Goal: Task Accomplishment & Management: Use online tool/utility

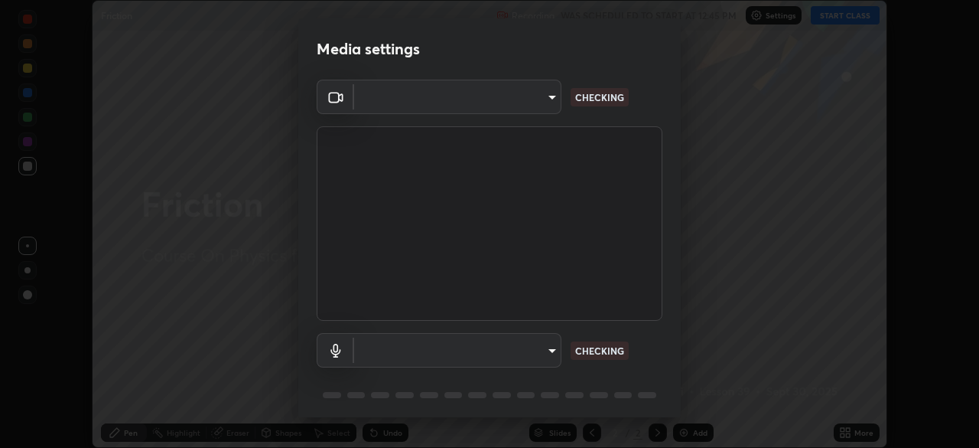
scroll to position [54, 0]
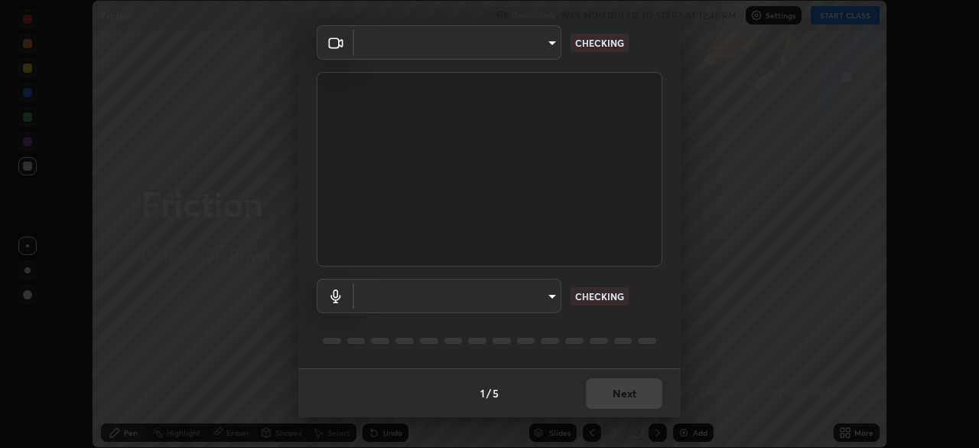
type input "09774d7d098996594ab6bce95c38d17c558d4da6542d49d5e665f1ab1cfd73a1"
type input "default"
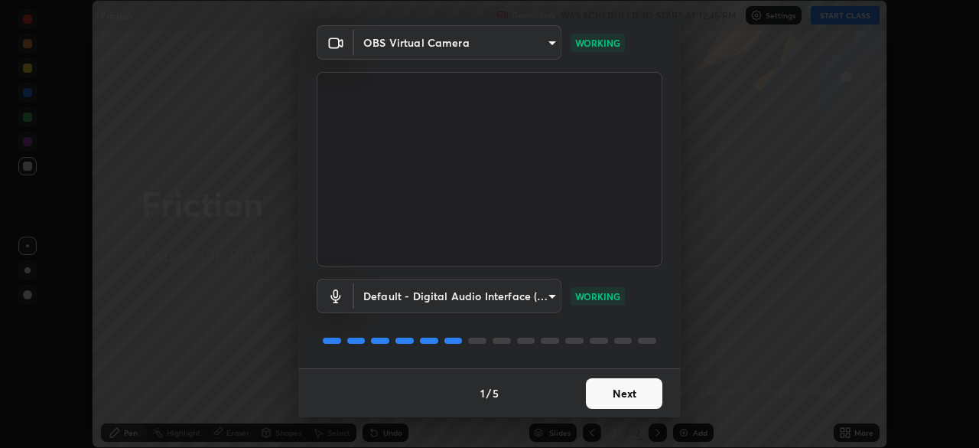
click at [613, 396] on button "Next" at bounding box center [624, 393] width 77 height 31
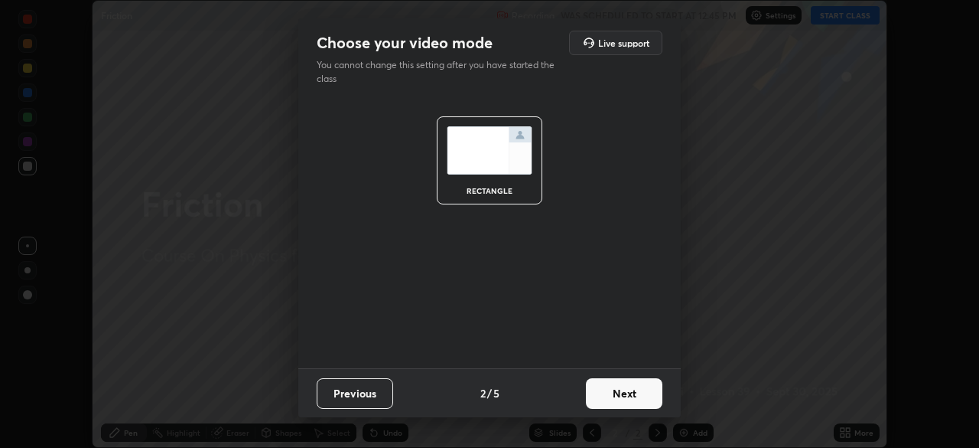
scroll to position [0, 0]
click at [612, 395] on button "Next" at bounding box center [624, 393] width 77 height 31
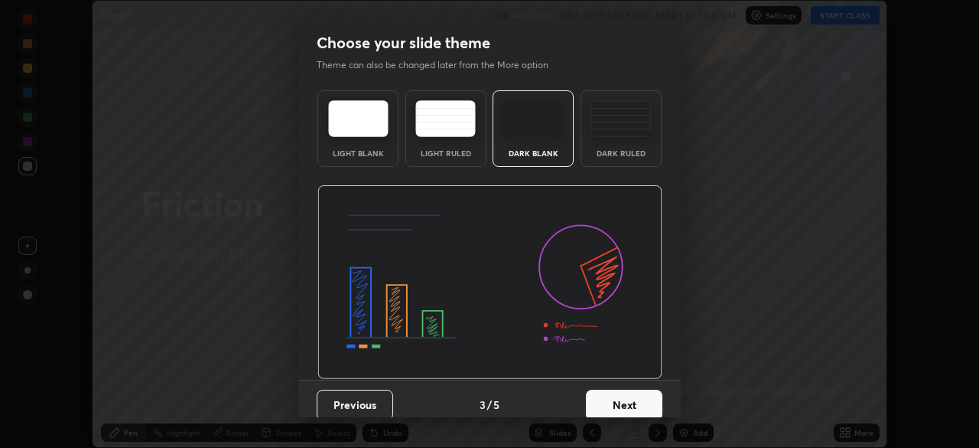
click at [613, 396] on button "Next" at bounding box center [624, 404] width 77 height 31
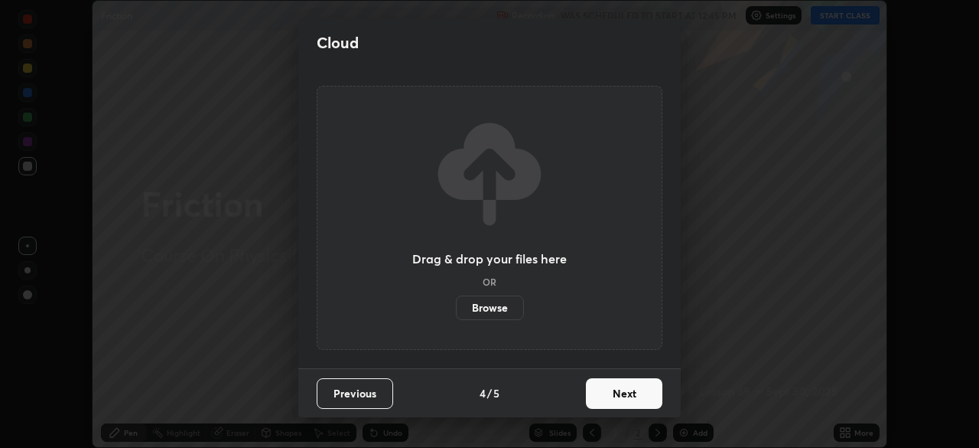
click at [611, 399] on button "Next" at bounding box center [624, 393] width 77 height 31
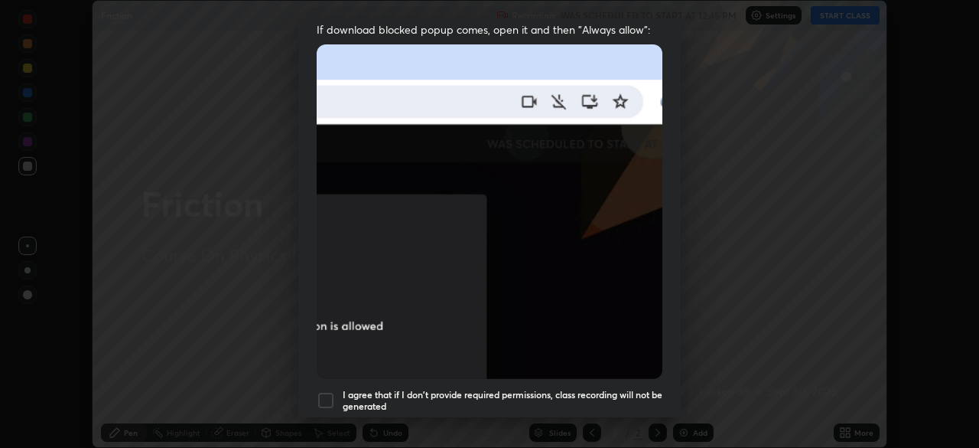
scroll to position [358, 0]
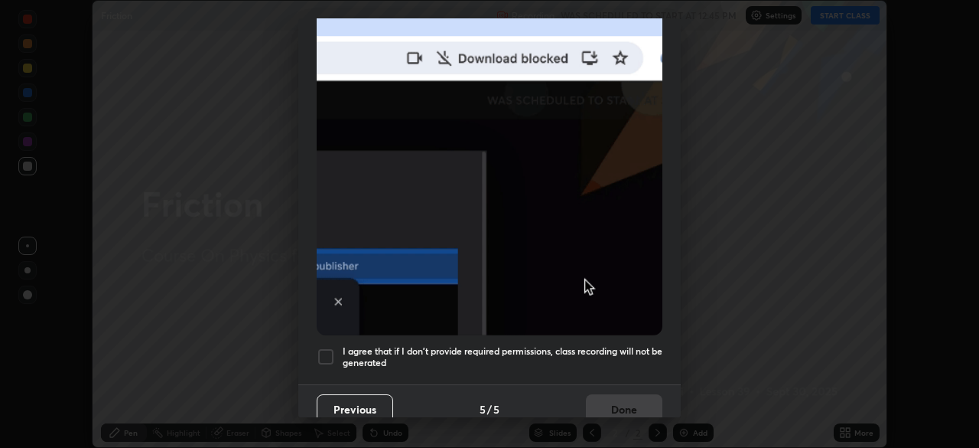
click at [328, 398] on button "Previous" at bounding box center [355, 409] width 77 height 31
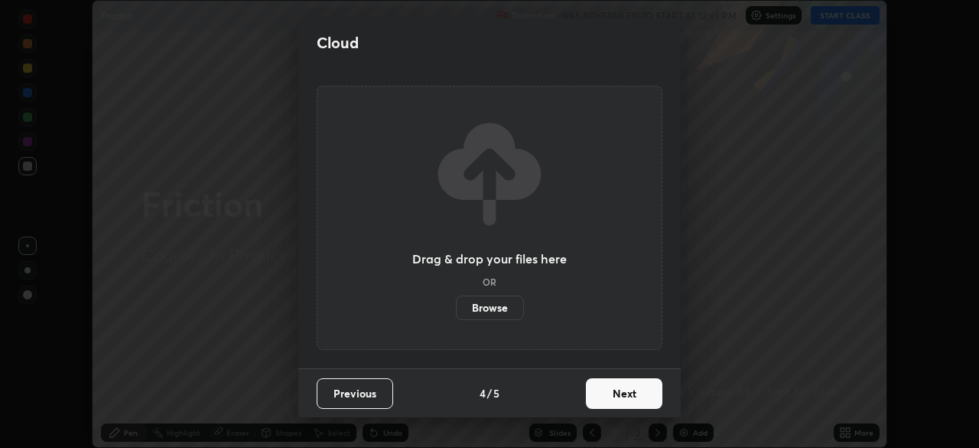
click at [624, 393] on button "Next" at bounding box center [624, 393] width 77 height 31
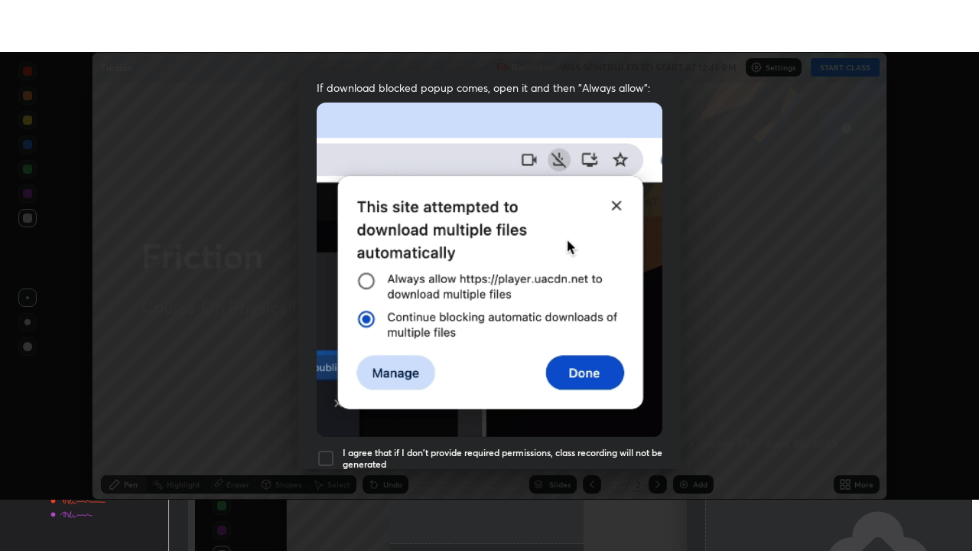
scroll to position [366, 0]
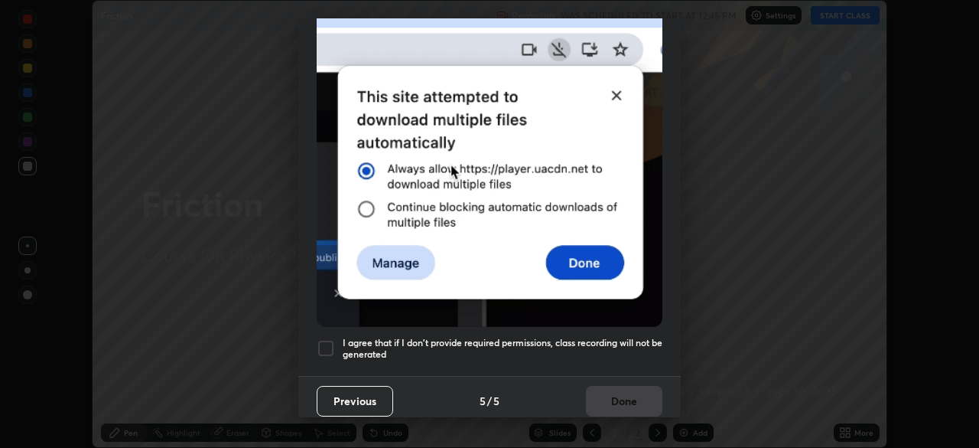
click at [330, 344] on div at bounding box center [326, 348] width 18 height 18
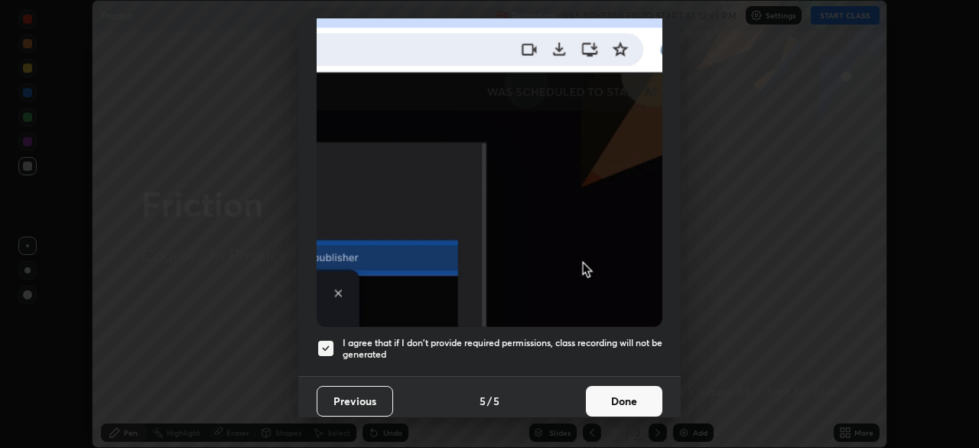
click at [608, 386] on button "Done" at bounding box center [624, 401] width 77 height 31
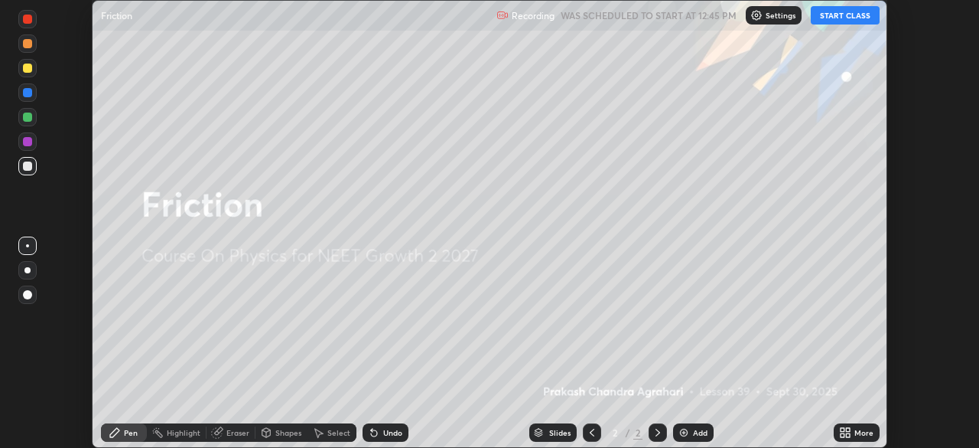
click at [839, 17] on button "START CLASS" at bounding box center [845, 15] width 69 height 18
click at [842, 429] on icon at bounding box center [843, 430] width 4 height 4
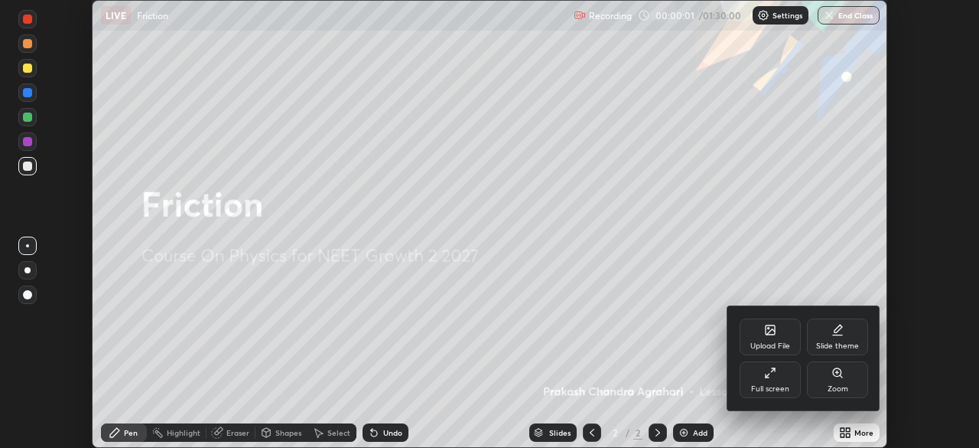
click at [761, 385] on div "Full screen" at bounding box center [770, 389] width 38 height 8
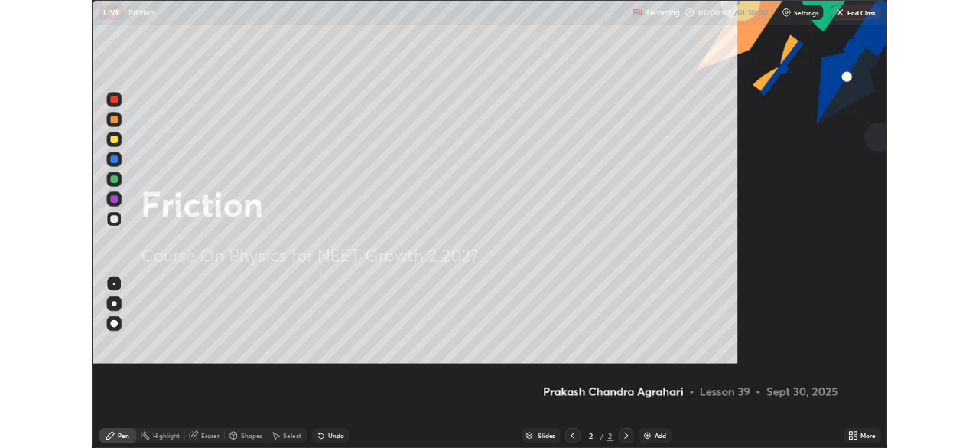
scroll to position [551, 979]
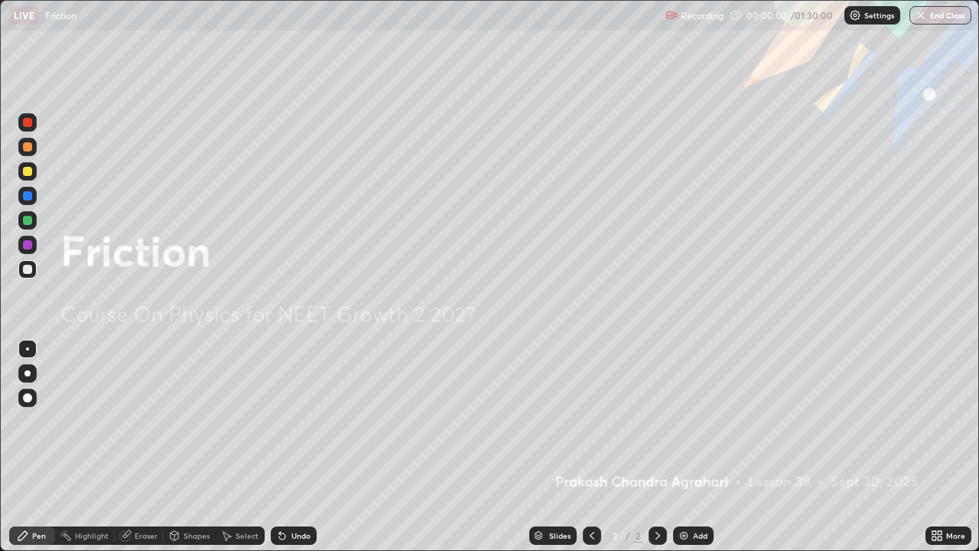
click at [695, 447] on div "Add" at bounding box center [693, 535] width 41 height 18
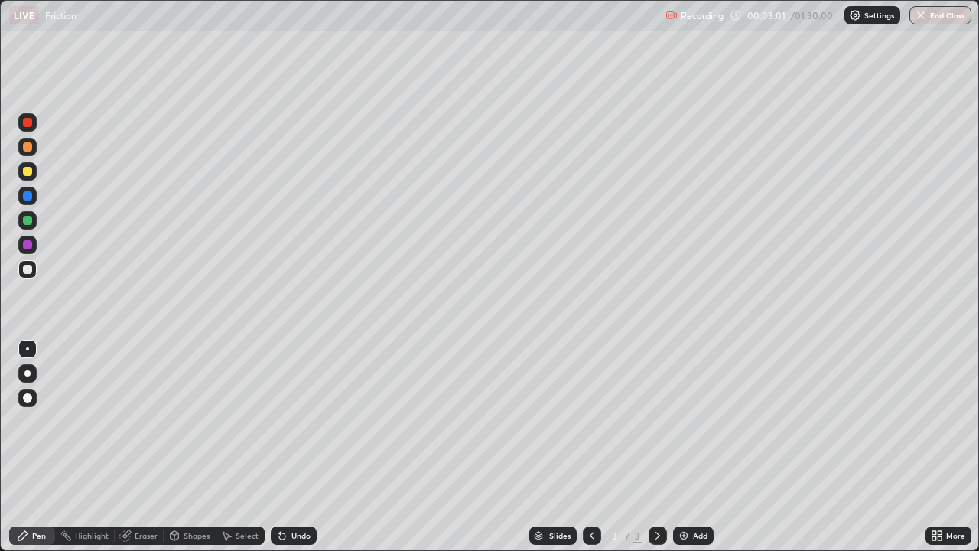
click at [23, 171] on div at bounding box center [27, 171] width 9 height 9
click at [28, 376] on div at bounding box center [27, 373] width 6 height 6
click at [28, 398] on div at bounding box center [27, 397] width 9 height 9
click at [34, 370] on div at bounding box center [27, 373] width 18 height 18
click at [28, 196] on div at bounding box center [27, 195] width 9 height 9
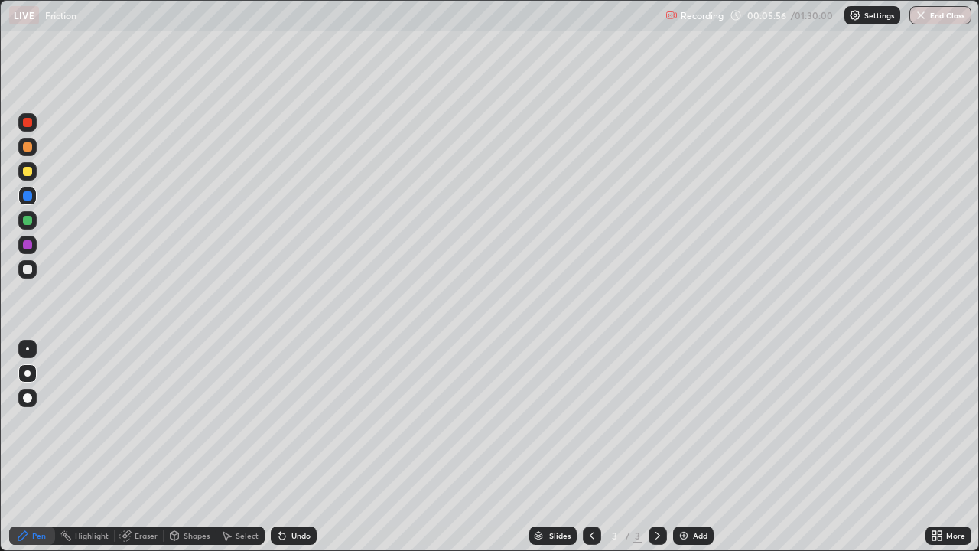
click at [684, 447] on img at bounding box center [684, 535] width 12 height 12
click at [202, 447] on div "Shapes" at bounding box center [190, 535] width 52 height 18
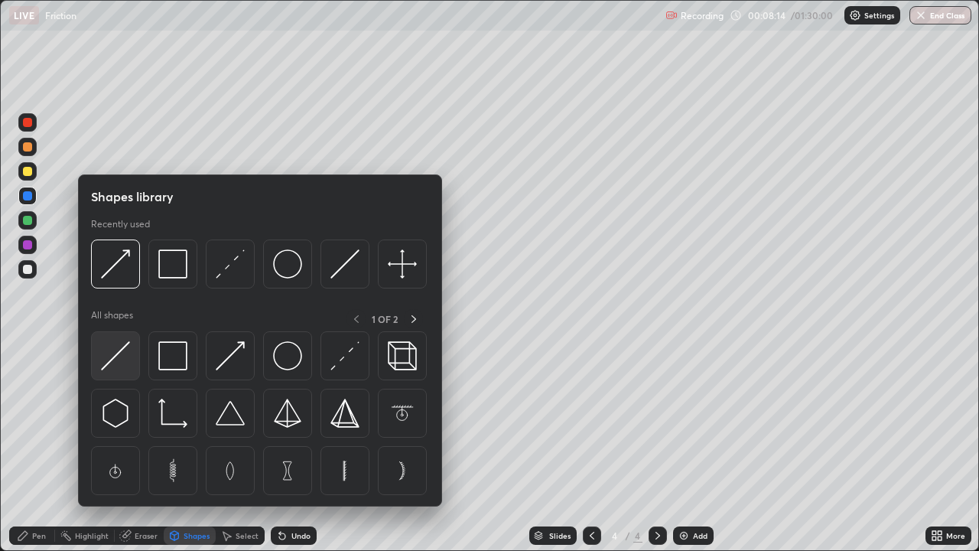
click at [133, 355] on div at bounding box center [115, 355] width 49 height 49
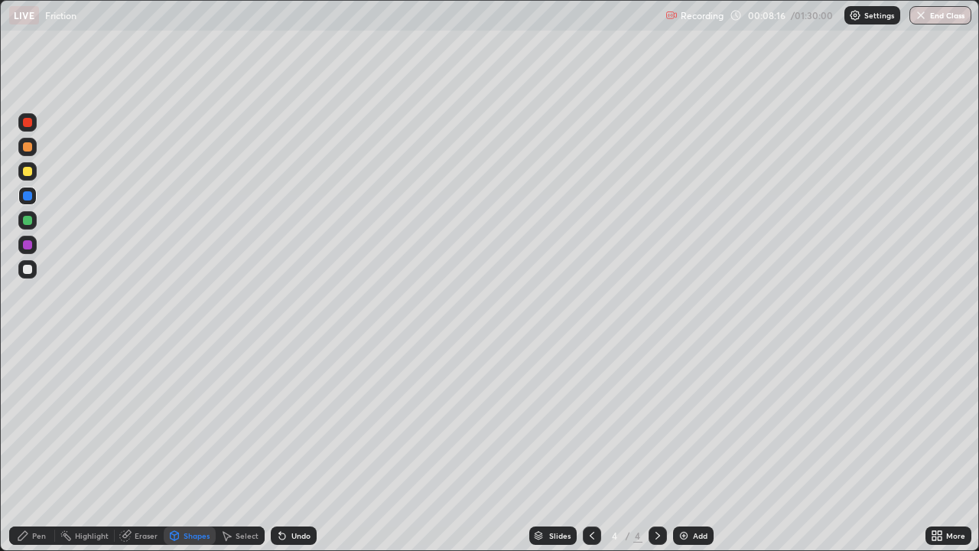
click at [34, 272] on div at bounding box center [27, 269] width 18 height 18
click at [178, 447] on icon at bounding box center [174, 535] width 12 height 12
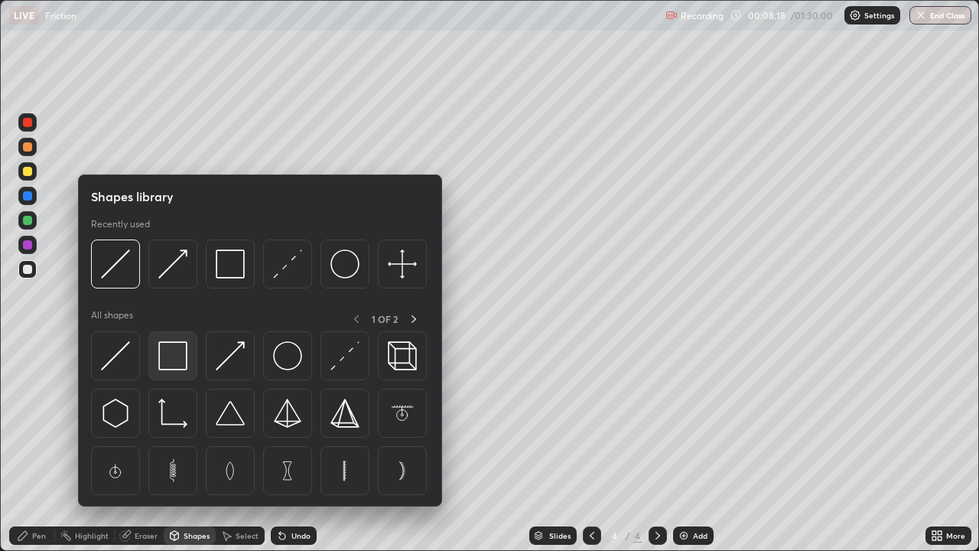
click at [168, 343] on img at bounding box center [172, 355] width 29 height 29
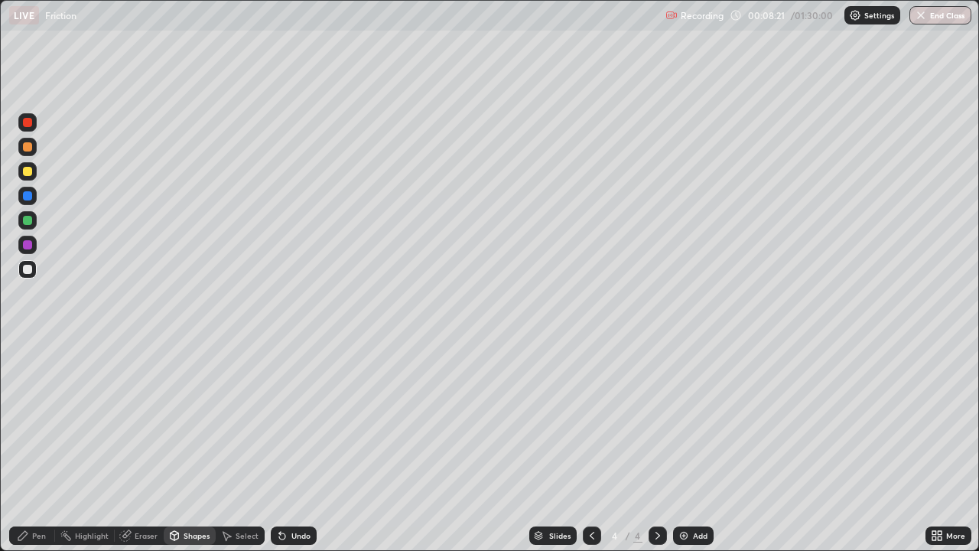
click at [42, 447] on div "Pen" at bounding box center [32, 535] width 46 height 18
click at [305, 447] on div "Undo" at bounding box center [294, 535] width 46 height 18
click at [238, 447] on div "Select" at bounding box center [240, 535] width 49 height 18
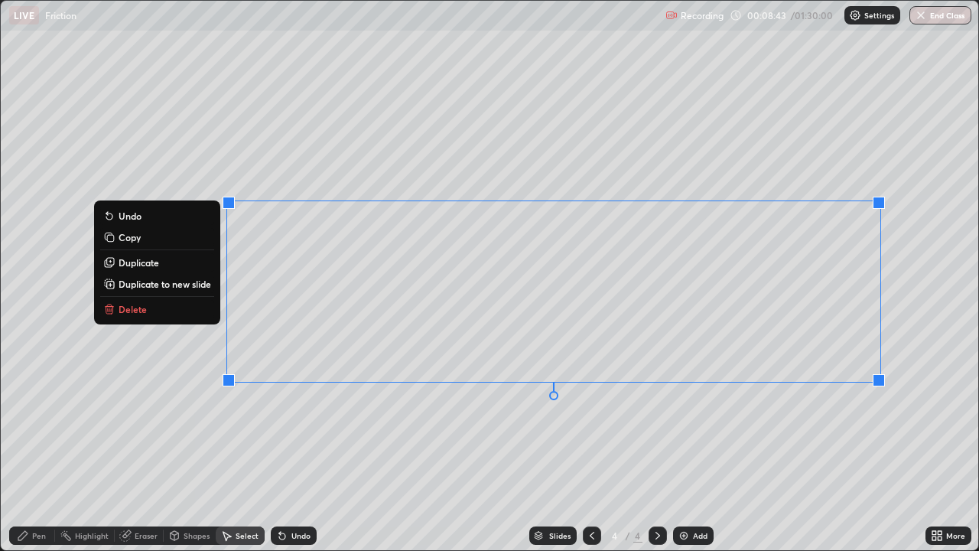
click at [165, 303] on button "Delete" at bounding box center [157, 309] width 114 height 18
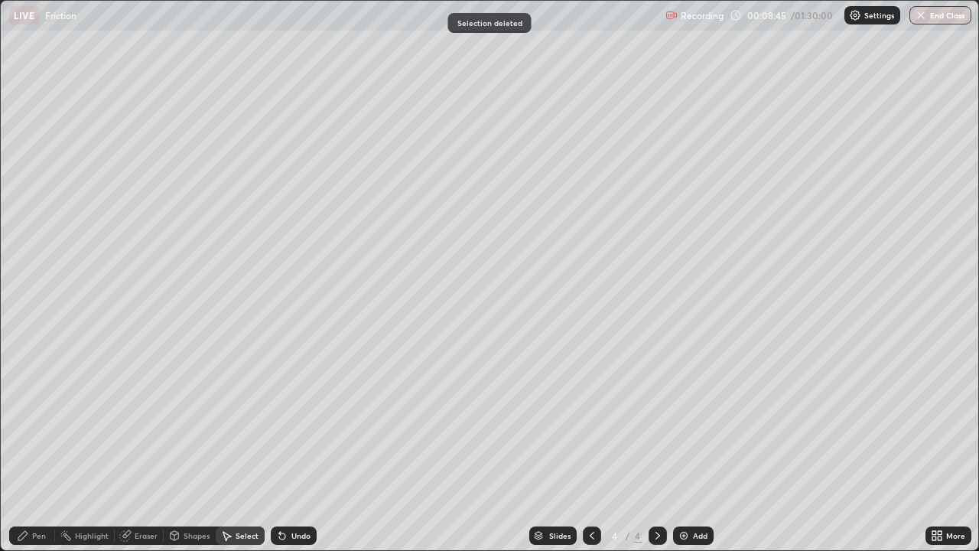
click at [32, 447] on div "Pen" at bounding box center [39, 536] width 14 height 8
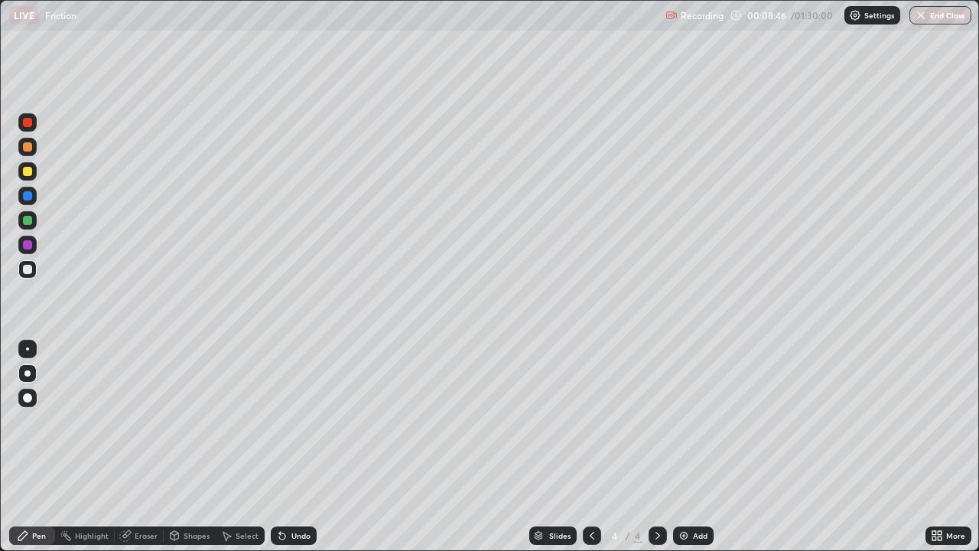
click at [29, 248] on div at bounding box center [27, 244] width 9 height 9
click at [295, 447] on div "Undo" at bounding box center [294, 535] width 46 height 18
click at [301, 447] on div "Undo" at bounding box center [294, 535] width 46 height 18
click at [21, 269] on div at bounding box center [27, 269] width 18 height 18
click at [693, 447] on div "Add" at bounding box center [700, 536] width 15 height 8
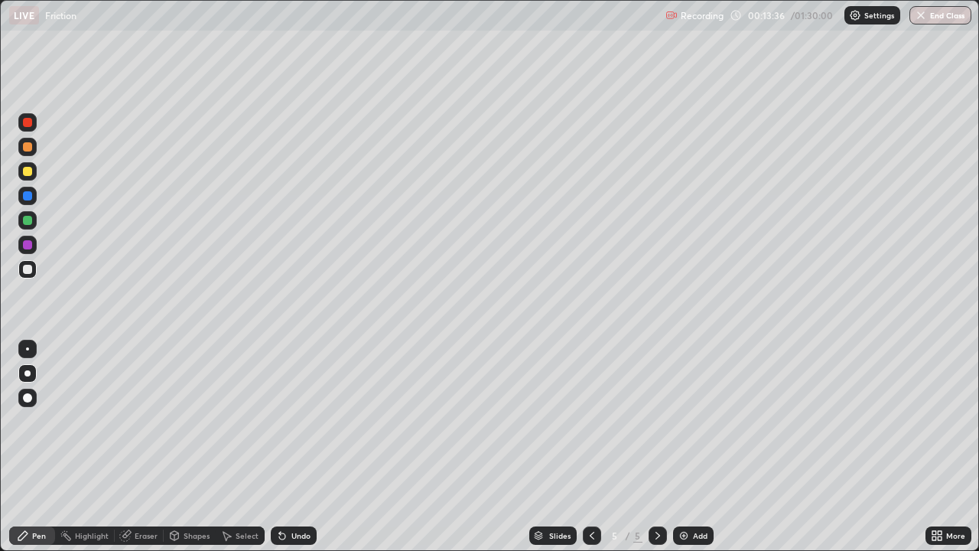
click at [18, 177] on div at bounding box center [27, 171] width 18 height 24
click at [34, 246] on div at bounding box center [27, 245] width 18 height 18
click at [26, 221] on div at bounding box center [27, 220] width 9 height 9
click at [28, 168] on div at bounding box center [27, 171] width 9 height 9
click at [29, 269] on div at bounding box center [27, 269] width 9 height 9
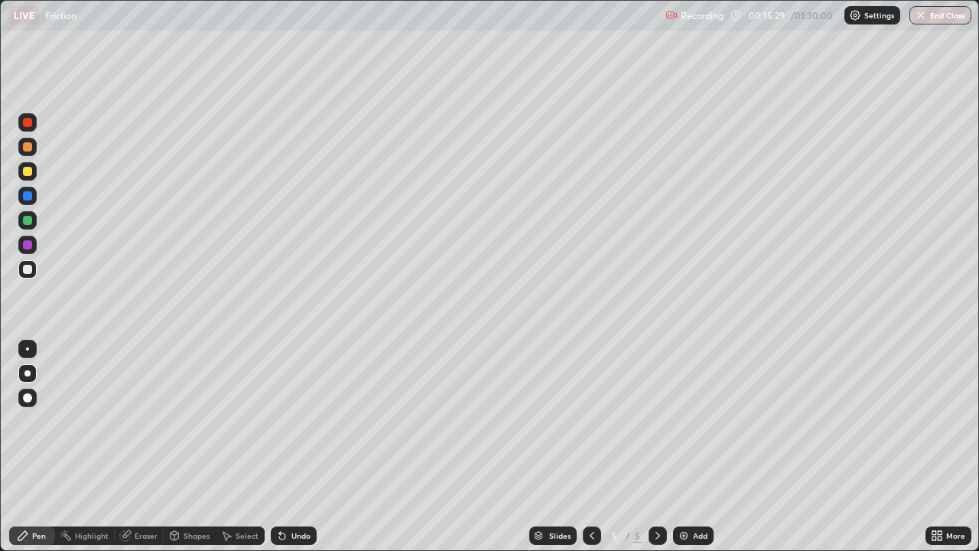
click at [31, 246] on div at bounding box center [27, 244] width 9 height 9
click at [31, 198] on div at bounding box center [27, 195] width 9 height 9
click at [30, 220] on div at bounding box center [27, 220] width 9 height 9
click at [26, 169] on div at bounding box center [27, 171] width 9 height 9
click at [24, 126] on div at bounding box center [27, 122] width 9 height 9
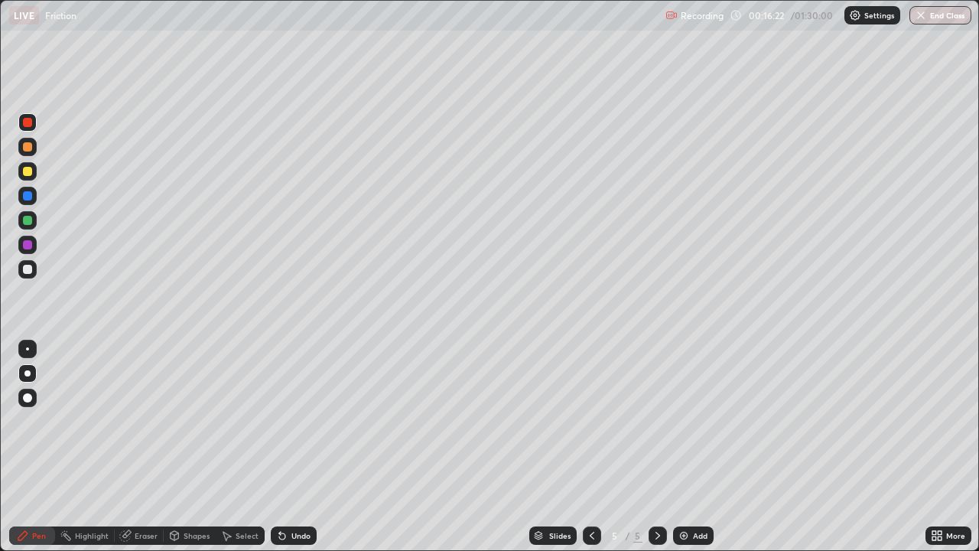
click at [245, 447] on div "Select" at bounding box center [247, 536] width 23 height 8
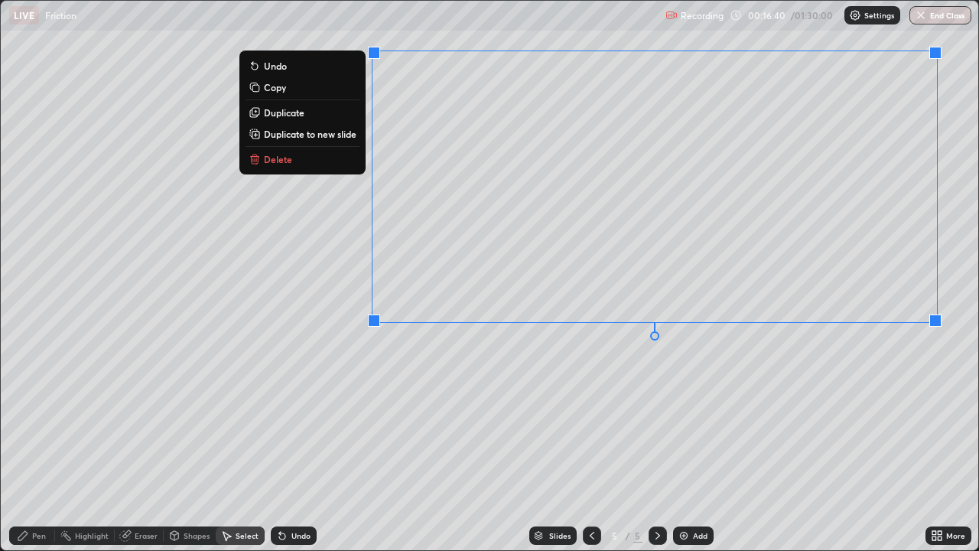
click at [375, 384] on div "0 ° Undo Copy Duplicate Duplicate to new slide Delete" at bounding box center [490, 275] width 978 height 549
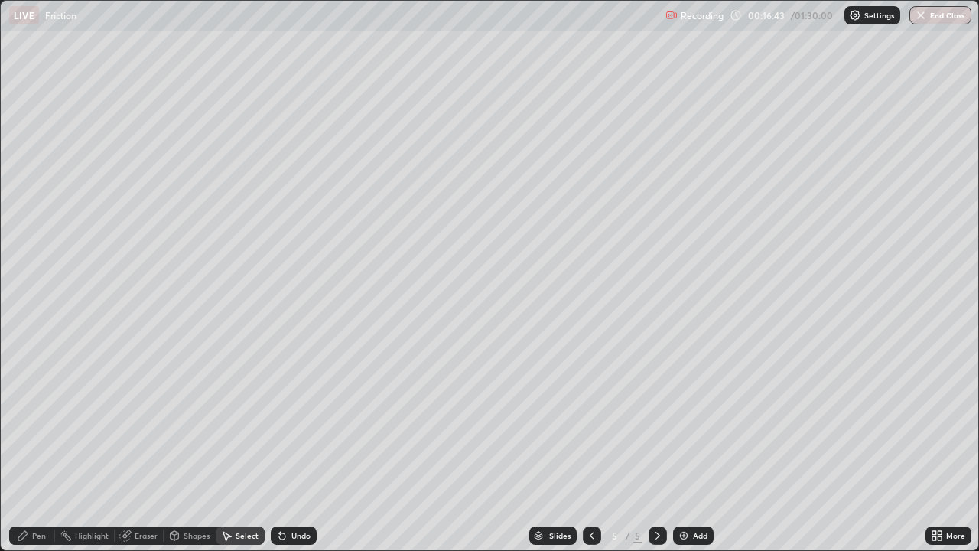
click at [31, 447] on div "Pen" at bounding box center [32, 535] width 46 height 18
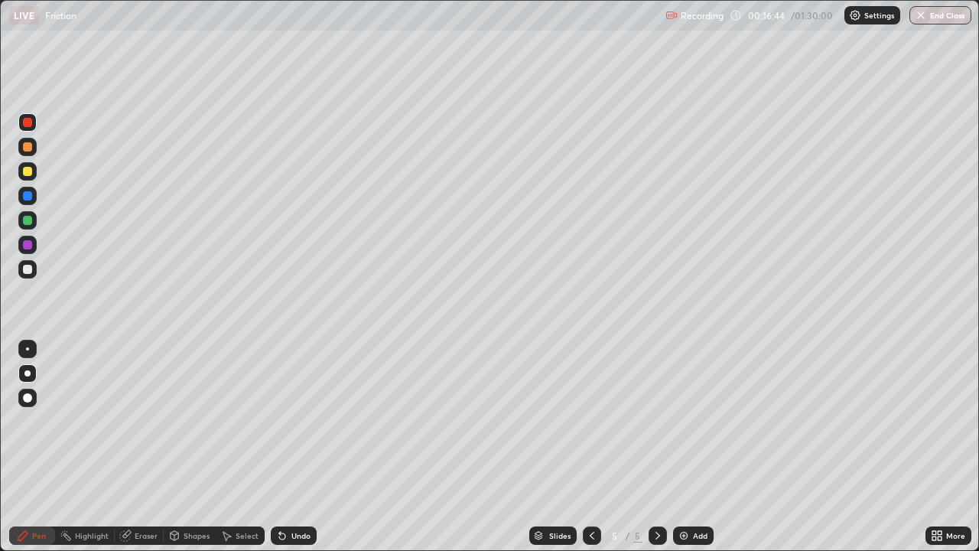
click at [188, 447] on div "Shapes" at bounding box center [197, 536] width 26 height 8
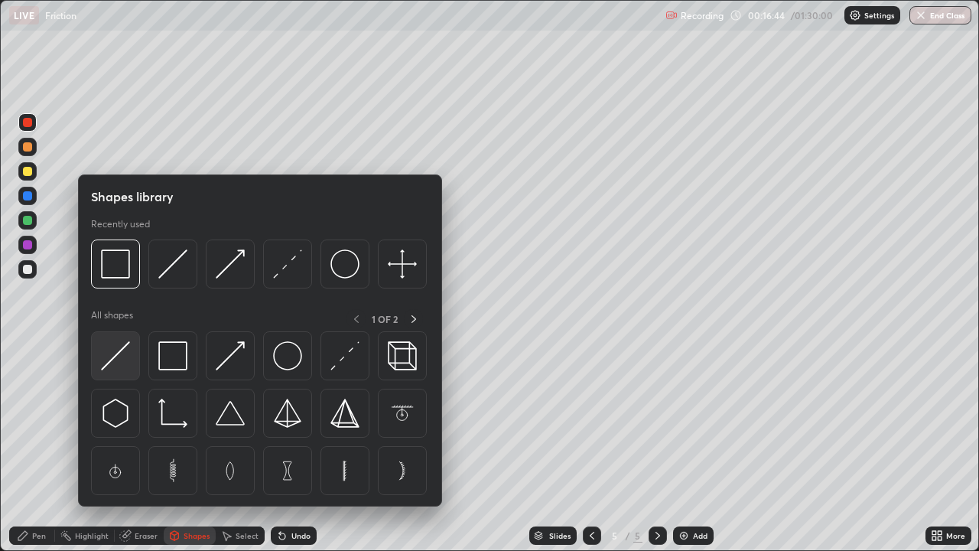
click at [121, 366] on img at bounding box center [115, 355] width 29 height 29
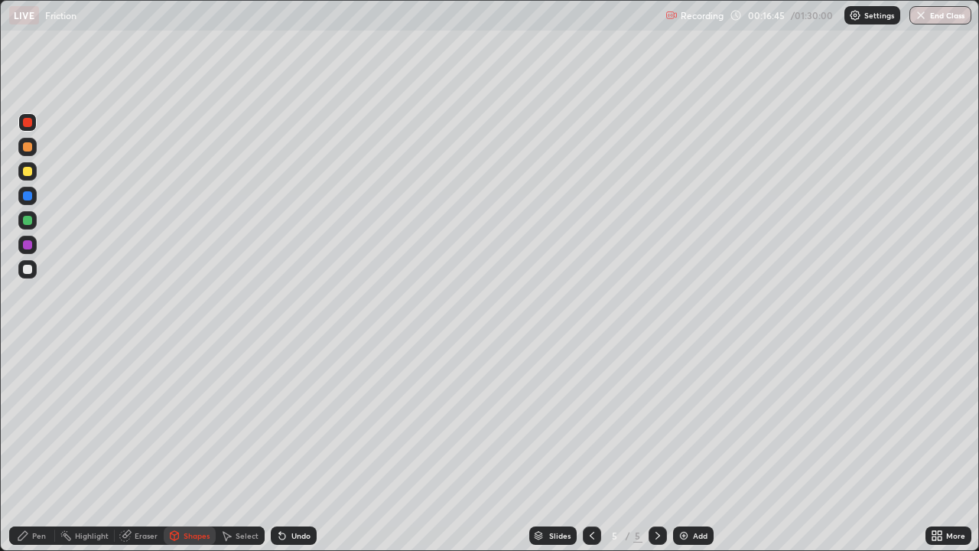
click at [30, 270] on div at bounding box center [27, 269] width 9 height 9
click at [28, 246] on div at bounding box center [27, 244] width 9 height 9
click at [183, 447] on div "Shapes" at bounding box center [190, 535] width 52 height 18
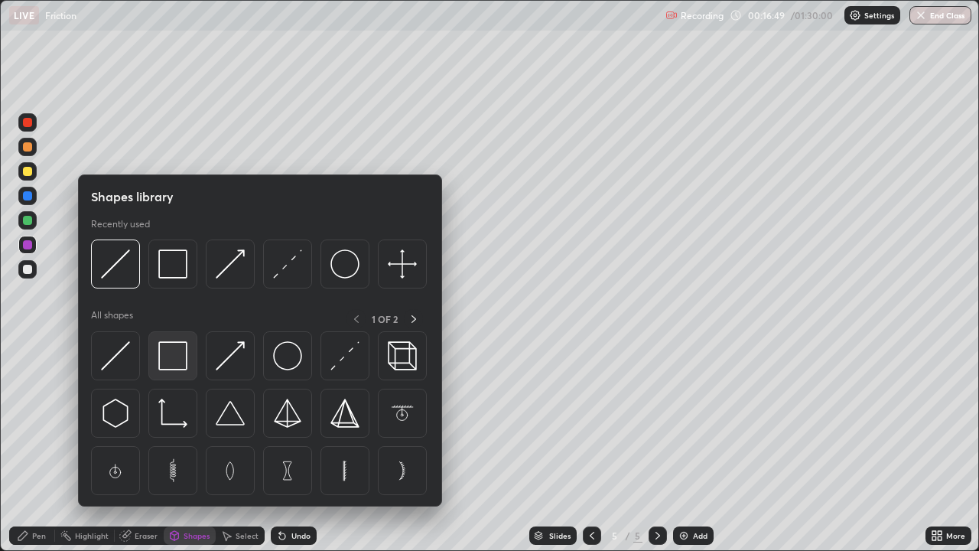
click at [184, 361] on img at bounding box center [172, 355] width 29 height 29
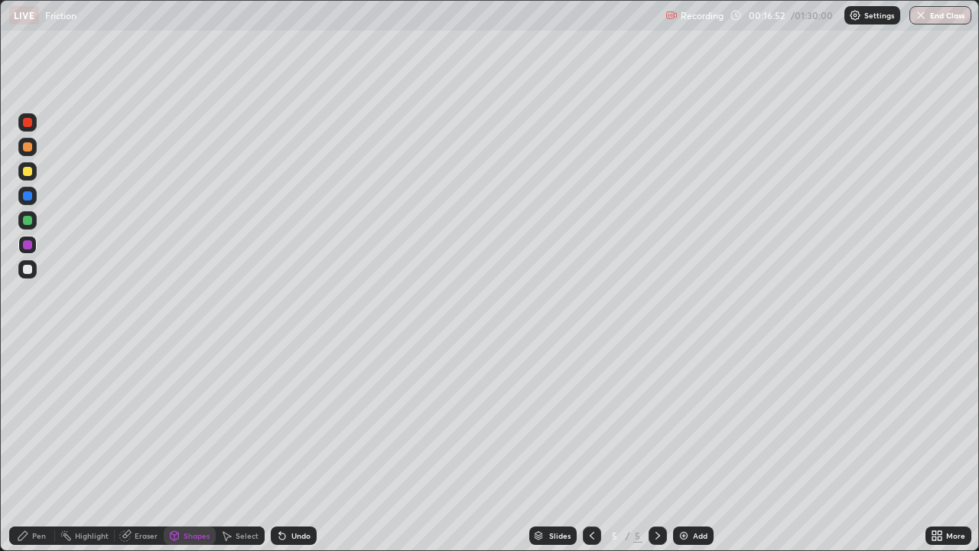
click at [180, 447] on div "Shapes" at bounding box center [190, 535] width 52 height 18
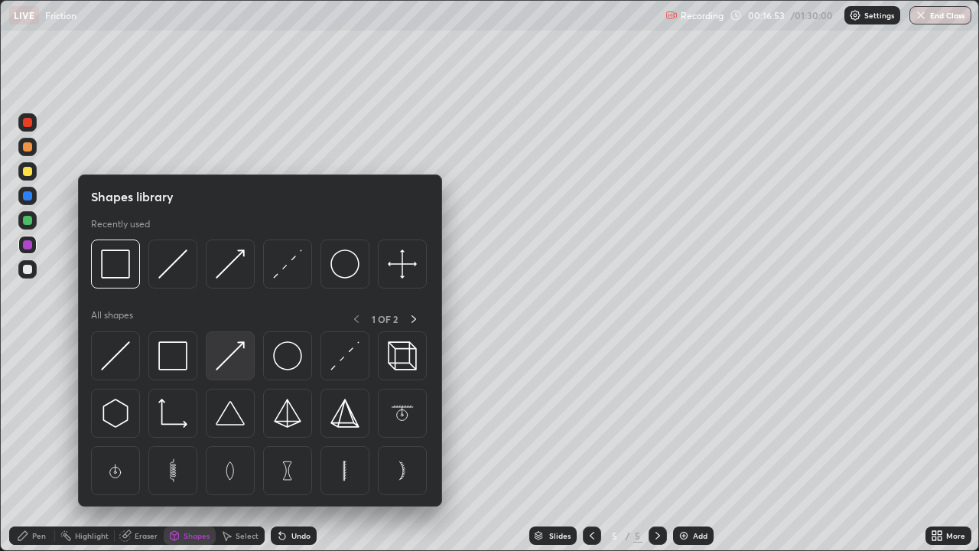
click at [238, 373] on div at bounding box center [230, 355] width 49 height 49
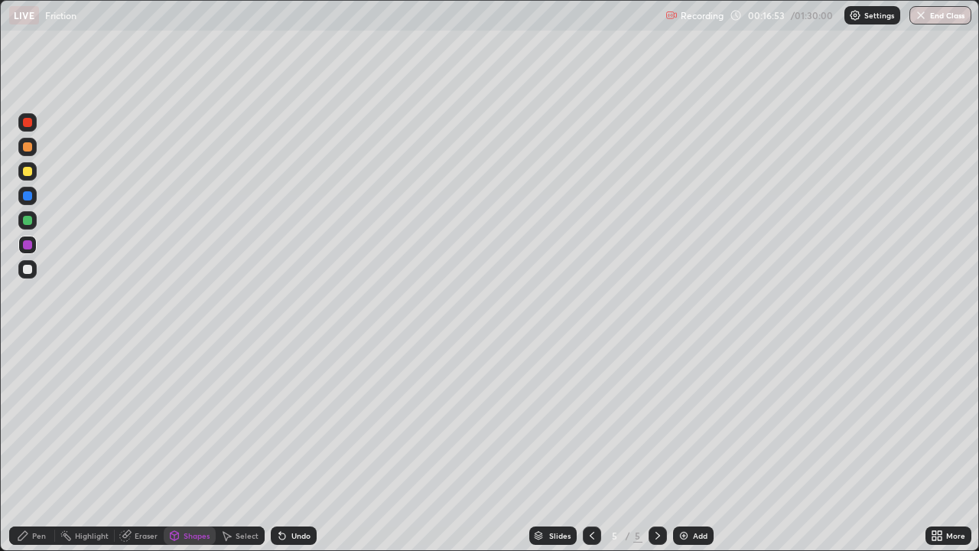
click at [28, 220] on div at bounding box center [27, 220] width 9 height 9
click at [30, 174] on div at bounding box center [27, 171] width 9 height 9
click at [34, 267] on div at bounding box center [27, 269] width 18 height 18
click at [184, 447] on div "Shapes" at bounding box center [197, 536] width 26 height 8
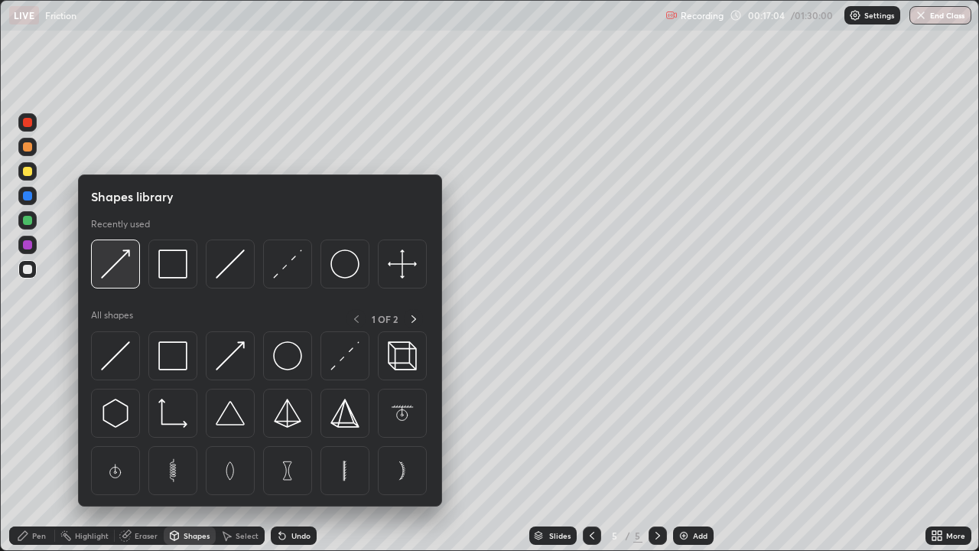
click at [137, 277] on div at bounding box center [115, 263] width 49 height 49
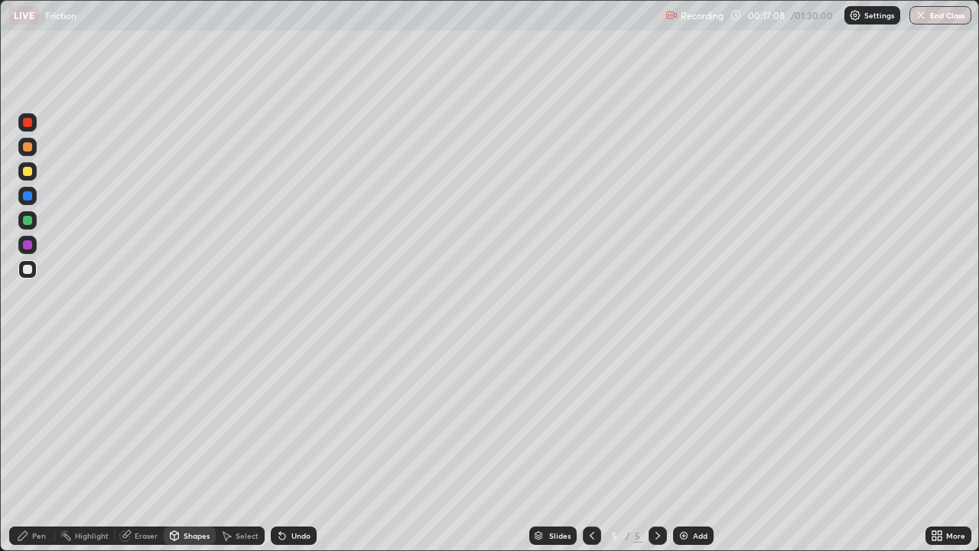
click at [28, 124] on div at bounding box center [27, 122] width 9 height 9
click at [41, 447] on div "Pen" at bounding box center [39, 536] width 14 height 8
click at [31, 194] on div at bounding box center [27, 195] width 9 height 9
click at [28, 246] on div at bounding box center [27, 244] width 9 height 9
click at [30, 224] on div at bounding box center [27, 220] width 9 height 9
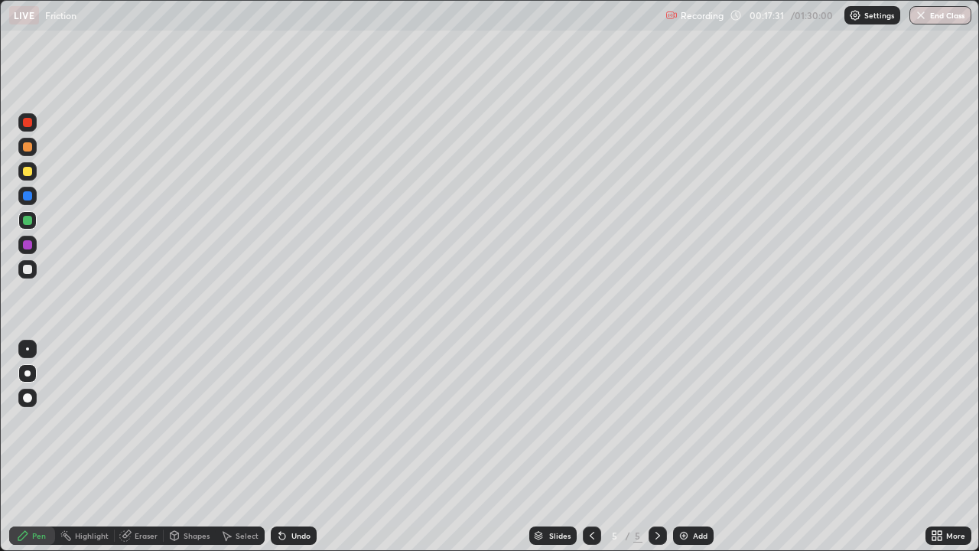
click at [194, 447] on div "Shapes" at bounding box center [197, 536] width 26 height 8
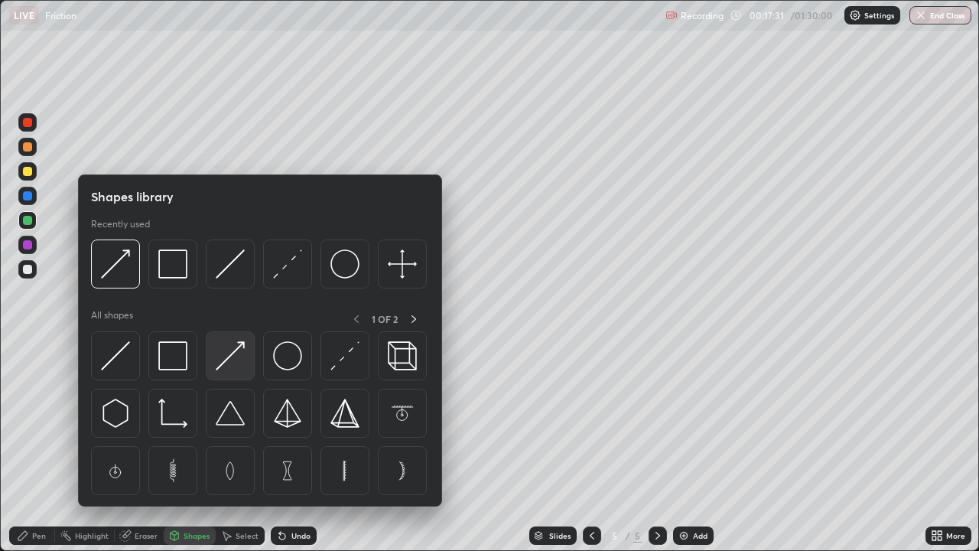
click at [228, 358] on img at bounding box center [230, 355] width 29 height 29
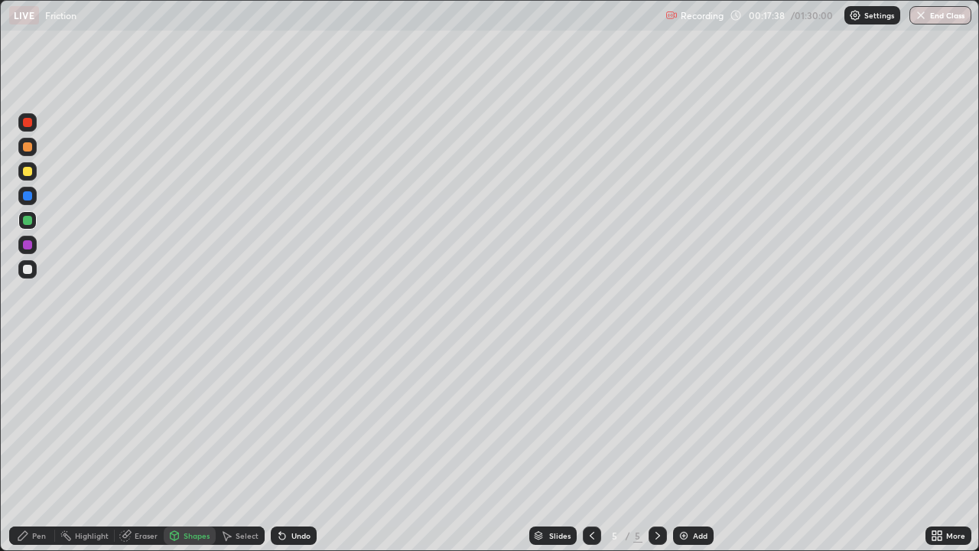
click at [39, 447] on div "Pen" at bounding box center [39, 536] width 14 height 8
click at [27, 269] on div at bounding box center [27, 269] width 9 height 9
click at [280, 447] on icon at bounding box center [282, 536] width 6 height 6
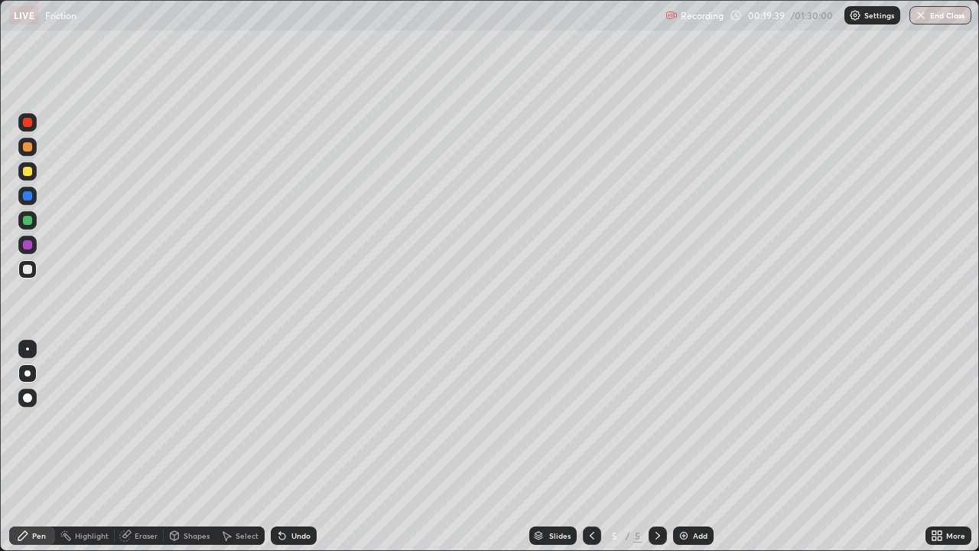
click at [280, 447] on icon at bounding box center [282, 536] width 6 height 6
click at [285, 447] on icon at bounding box center [282, 535] width 12 height 12
click at [149, 447] on div "Eraser" at bounding box center [146, 536] width 23 height 8
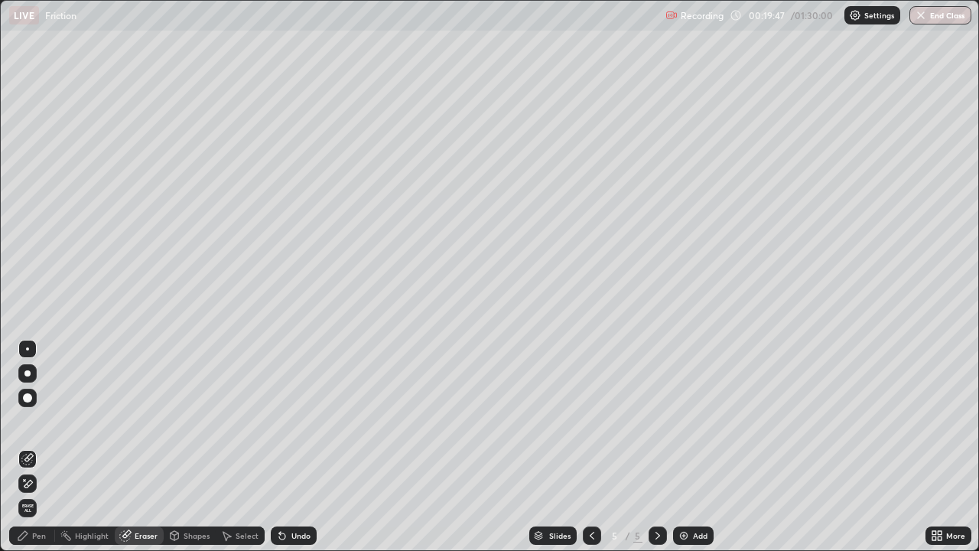
click at [33, 447] on icon at bounding box center [28, 484] width 8 height 8
click at [40, 447] on div "Pen" at bounding box center [39, 536] width 14 height 8
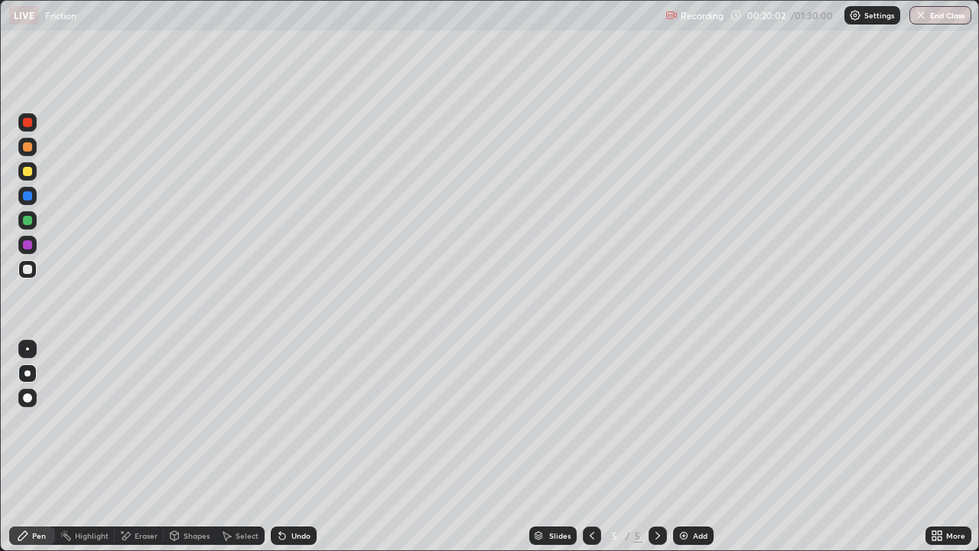
click at [292, 447] on div "Undo" at bounding box center [301, 536] width 19 height 8
click at [293, 447] on div "Undo" at bounding box center [301, 536] width 19 height 8
click at [297, 447] on div "Undo" at bounding box center [301, 536] width 19 height 8
click at [295, 447] on div "Undo" at bounding box center [301, 536] width 19 height 8
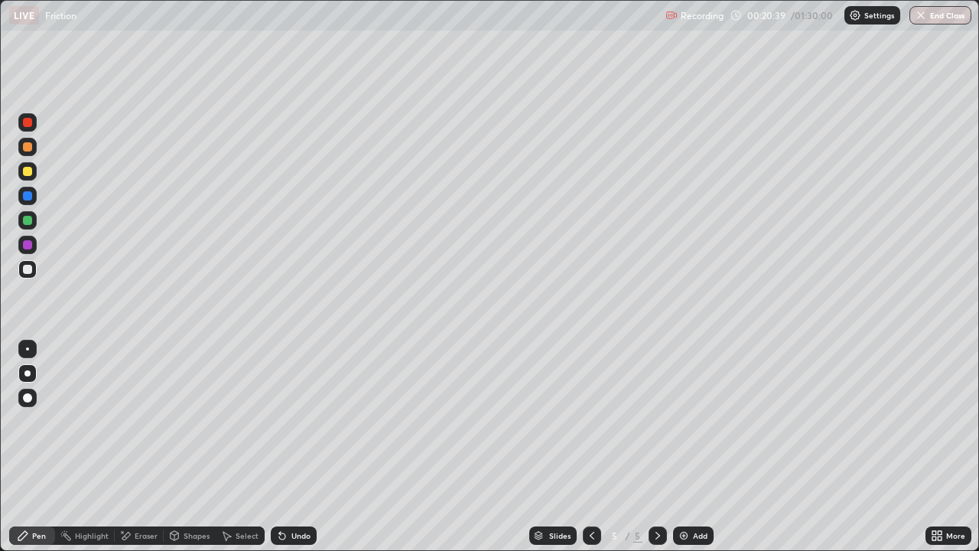
click at [24, 123] on div at bounding box center [27, 122] width 9 height 9
click at [24, 268] on div at bounding box center [27, 269] width 9 height 9
click at [142, 447] on div "Eraser" at bounding box center [146, 536] width 23 height 8
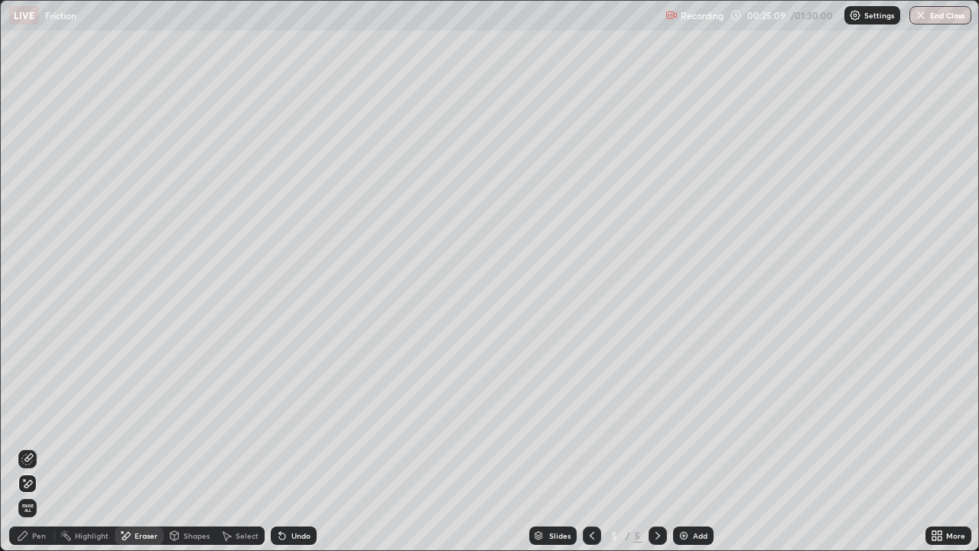
click at [296, 447] on div "Undo" at bounding box center [294, 535] width 46 height 18
click at [288, 447] on div "Undo" at bounding box center [294, 535] width 46 height 18
click at [279, 447] on icon at bounding box center [280, 533] width 2 height 2
click at [279, 447] on icon at bounding box center [282, 536] width 6 height 6
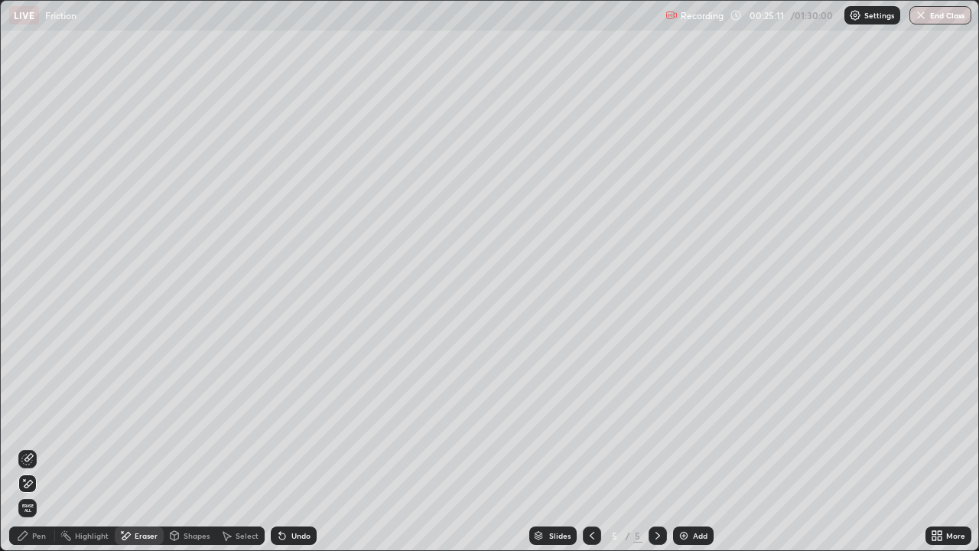
click at [283, 447] on icon at bounding box center [282, 535] width 12 height 12
click at [295, 447] on div "Undo" at bounding box center [301, 536] width 19 height 8
click at [301, 447] on div "Undo" at bounding box center [301, 536] width 19 height 8
click at [296, 447] on div "Undo" at bounding box center [301, 536] width 19 height 8
click at [295, 447] on div "Undo" at bounding box center [301, 536] width 19 height 8
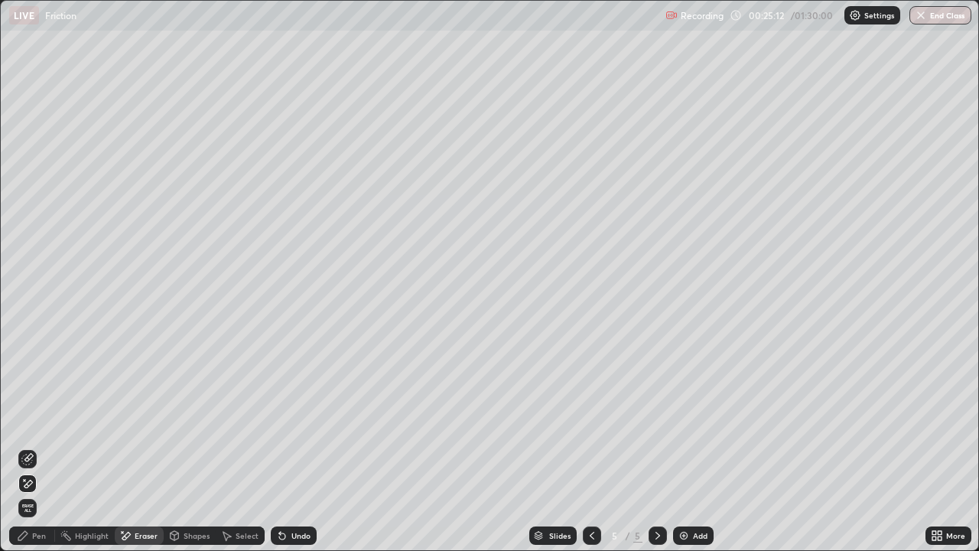
click at [292, 447] on div "Undo" at bounding box center [301, 536] width 19 height 8
click at [295, 447] on div "Undo" at bounding box center [294, 535] width 46 height 18
click at [296, 447] on div "Undo" at bounding box center [294, 535] width 46 height 18
click at [296, 447] on div "Undo" at bounding box center [301, 536] width 19 height 8
click at [292, 447] on div "Undo" at bounding box center [301, 536] width 19 height 8
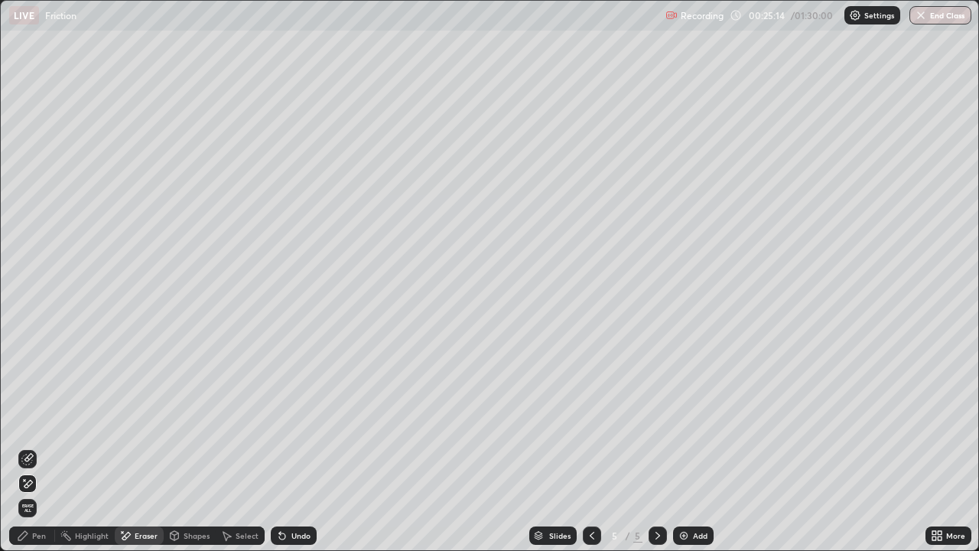
click at [292, 447] on div "Undo" at bounding box center [301, 536] width 19 height 8
click at [292, 447] on div "Undo" at bounding box center [294, 535] width 46 height 18
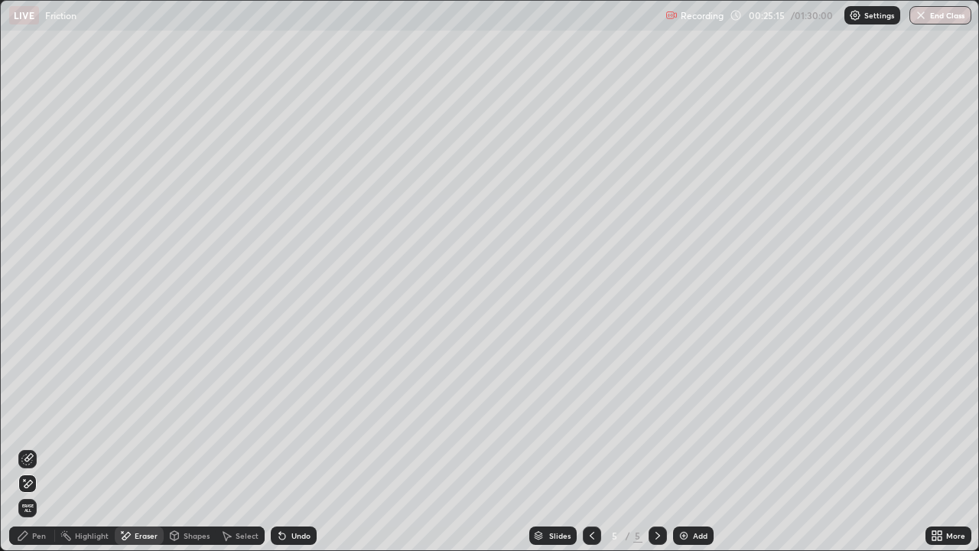
click at [292, 447] on div "Undo" at bounding box center [294, 535] width 46 height 18
click at [291, 447] on div "Undo" at bounding box center [294, 535] width 46 height 18
click at [290, 447] on div "Undo" at bounding box center [294, 535] width 46 height 18
click at [289, 447] on div "Undo" at bounding box center [294, 535] width 46 height 18
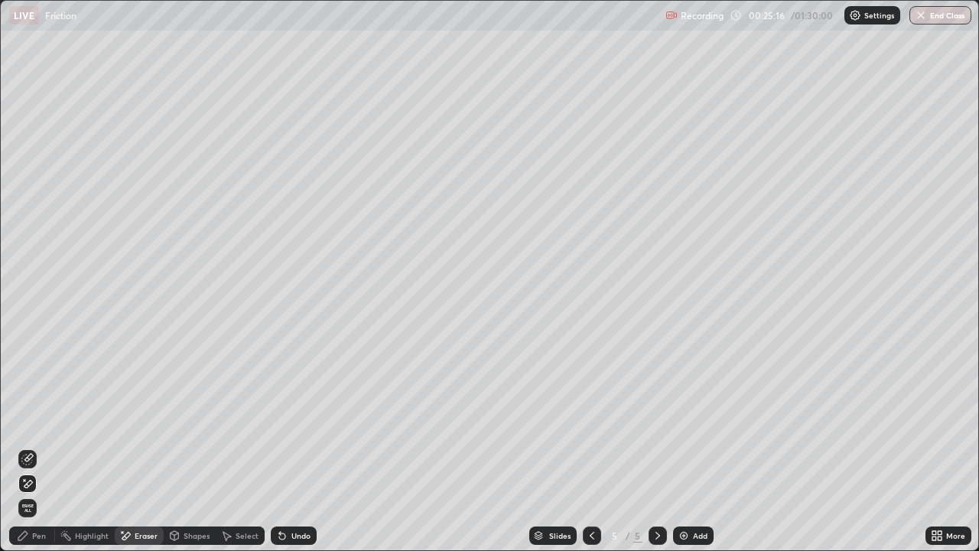
click at [292, 447] on div "Undo" at bounding box center [294, 535] width 46 height 18
click at [293, 447] on div "Undo" at bounding box center [291, 535] width 52 height 31
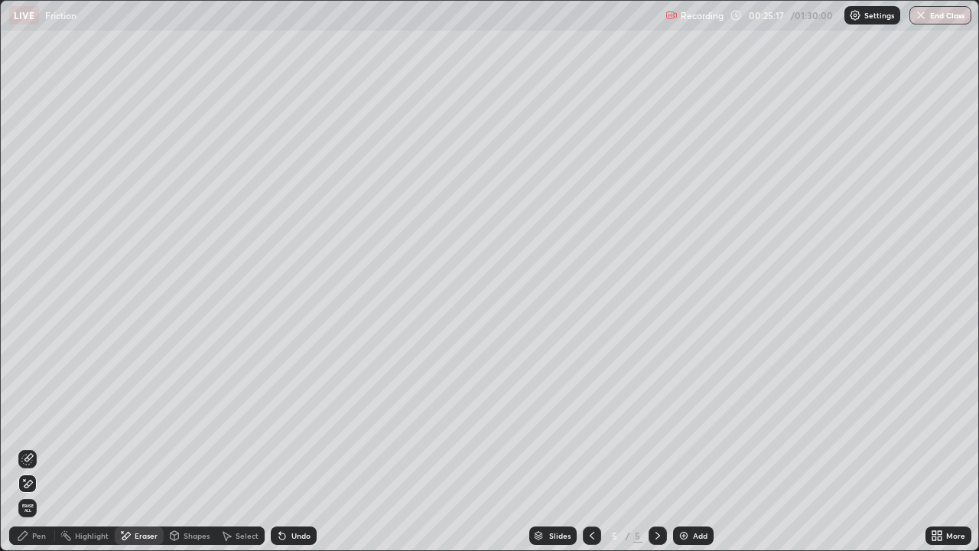
click at [292, 447] on div "Undo" at bounding box center [294, 535] width 46 height 18
click at [291, 447] on div "Undo" at bounding box center [291, 535] width 52 height 31
click at [280, 447] on icon at bounding box center [282, 536] width 6 height 6
click at [191, 447] on div "Shapes" at bounding box center [197, 536] width 26 height 8
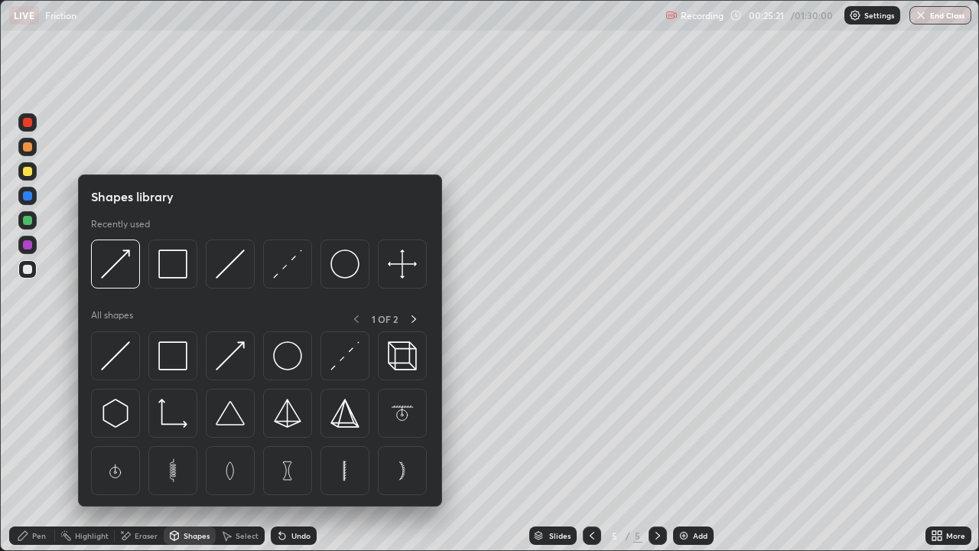
click at [236, 447] on div "Select" at bounding box center [247, 536] width 23 height 8
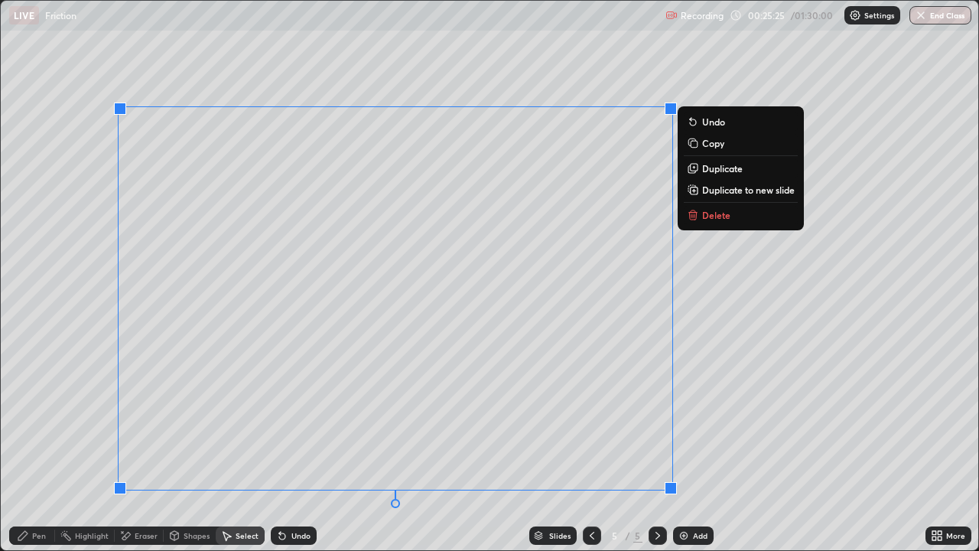
click at [690, 189] on icon at bounding box center [692, 188] width 7 height 7
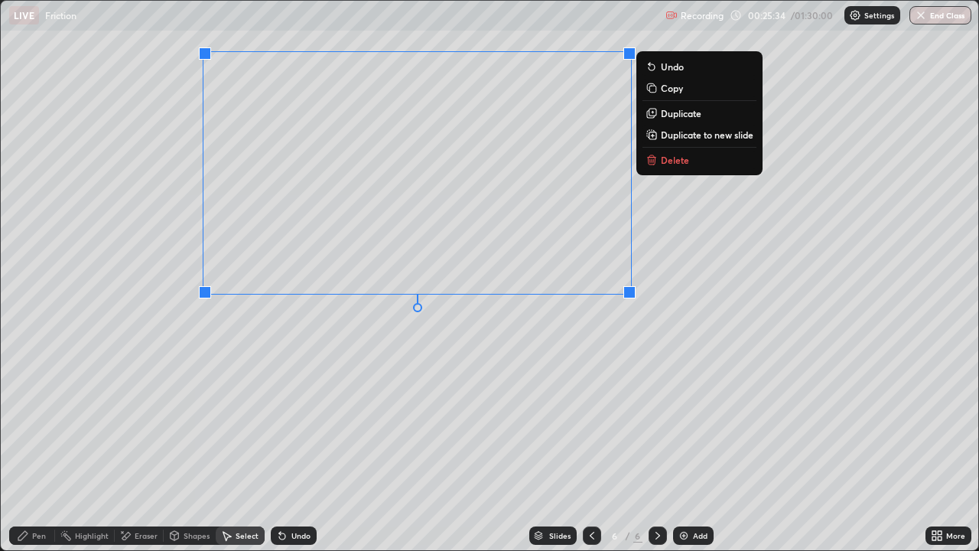
click at [469, 386] on div "0 ° Undo Copy Duplicate Duplicate to new slide Delete" at bounding box center [490, 275] width 978 height 549
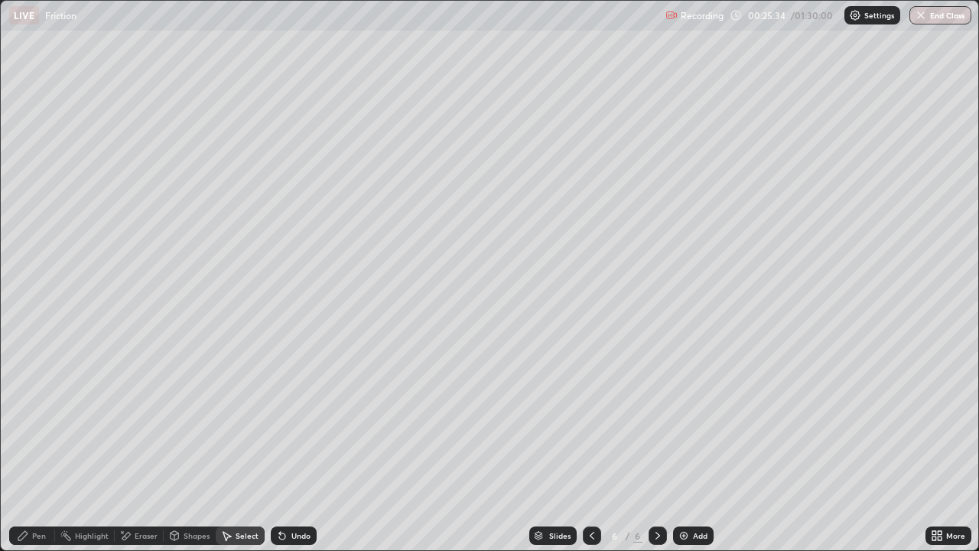
click at [135, 447] on div "Eraser" at bounding box center [146, 536] width 23 height 8
click at [230, 447] on icon at bounding box center [226, 535] width 12 height 12
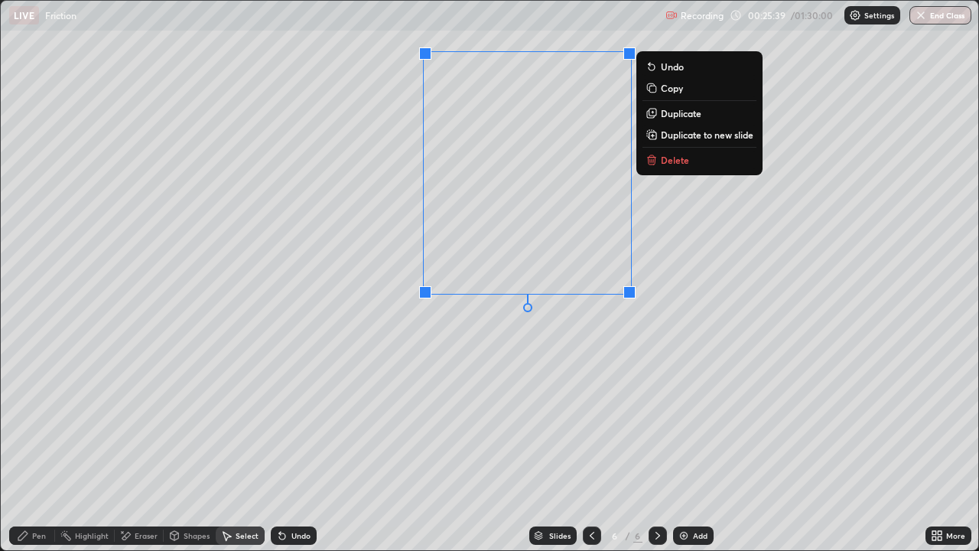
click at [655, 158] on icon at bounding box center [651, 161] width 7 height 7
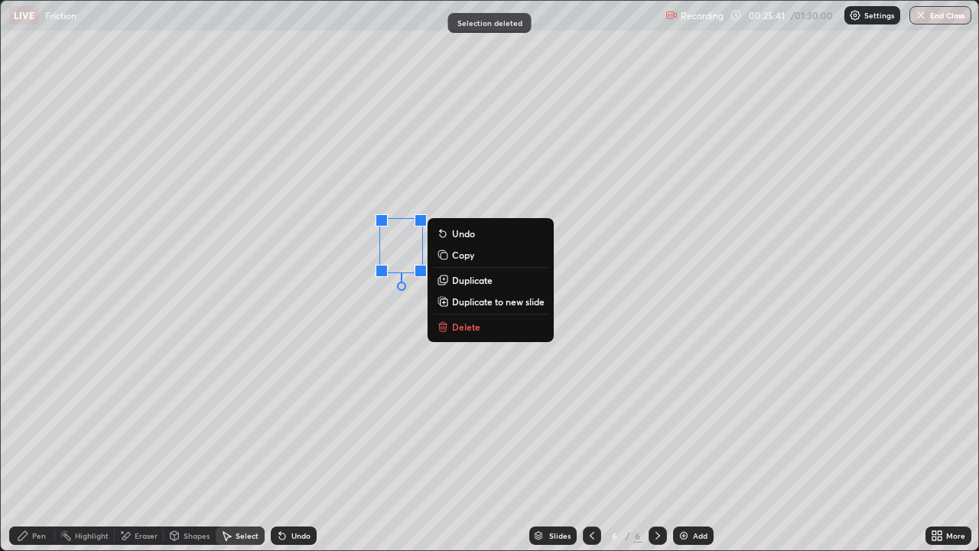
click at [460, 321] on p "Delete" at bounding box center [466, 327] width 28 height 12
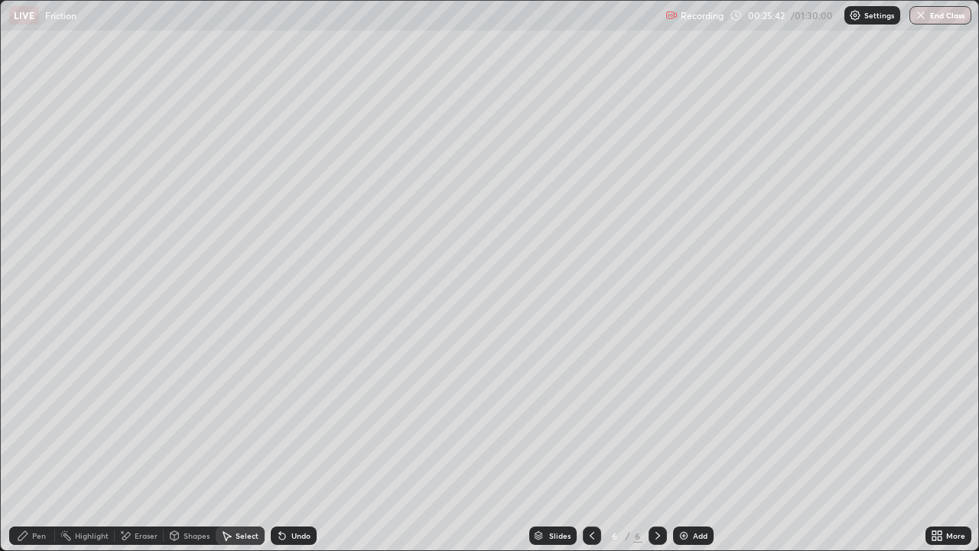
click at [191, 447] on div "Shapes" at bounding box center [197, 536] width 26 height 8
click at [149, 447] on div "Eraser" at bounding box center [146, 536] width 23 height 8
click at [239, 447] on div "Select" at bounding box center [247, 536] width 23 height 8
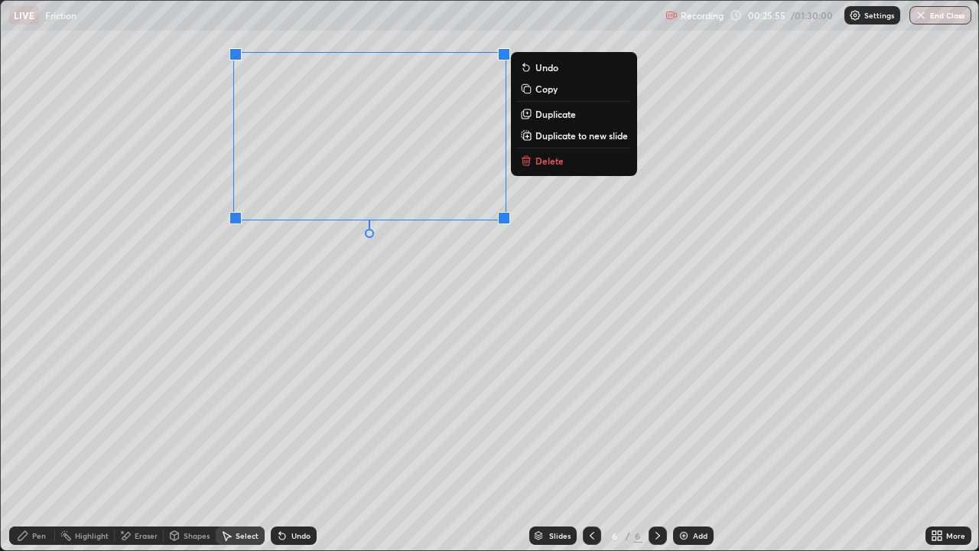
click at [249, 344] on div "0 ° Undo Copy Duplicate Duplicate to new slide Delete" at bounding box center [490, 275] width 978 height 549
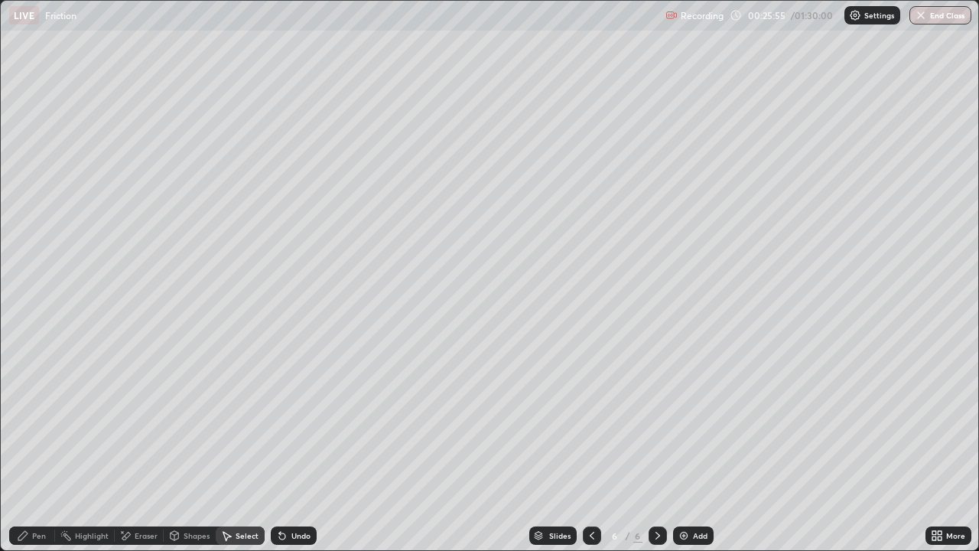
click at [74, 447] on div "Highlight" at bounding box center [85, 535] width 60 height 18
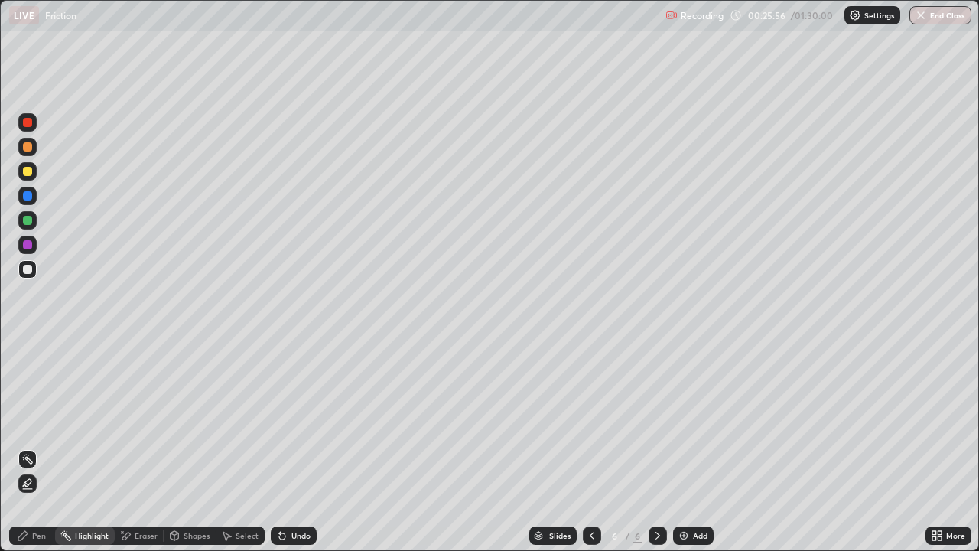
click at [38, 447] on div "Pen" at bounding box center [39, 536] width 14 height 8
click at [34, 269] on div at bounding box center [27, 269] width 18 height 18
click at [288, 447] on div "Undo" at bounding box center [294, 535] width 46 height 18
click at [292, 447] on div "Undo" at bounding box center [301, 536] width 19 height 8
click at [294, 447] on div "Undo" at bounding box center [301, 536] width 19 height 8
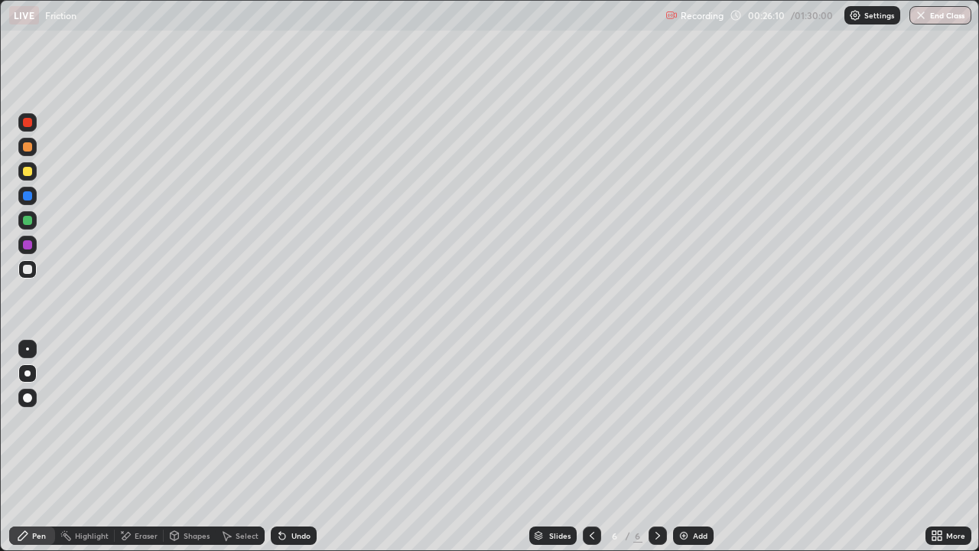
click at [28, 220] on div at bounding box center [27, 220] width 9 height 9
click at [28, 400] on div at bounding box center [27, 397] width 9 height 9
click at [300, 447] on div "Undo" at bounding box center [301, 536] width 19 height 8
click at [292, 447] on div "Undo" at bounding box center [294, 535] width 46 height 18
click at [941, 447] on icon at bounding box center [940, 533] width 4 height 4
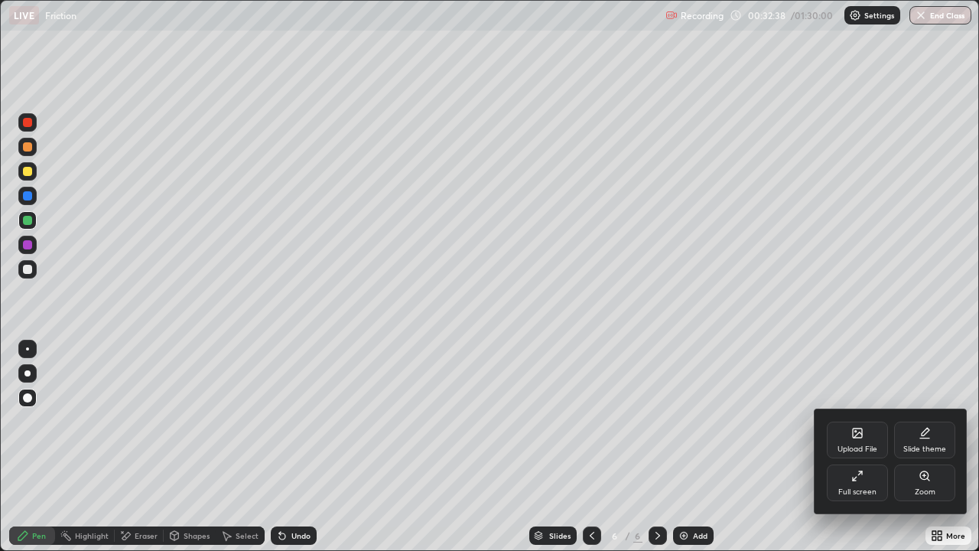
click at [865, 447] on div "Full screen" at bounding box center [857, 482] width 61 height 37
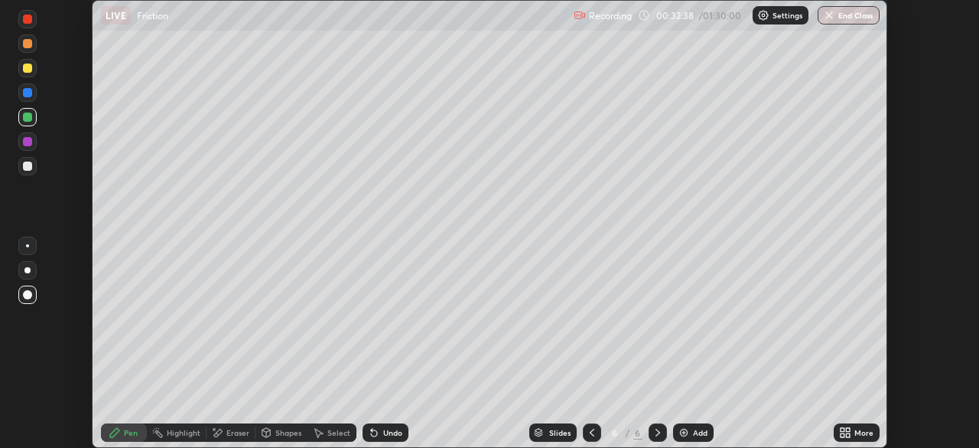
scroll to position [76062, 75531]
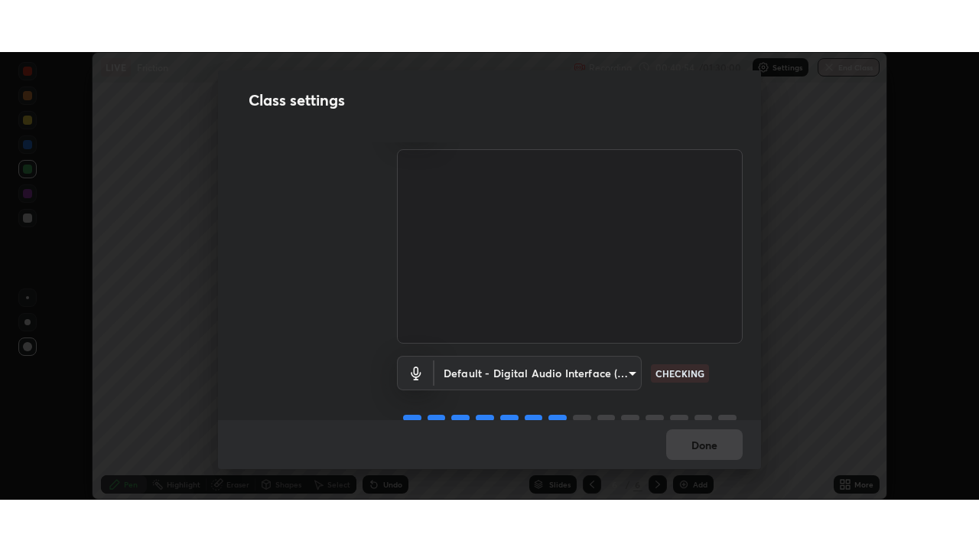
scroll to position [70, 0]
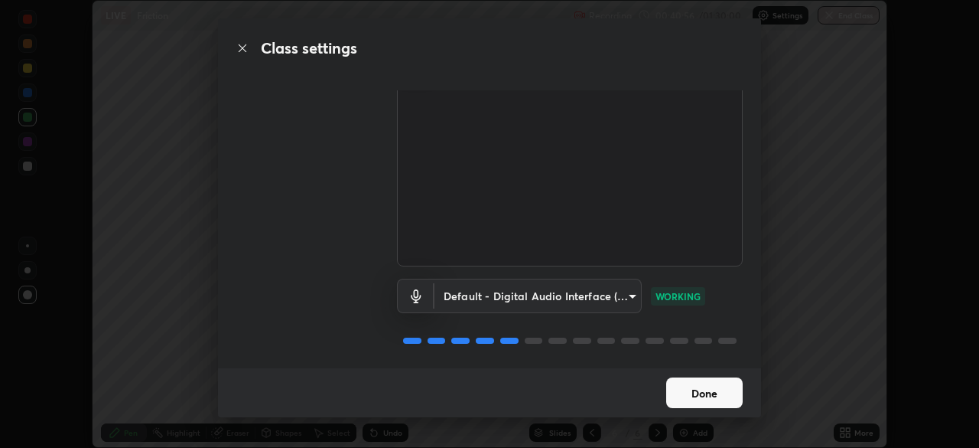
click at [685, 406] on button "Done" at bounding box center [704, 392] width 77 height 31
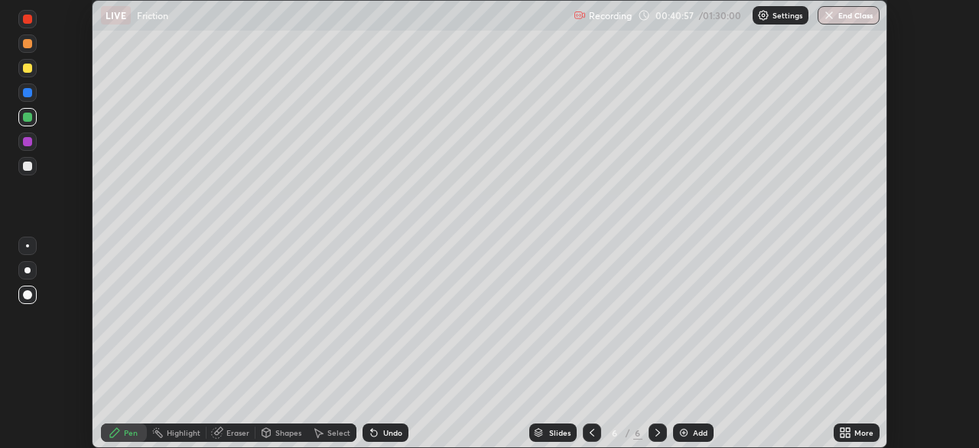
click at [686, 433] on img at bounding box center [684, 432] width 12 height 12
click at [835, 424] on div "More" at bounding box center [857, 432] width 46 height 31
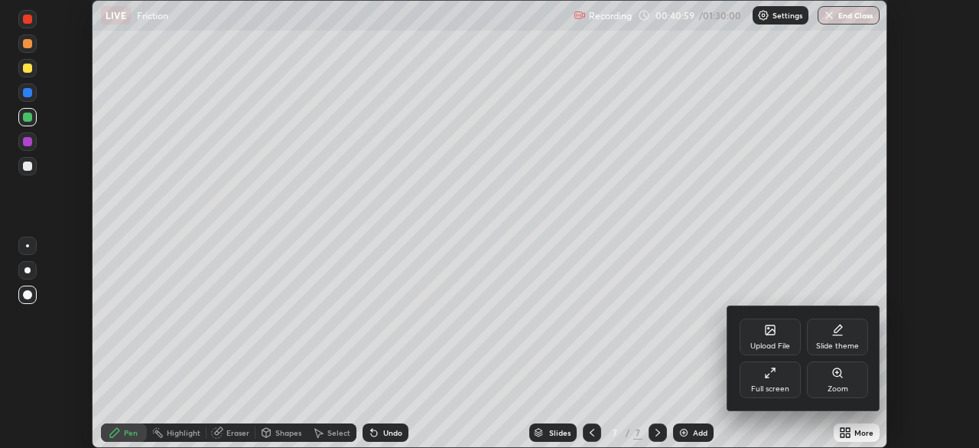
click at [773, 386] on div "Full screen" at bounding box center [770, 389] width 38 height 8
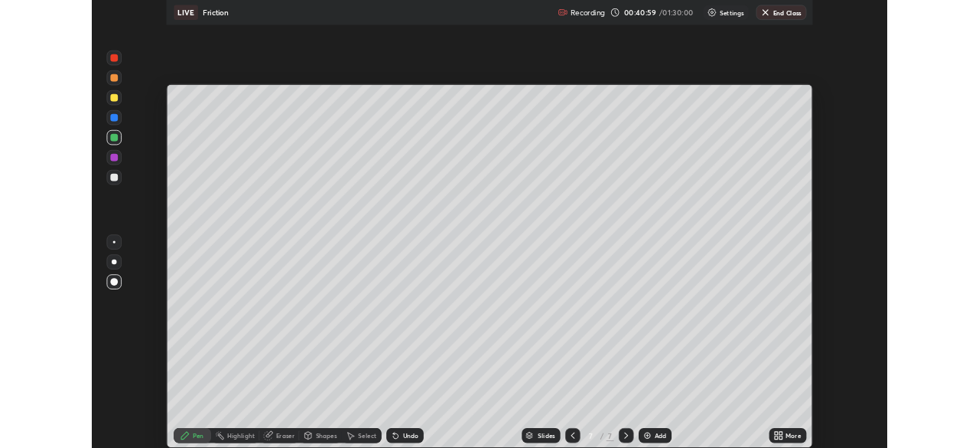
scroll to position [551, 979]
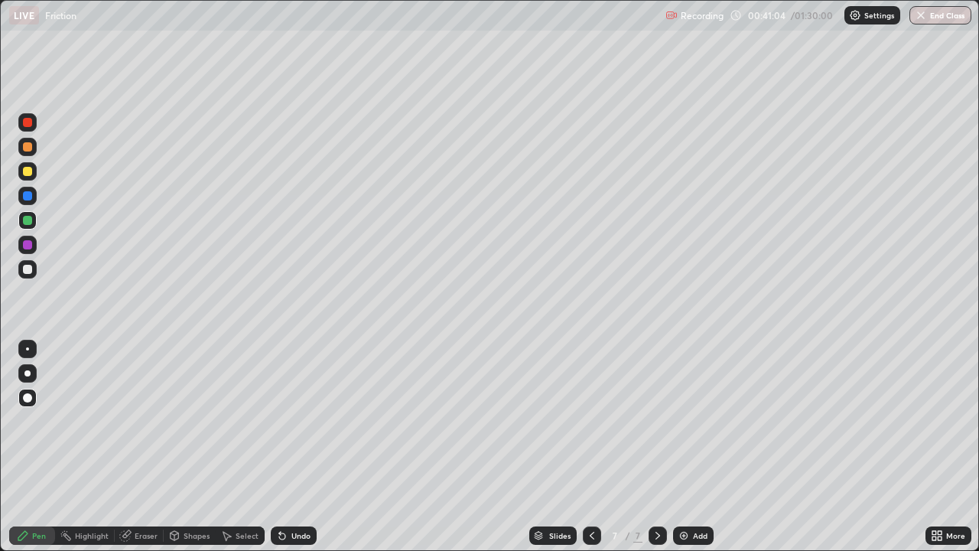
click at [184, 447] on div "Shapes" at bounding box center [197, 536] width 26 height 8
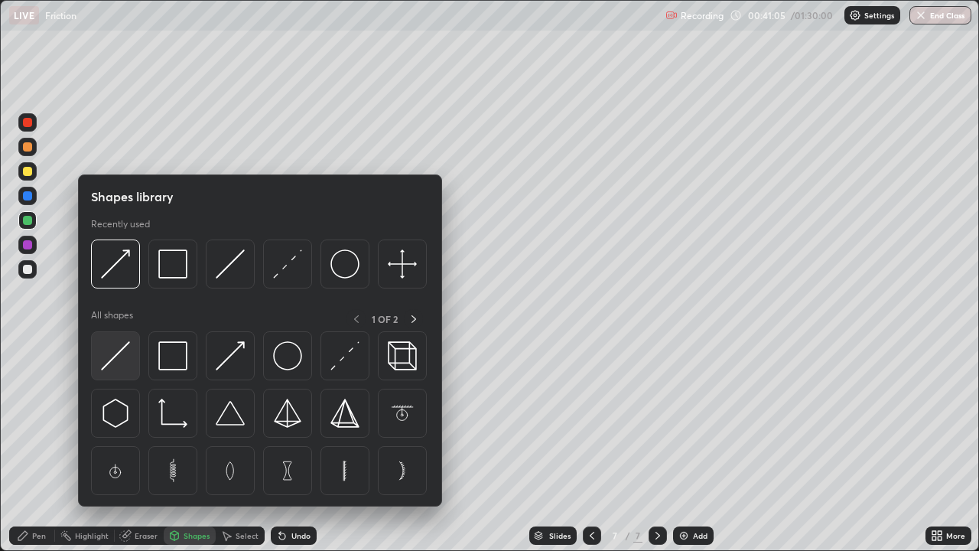
click at [129, 373] on div at bounding box center [115, 355] width 49 height 49
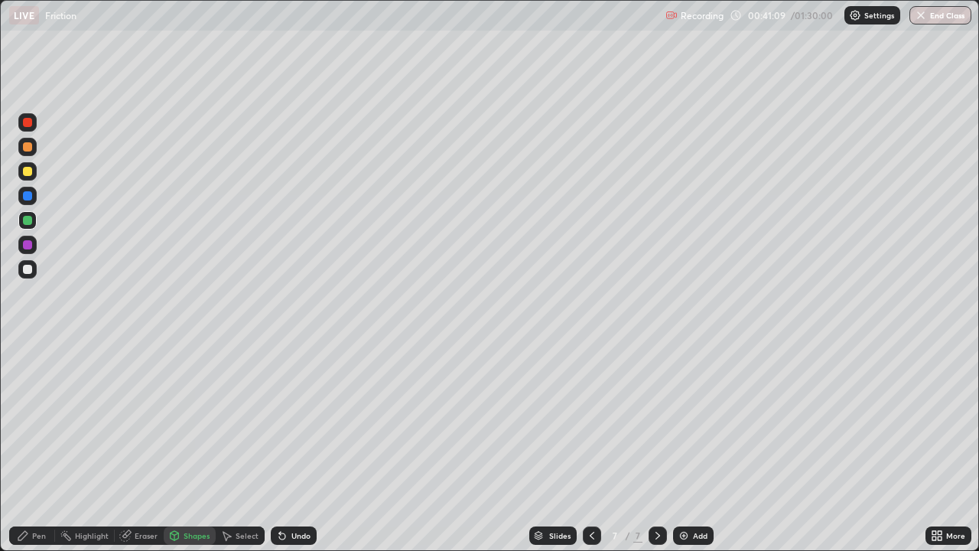
click at [30, 246] on div at bounding box center [27, 244] width 9 height 9
click at [197, 447] on div "Shapes" at bounding box center [197, 536] width 26 height 8
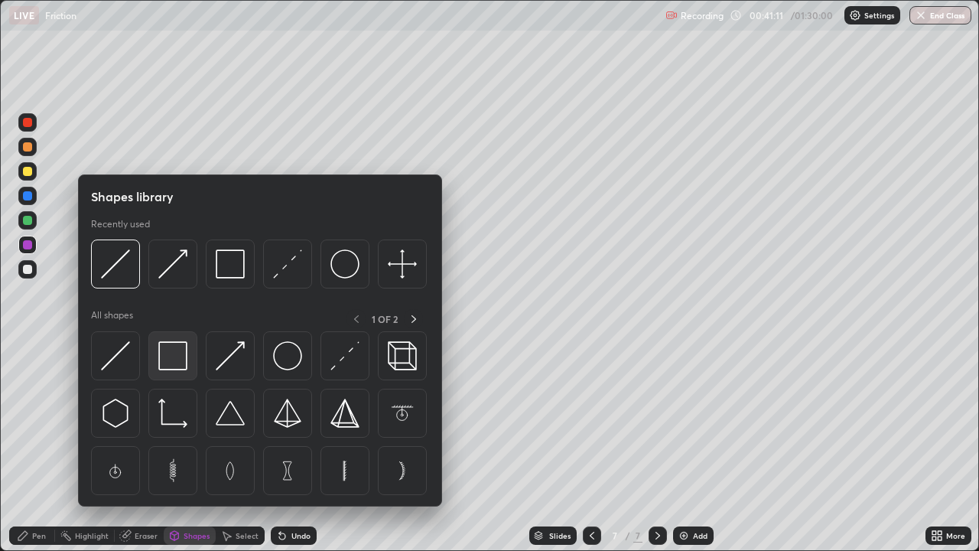
click at [184, 363] on img at bounding box center [172, 355] width 29 height 29
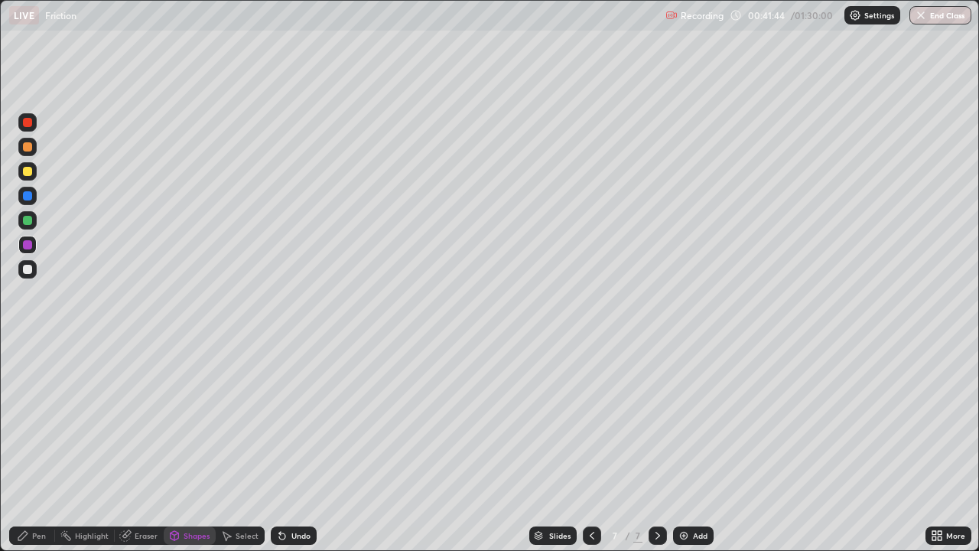
click at [298, 447] on div "Undo" at bounding box center [301, 536] width 19 height 8
click at [292, 447] on div "Undo" at bounding box center [301, 536] width 19 height 8
click at [36, 447] on div "Pen" at bounding box center [39, 536] width 14 height 8
click at [28, 371] on div at bounding box center [27, 373] width 6 height 6
click at [28, 349] on div at bounding box center [27, 348] width 3 height 3
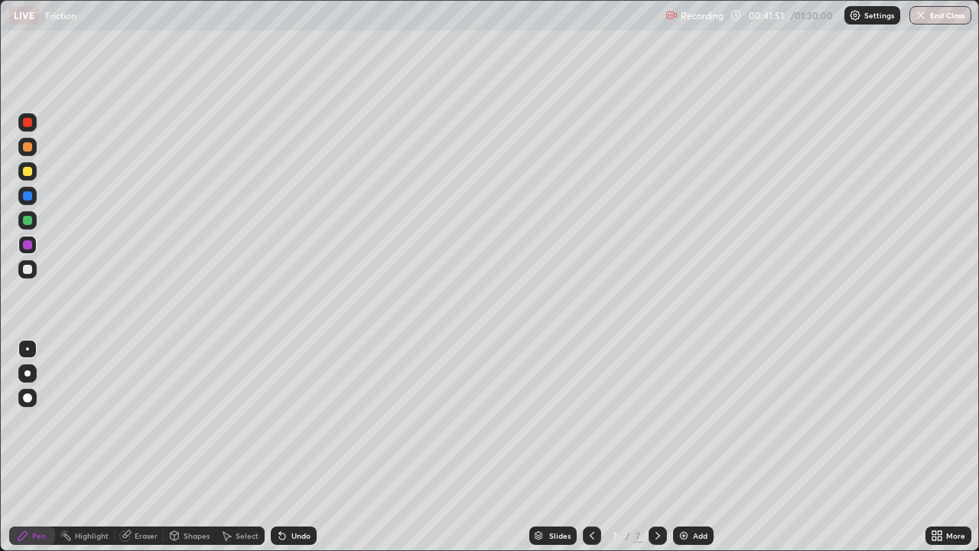
click at [28, 374] on div at bounding box center [27, 373] width 6 height 6
click at [190, 447] on div "Shapes" at bounding box center [190, 535] width 52 height 18
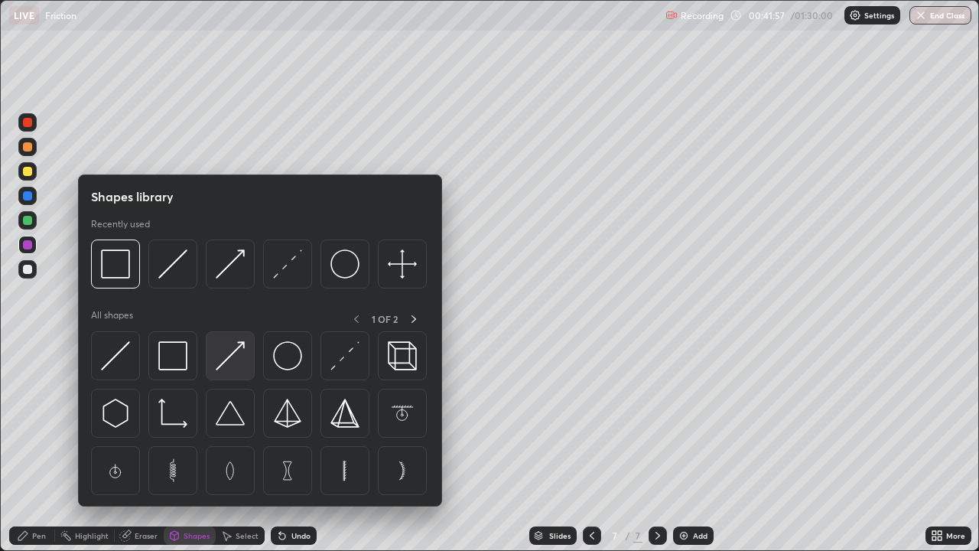
click at [228, 356] on img at bounding box center [230, 355] width 29 height 29
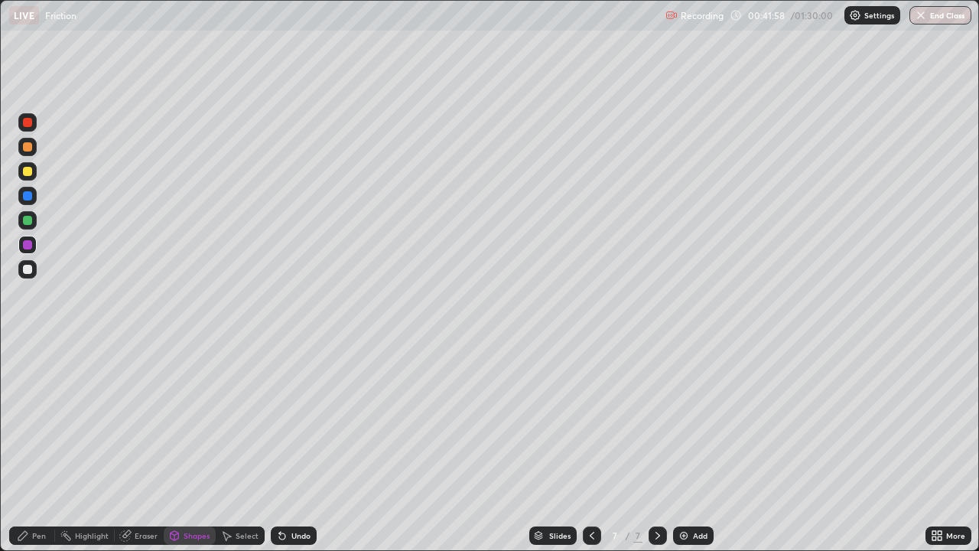
click at [28, 171] on div at bounding box center [27, 171] width 9 height 9
click at [198, 447] on div "Shapes" at bounding box center [197, 536] width 26 height 8
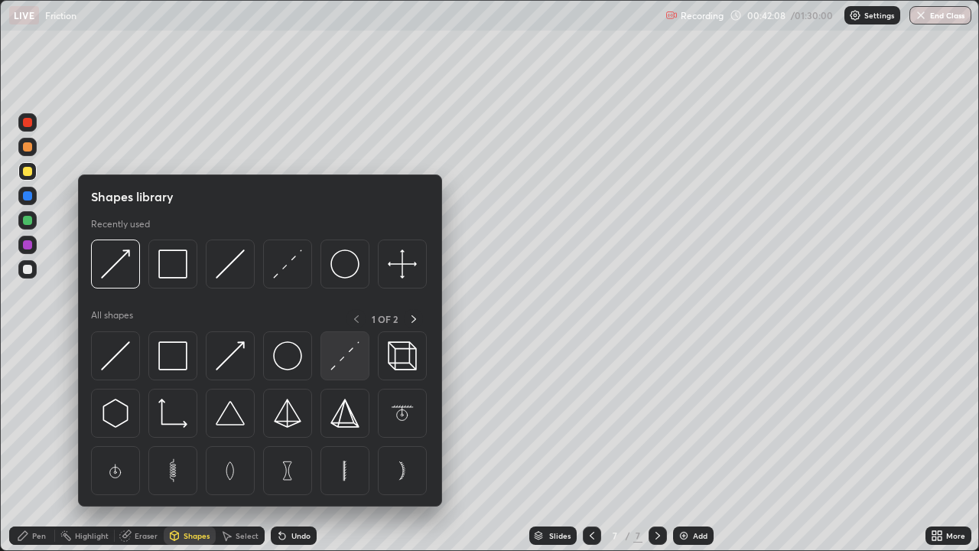
click at [346, 353] on img at bounding box center [345, 355] width 29 height 29
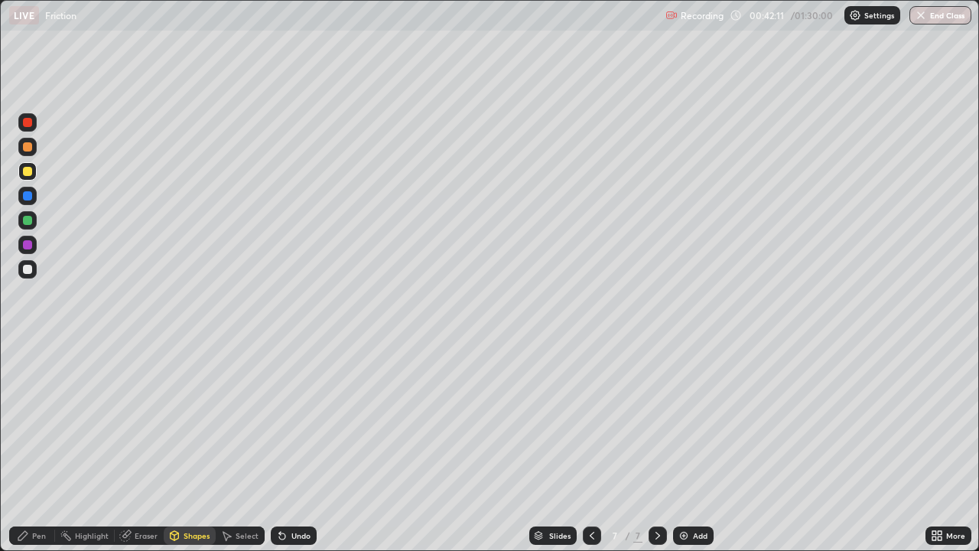
click at [41, 447] on div "Pen" at bounding box center [39, 536] width 14 height 8
click at [25, 221] on div at bounding box center [27, 220] width 9 height 9
click at [688, 447] on img at bounding box center [684, 535] width 12 height 12
click at [196, 447] on div "Shapes" at bounding box center [197, 536] width 26 height 8
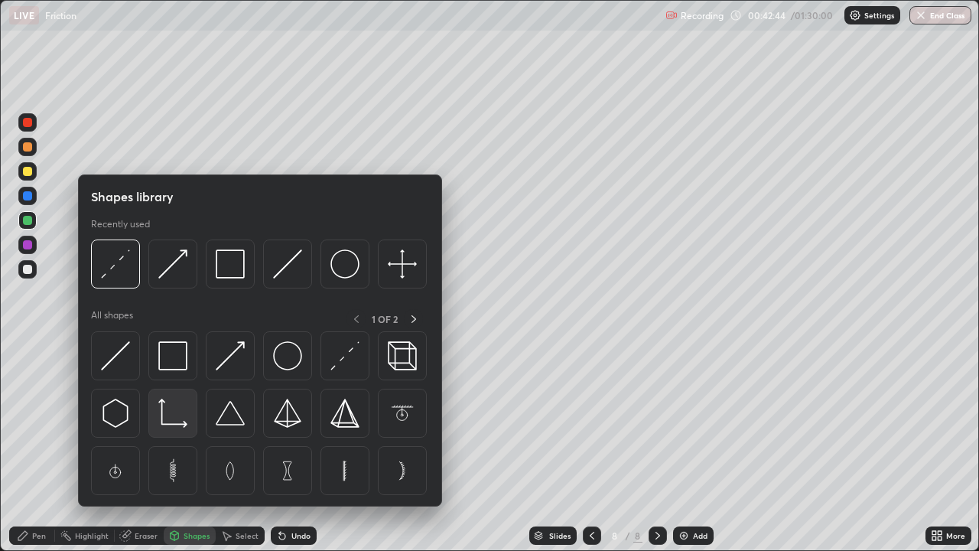
click at [181, 416] on img at bounding box center [172, 413] width 29 height 29
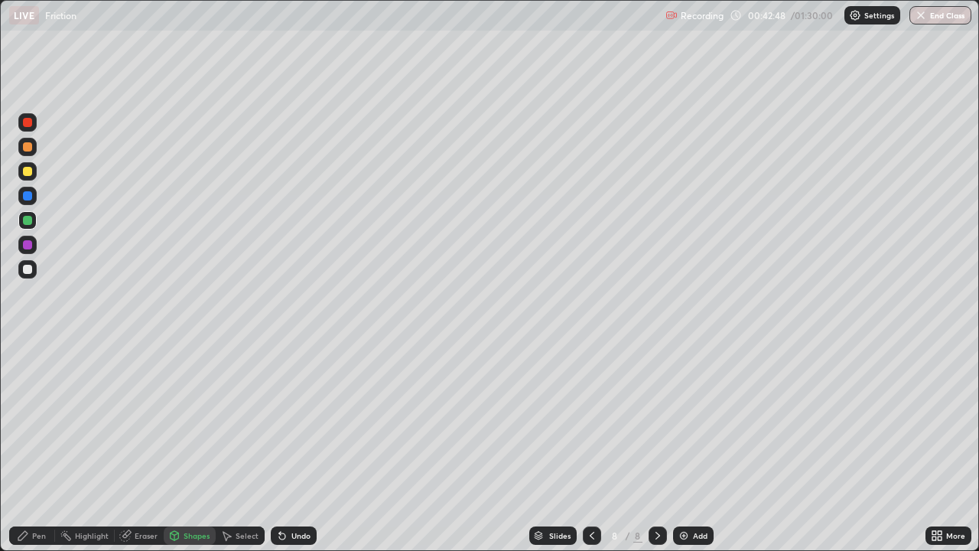
click at [36, 447] on div "Pen" at bounding box center [39, 536] width 14 height 8
click at [30, 269] on div at bounding box center [27, 269] width 9 height 9
click at [189, 447] on div "Shapes" at bounding box center [197, 536] width 26 height 8
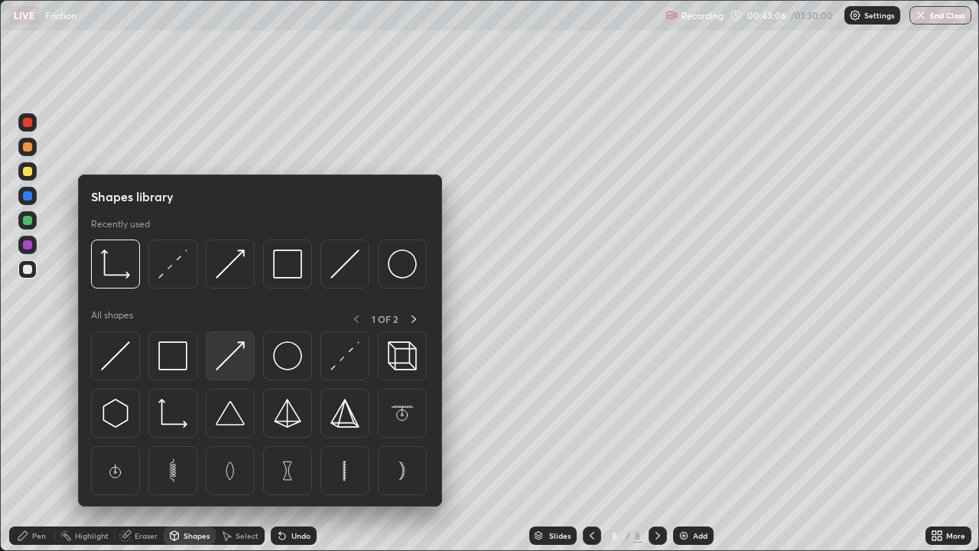
click at [220, 366] on img at bounding box center [230, 355] width 29 height 29
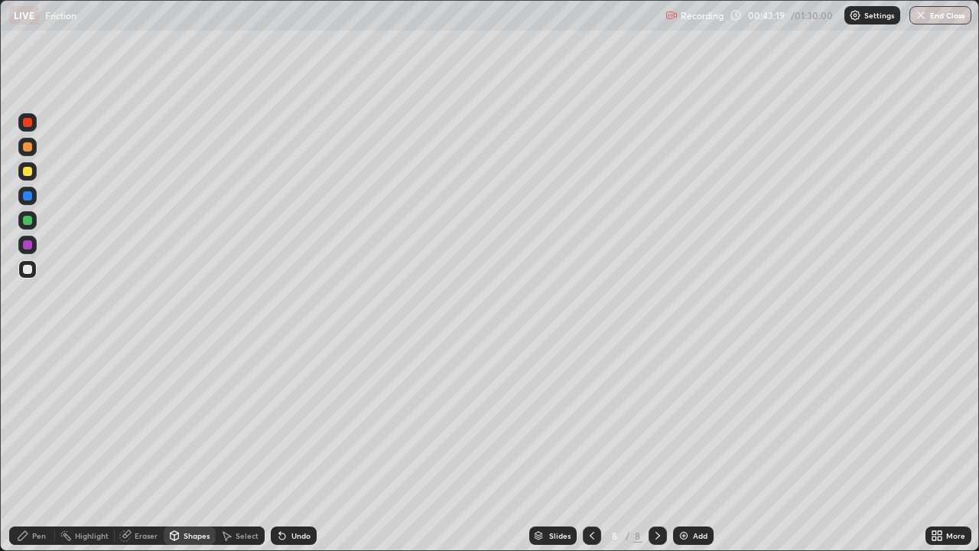
click at [28, 447] on icon at bounding box center [23, 535] width 12 height 12
click at [25, 174] on div at bounding box center [27, 171] width 9 height 9
click at [196, 447] on div "Shapes" at bounding box center [197, 536] width 26 height 8
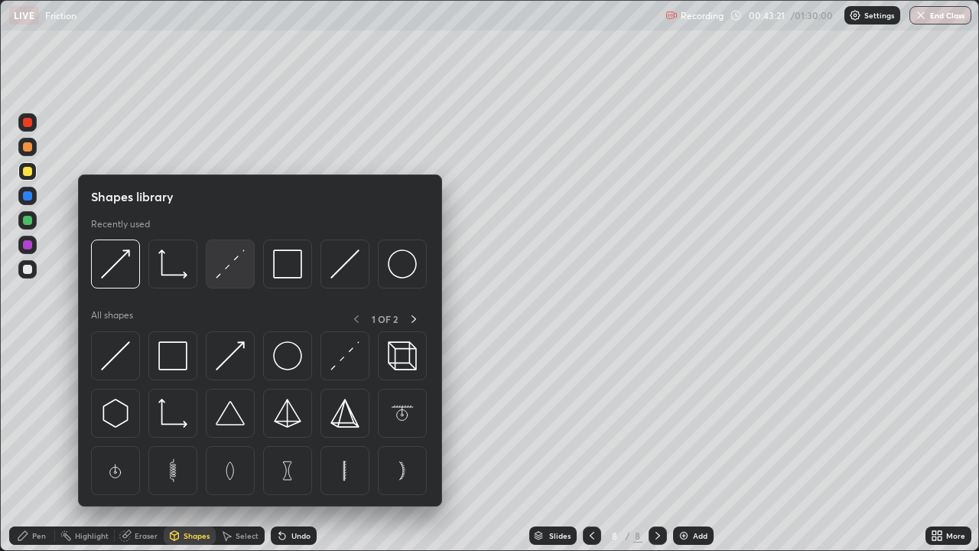
click at [230, 269] on img at bounding box center [230, 263] width 29 height 29
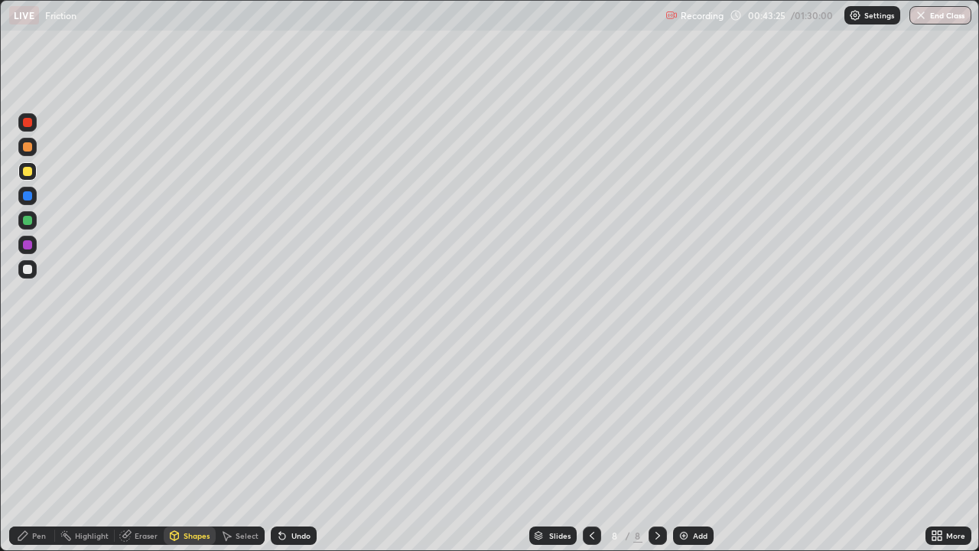
click at [34, 447] on div "Pen" at bounding box center [39, 536] width 14 height 8
click at [296, 447] on div "Undo" at bounding box center [301, 536] width 19 height 8
click at [186, 447] on div "Shapes" at bounding box center [197, 536] width 26 height 8
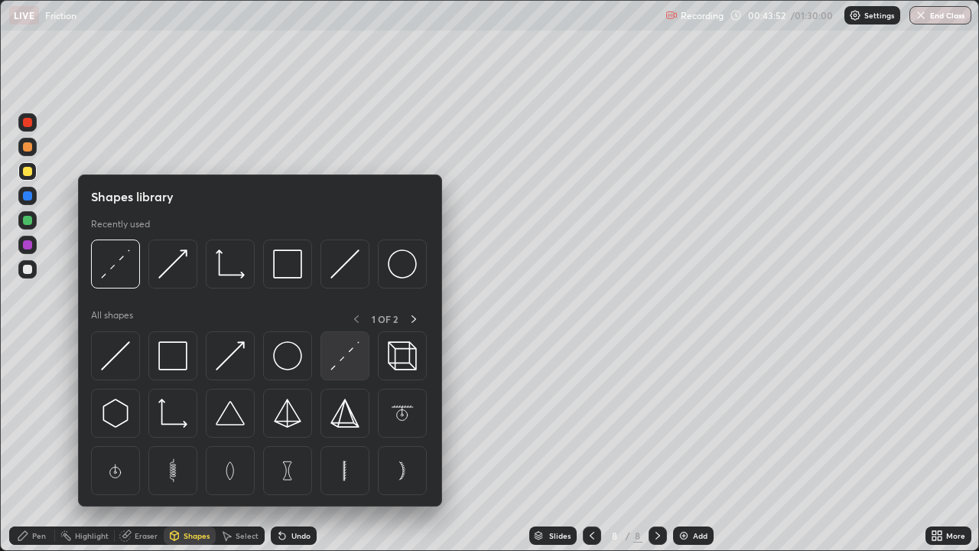
click at [350, 353] on img at bounding box center [345, 355] width 29 height 29
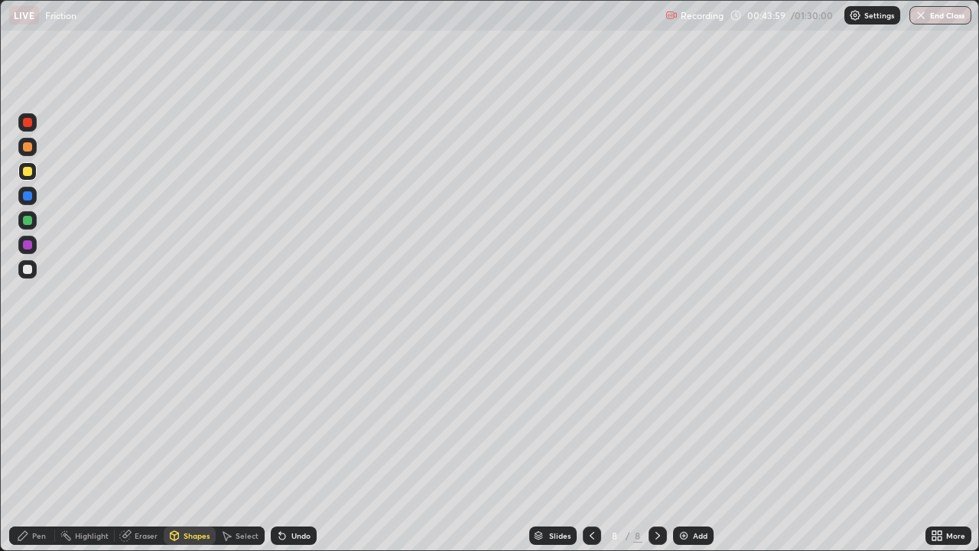
click at [296, 447] on div "Undo" at bounding box center [294, 535] width 46 height 18
click at [292, 447] on div "Undo" at bounding box center [301, 536] width 19 height 8
click at [297, 447] on div "Undo" at bounding box center [301, 536] width 19 height 8
click at [41, 447] on div "Pen" at bounding box center [39, 536] width 14 height 8
click at [24, 246] on div at bounding box center [27, 244] width 9 height 9
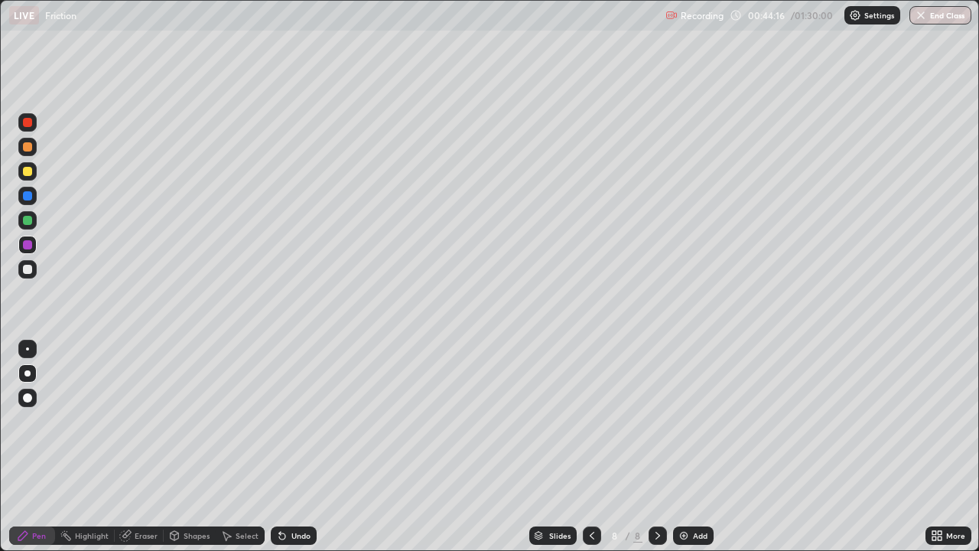
click at [295, 447] on div "Undo" at bounding box center [301, 536] width 19 height 8
click at [295, 447] on div "Undo" at bounding box center [294, 535] width 46 height 18
click at [194, 447] on div "Shapes" at bounding box center [197, 536] width 26 height 8
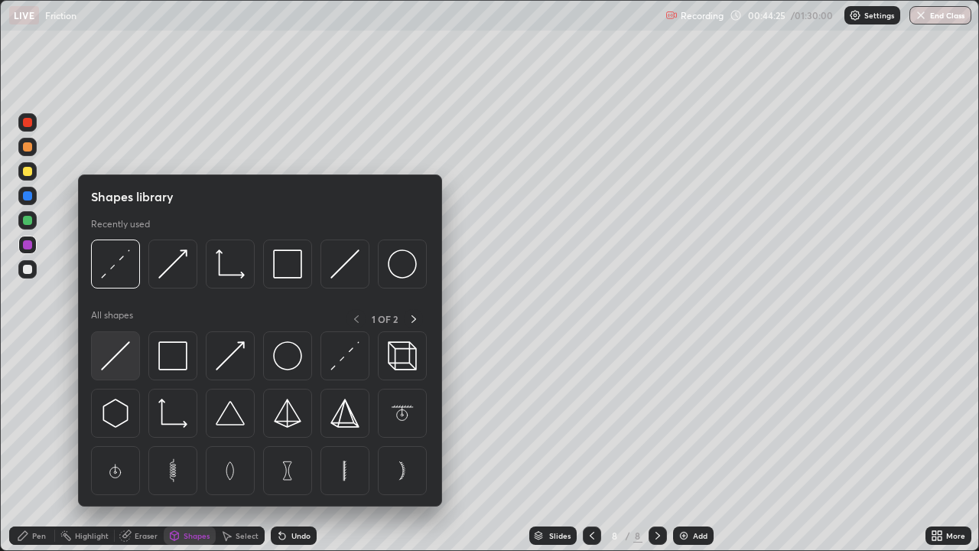
click at [125, 355] on img at bounding box center [115, 355] width 29 height 29
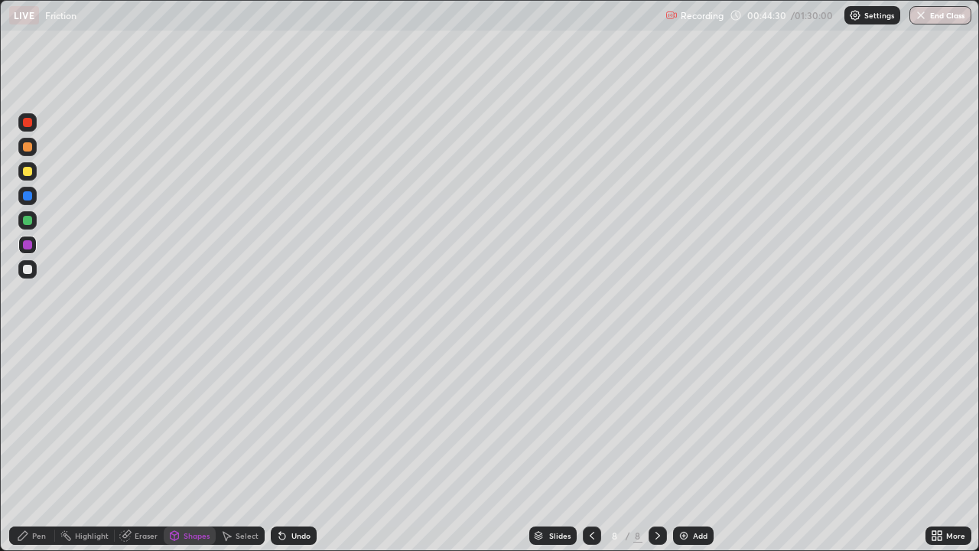
click at [34, 447] on div "Pen" at bounding box center [32, 535] width 46 height 18
click at [591, 447] on icon at bounding box center [592, 535] width 12 height 12
click at [143, 447] on div "Eraser" at bounding box center [146, 536] width 23 height 8
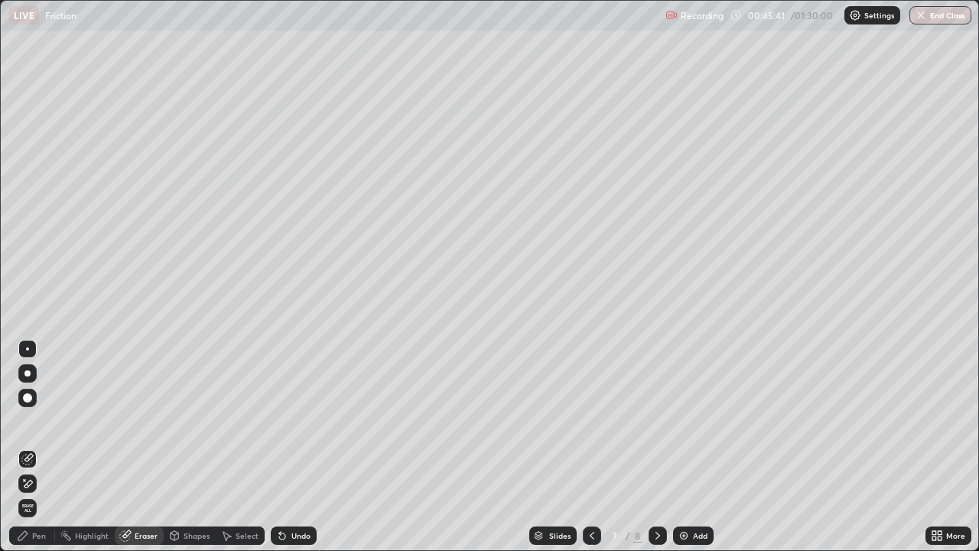
click at [34, 447] on div "Pen" at bounding box center [39, 536] width 14 height 8
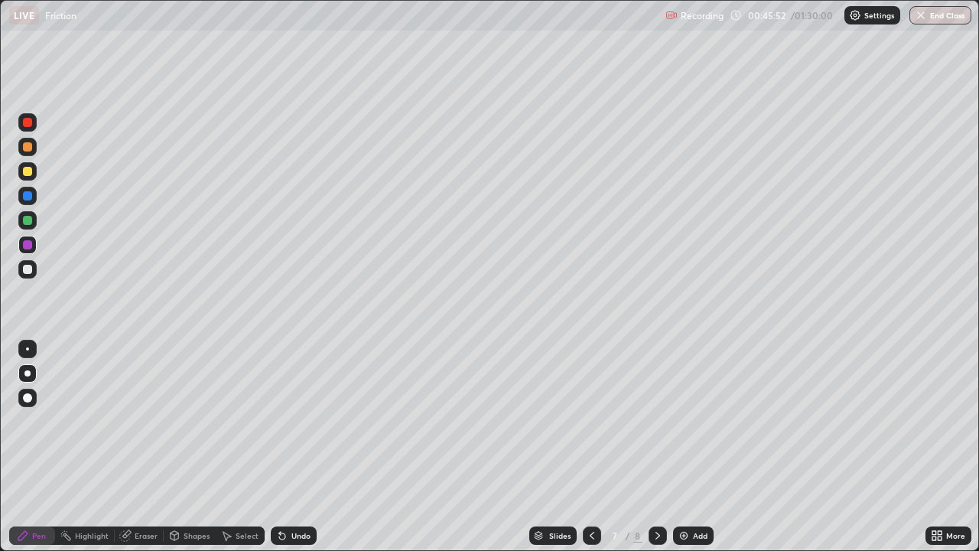
click at [652, 447] on icon at bounding box center [658, 535] width 12 height 12
click at [591, 447] on icon at bounding box center [592, 535] width 12 height 12
click at [190, 447] on div "Shapes" at bounding box center [197, 536] width 26 height 8
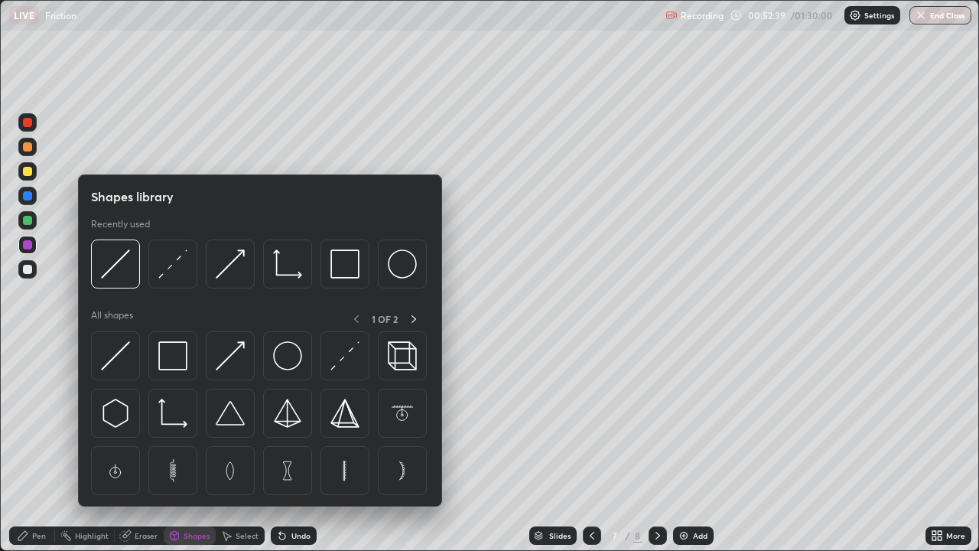
click at [217, 368] on img at bounding box center [230, 355] width 29 height 29
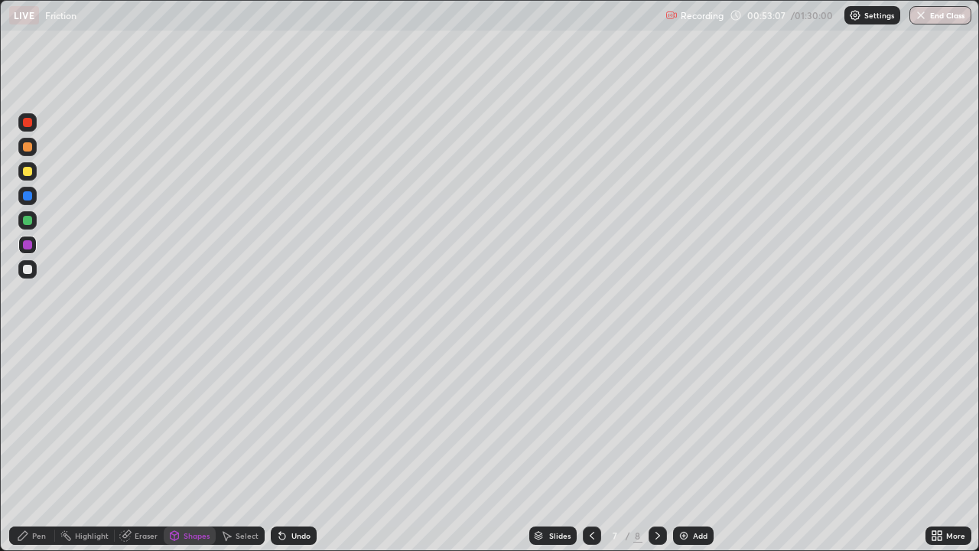
click at [298, 447] on div "Undo" at bounding box center [301, 536] width 19 height 8
click at [33, 447] on div "Pen" at bounding box center [39, 536] width 14 height 8
click at [31, 269] on div at bounding box center [27, 269] width 9 height 9
click at [184, 447] on div "Shapes" at bounding box center [197, 536] width 26 height 8
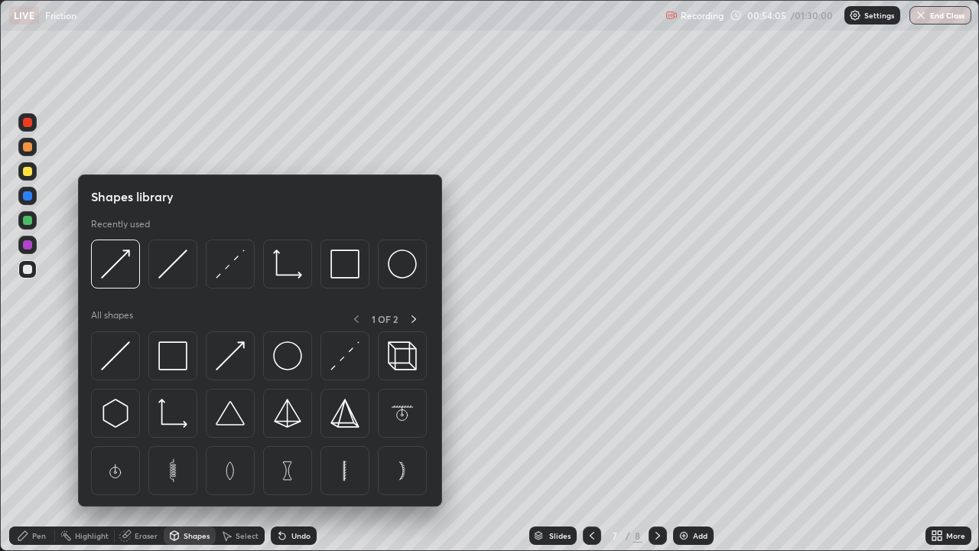
click at [140, 447] on div "Eraser" at bounding box center [139, 535] width 49 height 18
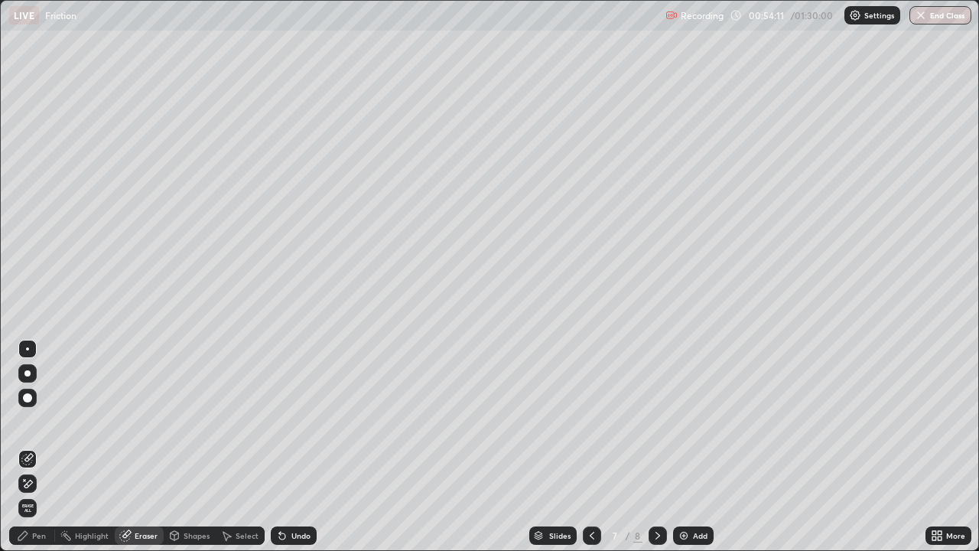
click at [27, 447] on icon at bounding box center [28, 484] width 8 height 8
click at [52, 447] on div "Pen" at bounding box center [32, 535] width 46 height 18
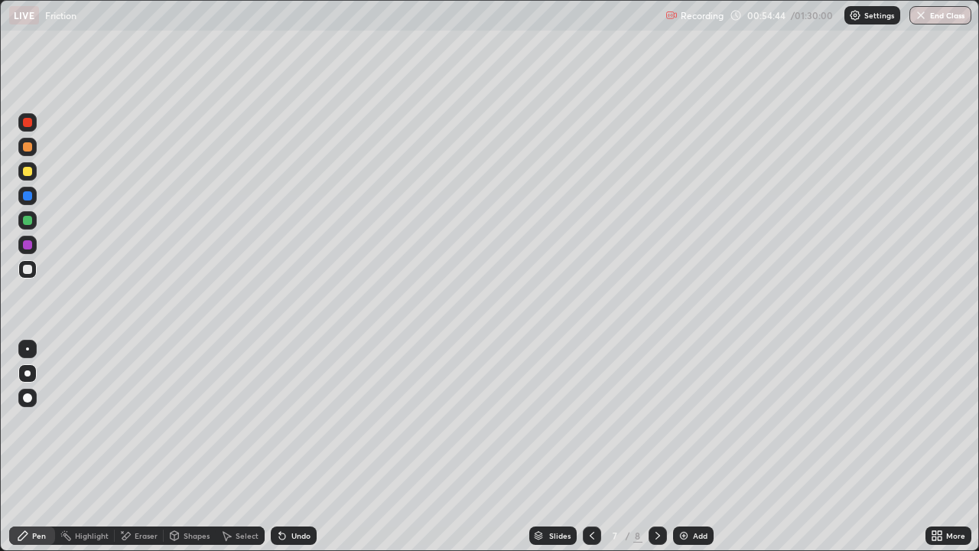
click at [196, 447] on div "Shapes" at bounding box center [190, 535] width 52 height 18
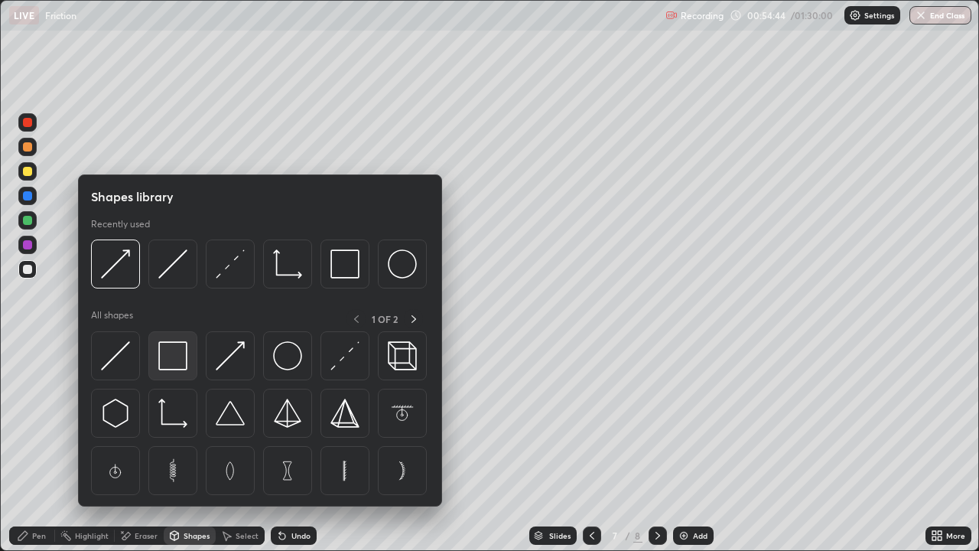
click at [170, 366] on img at bounding box center [172, 355] width 29 height 29
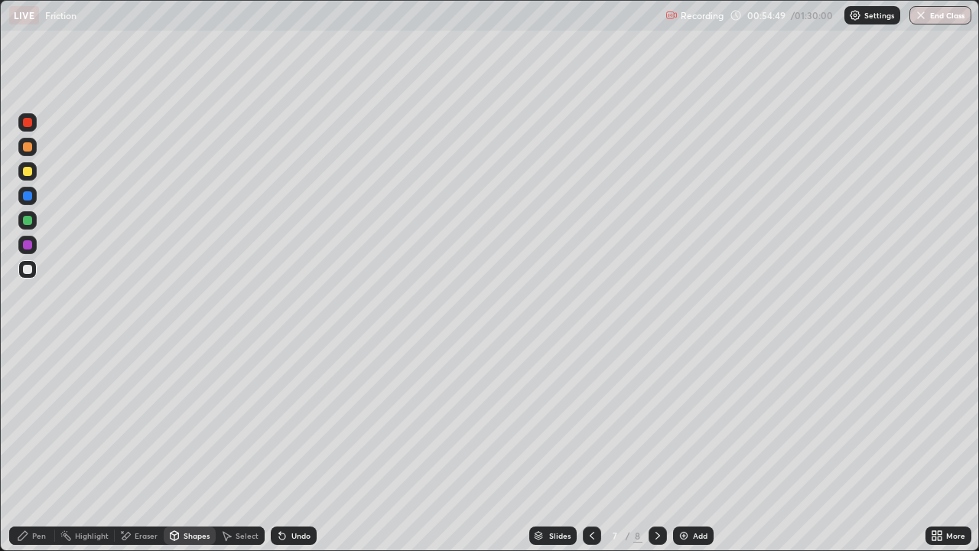
click at [192, 447] on div "Shapes" at bounding box center [190, 535] width 52 height 18
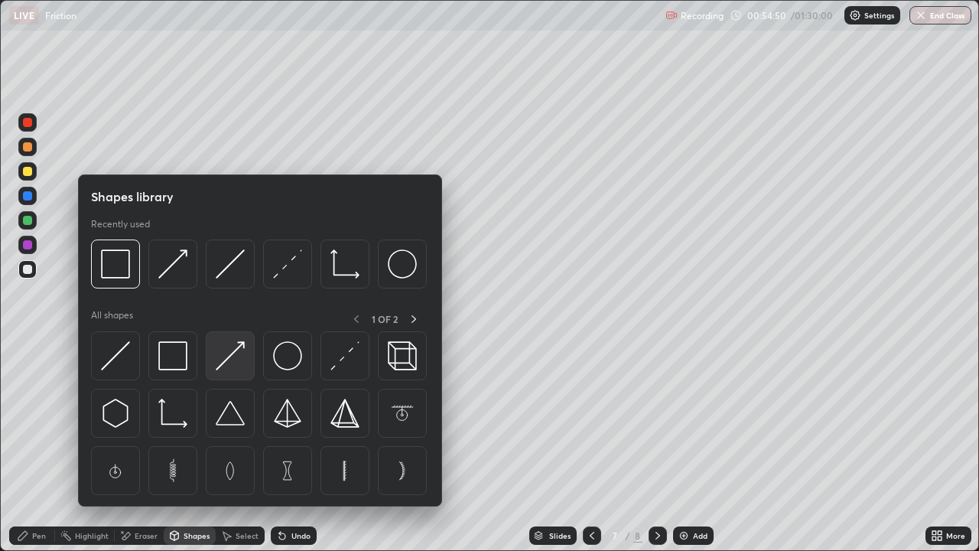
click at [228, 353] on img at bounding box center [230, 355] width 29 height 29
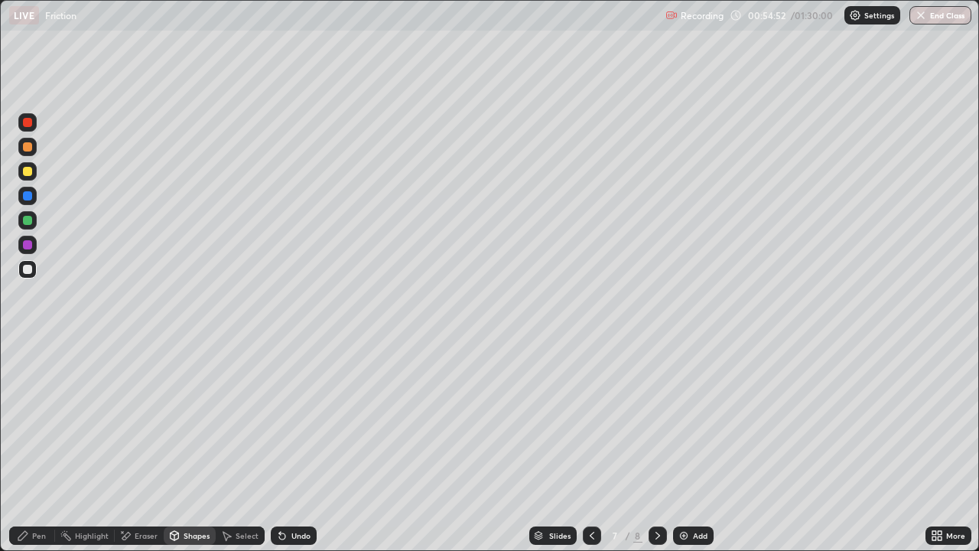
click at [28, 221] on div at bounding box center [27, 220] width 9 height 9
click at [26, 269] on div at bounding box center [27, 269] width 9 height 9
click at [28, 123] on div at bounding box center [27, 122] width 9 height 9
click at [24, 220] on div at bounding box center [27, 220] width 9 height 9
click at [296, 447] on div "Undo" at bounding box center [301, 536] width 19 height 8
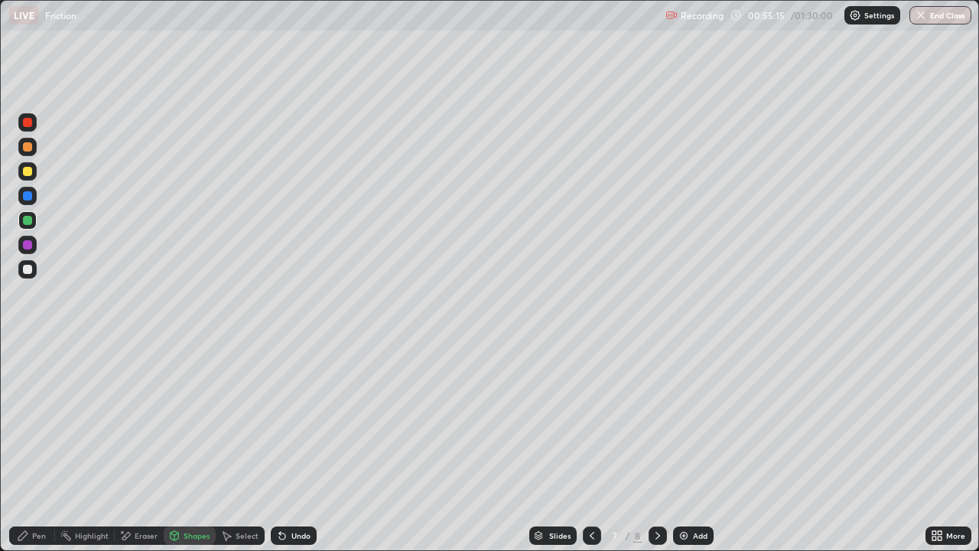
click at [29, 174] on div at bounding box center [27, 171] width 9 height 9
click at [26, 266] on div at bounding box center [27, 269] width 9 height 9
click at [24, 242] on div at bounding box center [27, 244] width 9 height 9
click at [291, 447] on div "Undo" at bounding box center [294, 535] width 46 height 18
click at [29, 447] on div "Pen" at bounding box center [32, 535] width 46 height 18
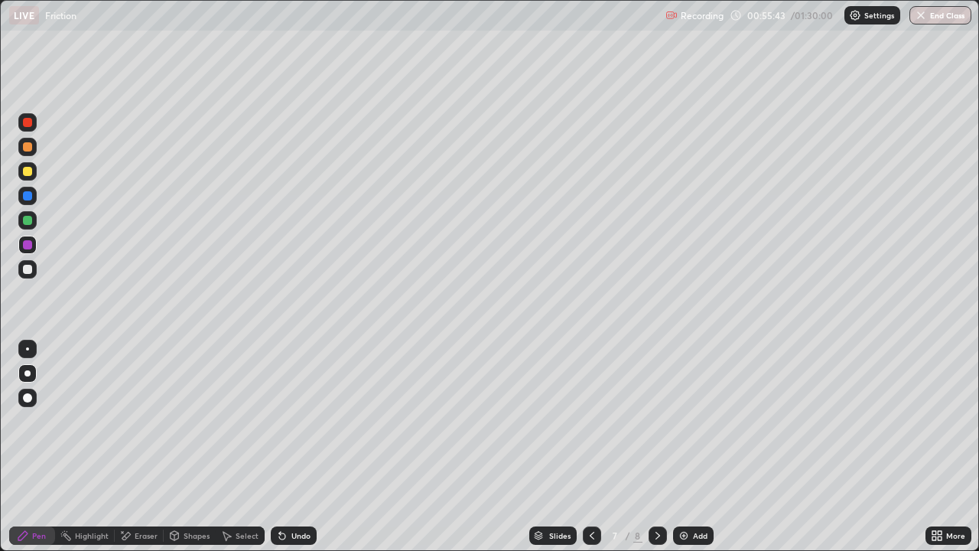
click at [22, 220] on div at bounding box center [27, 220] width 18 height 18
click at [292, 447] on div "Undo" at bounding box center [301, 536] width 19 height 8
click at [294, 447] on div "Undo" at bounding box center [301, 536] width 19 height 8
click at [148, 447] on div "Eraser" at bounding box center [146, 536] width 23 height 8
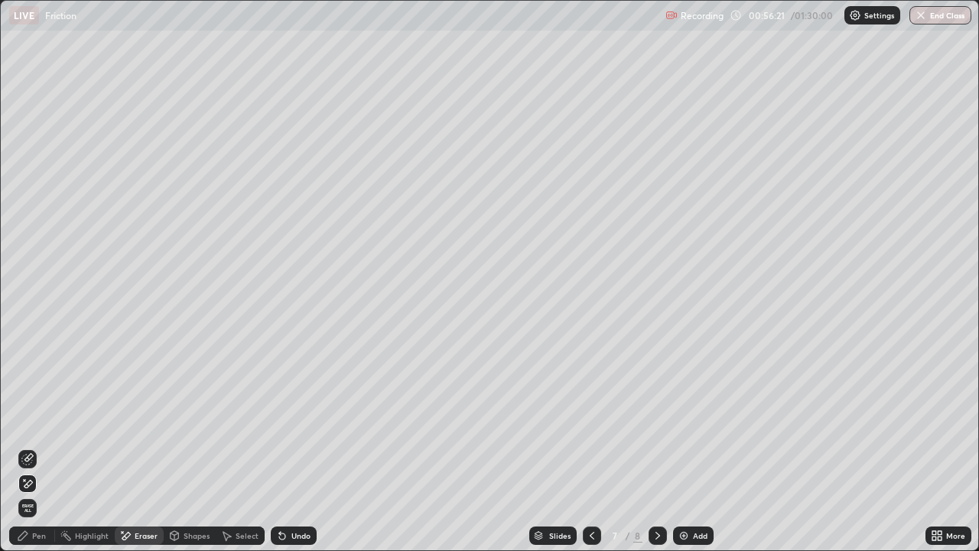
click at [285, 447] on icon at bounding box center [282, 535] width 12 height 12
click at [37, 447] on div "Pen" at bounding box center [39, 536] width 14 height 8
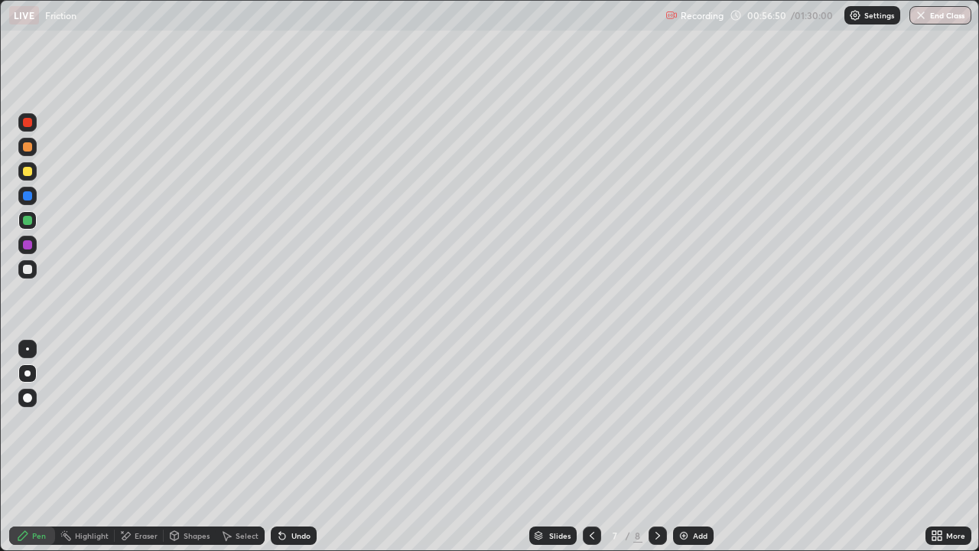
click at [30, 272] on div at bounding box center [27, 269] width 9 height 9
click at [305, 447] on div "Undo" at bounding box center [301, 536] width 19 height 8
click at [681, 447] on img at bounding box center [684, 535] width 12 height 12
click at [305, 447] on div "Undo" at bounding box center [294, 535] width 46 height 18
click at [26, 220] on div at bounding box center [27, 220] width 9 height 9
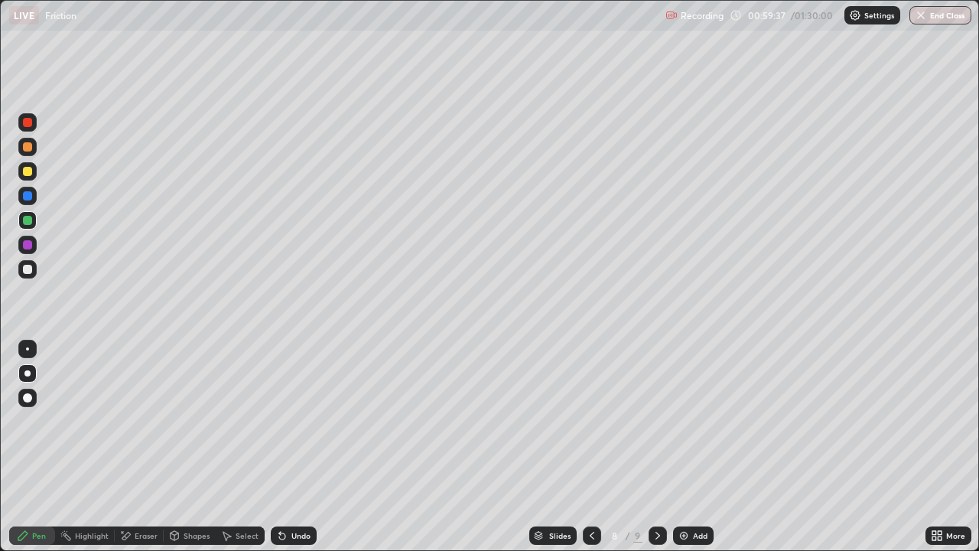
click at [28, 244] on div at bounding box center [27, 244] width 9 height 9
click at [30, 220] on div at bounding box center [27, 220] width 9 height 9
click at [26, 175] on div at bounding box center [27, 171] width 9 height 9
click at [588, 447] on icon at bounding box center [592, 535] width 12 height 12
click at [137, 447] on div "Eraser" at bounding box center [146, 536] width 23 height 8
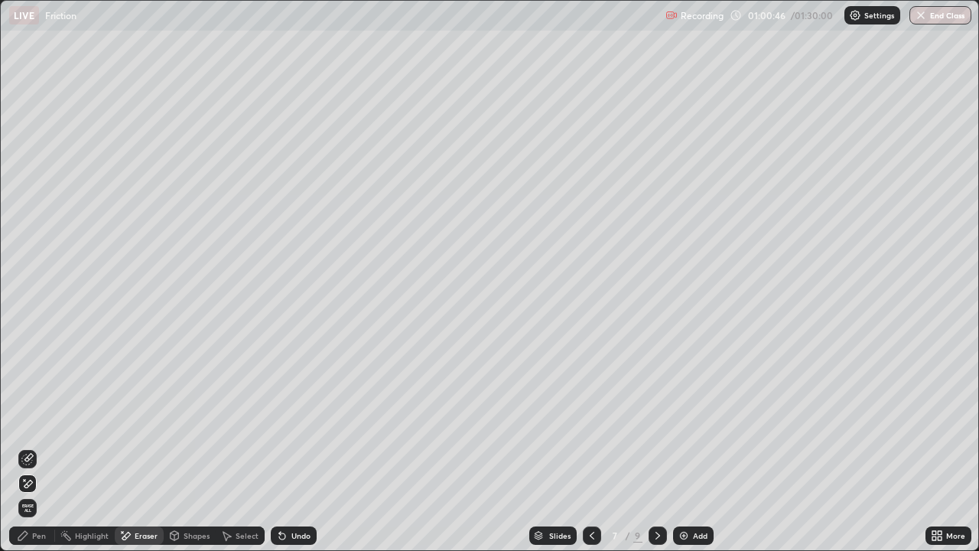
click at [47, 447] on div "Pen" at bounding box center [32, 535] width 46 height 18
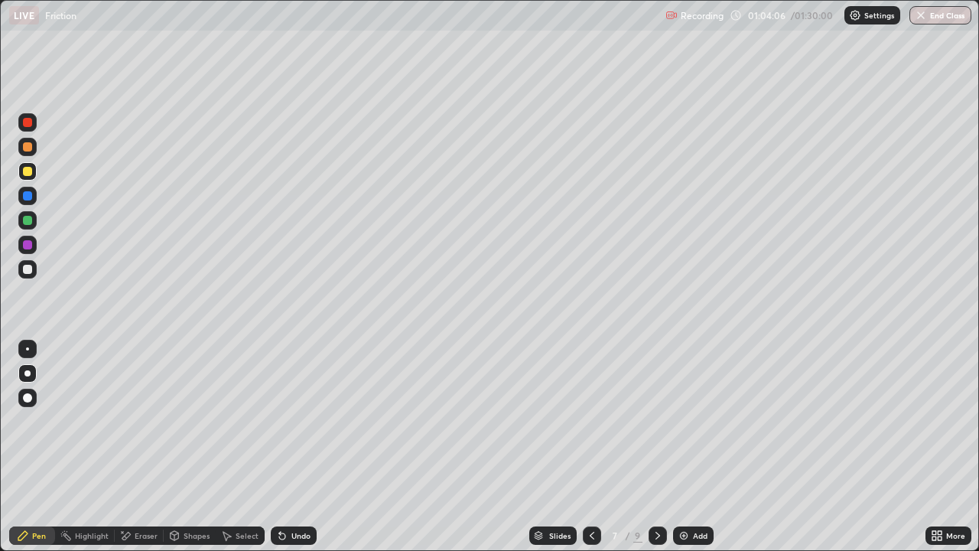
click at [656, 447] on icon at bounding box center [658, 535] width 12 height 12
click at [28, 270] on div at bounding box center [27, 269] width 9 height 9
click at [28, 221] on div at bounding box center [27, 220] width 9 height 9
click at [658, 447] on icon at bounding box center [658, 536] width 5 height 8
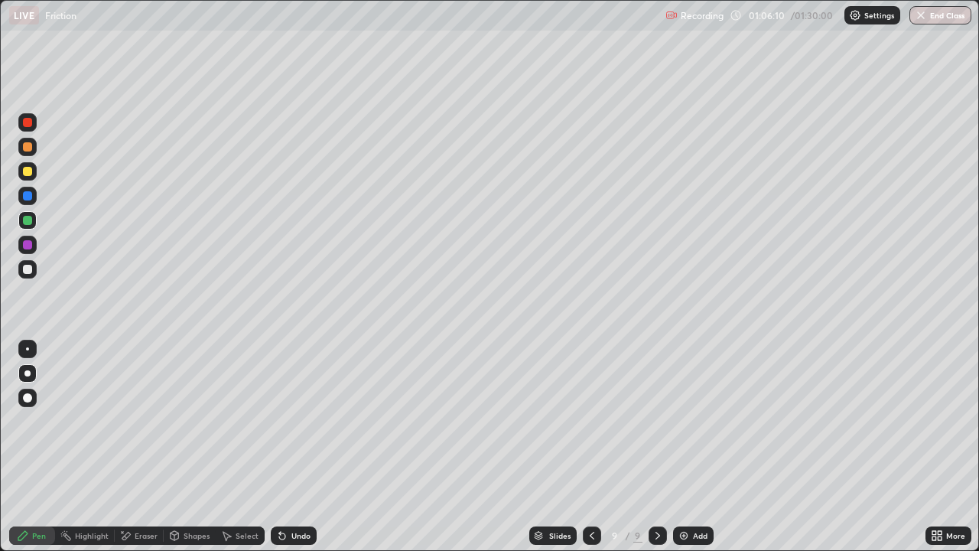
click at [691, 447] on div "Add" at bounding box center [693, 535] width 41 height 18
click at [34, 246] on div at bounding box center [27, 245] width 18 height 18
click at [196, 447] on div "Shapes" at bounding box center [197, 536] width 26 height 8
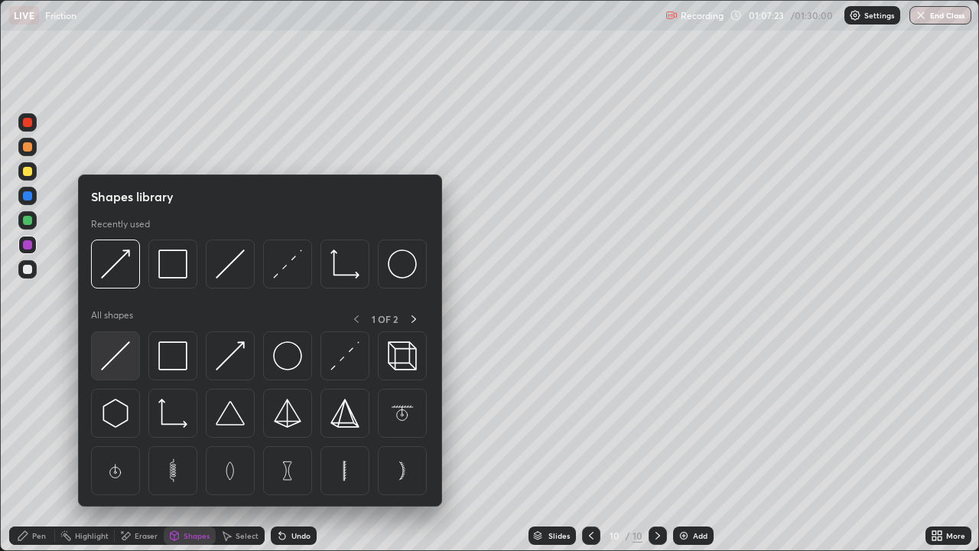
click at [122, 364] on img at bounding box center [115, 355] width 29 height 29
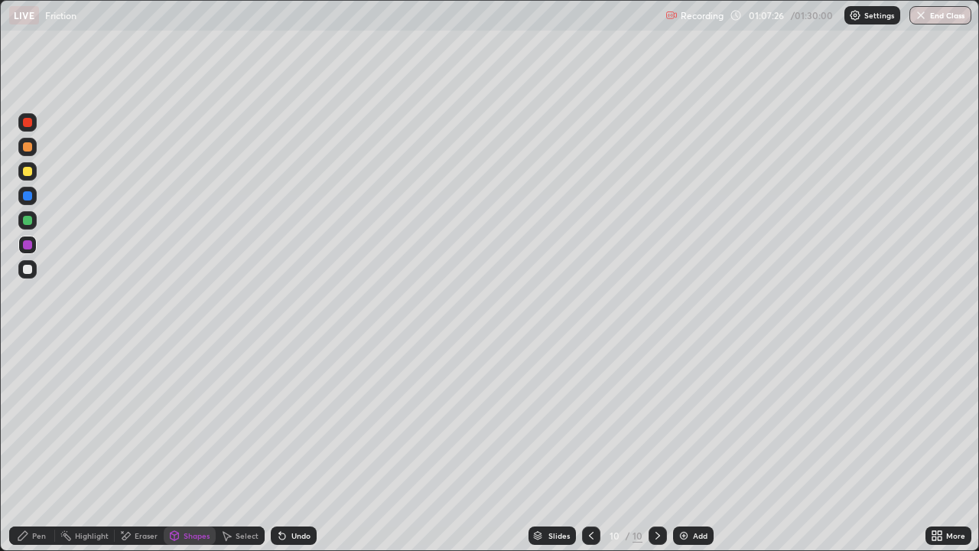
click at [194, 447] on div "Shapes" at bounding box center [197, 536] width 26 height 8
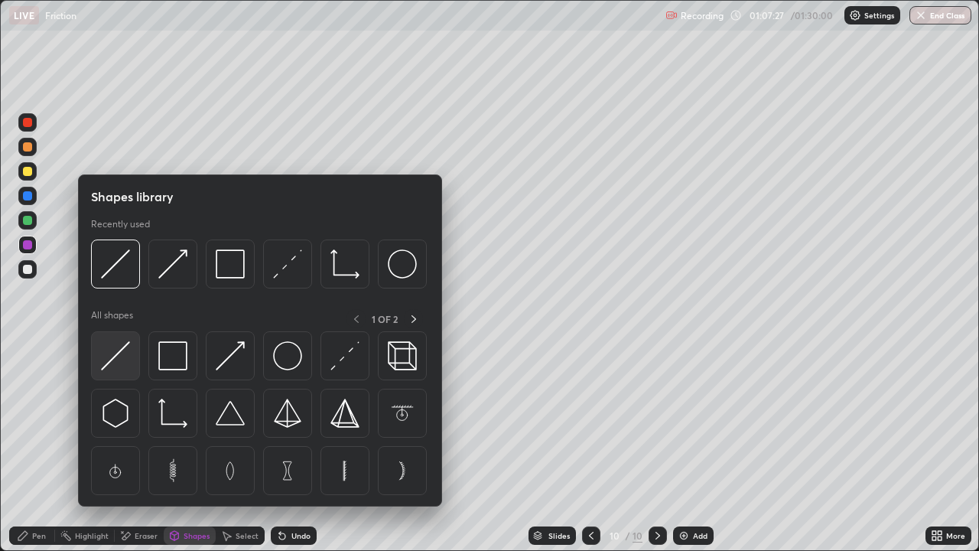
click at [125, 361] on img at bounding box center [115, 355] width 29 height 29
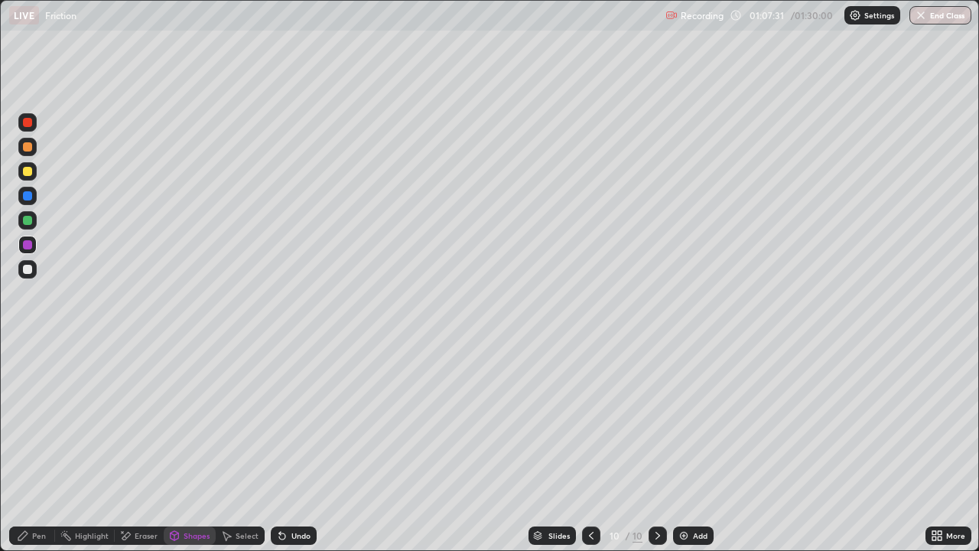
click at [189, 447] on div "Shapes" at bounding box center [197, 536] width 26 height 8
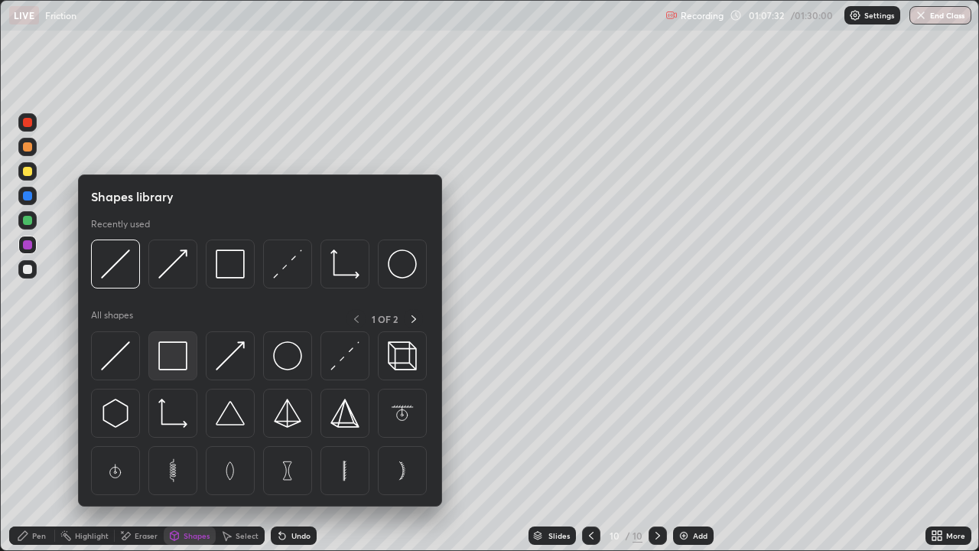
click at [176, 357] on img at bounding box center [172, 355] width 29 height 29
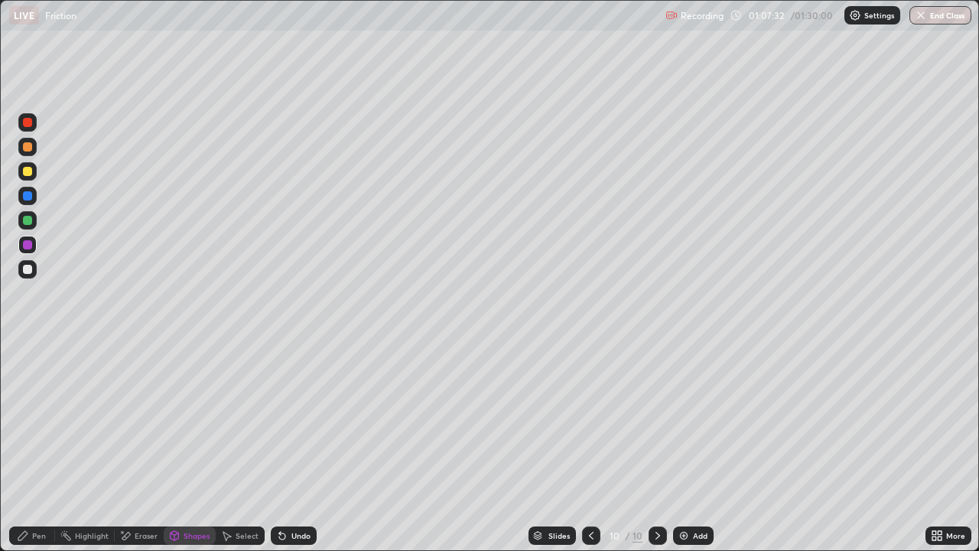
click at [30, 268] on div at bounding box center [27, 269] width 9 height 9
click at [28, 221] on div at bounding box center [27, 220] width 9 height 9
click at [293, 447] on div "Undo" at bounding box center [301, 536] width 19 height 8
click at [292, 447] on div "Undo" at bounding box center [301, 536] width 19 height 8
click at [47, 447] on div "Pen" at bounding box center [32, 535] width 46 height 18
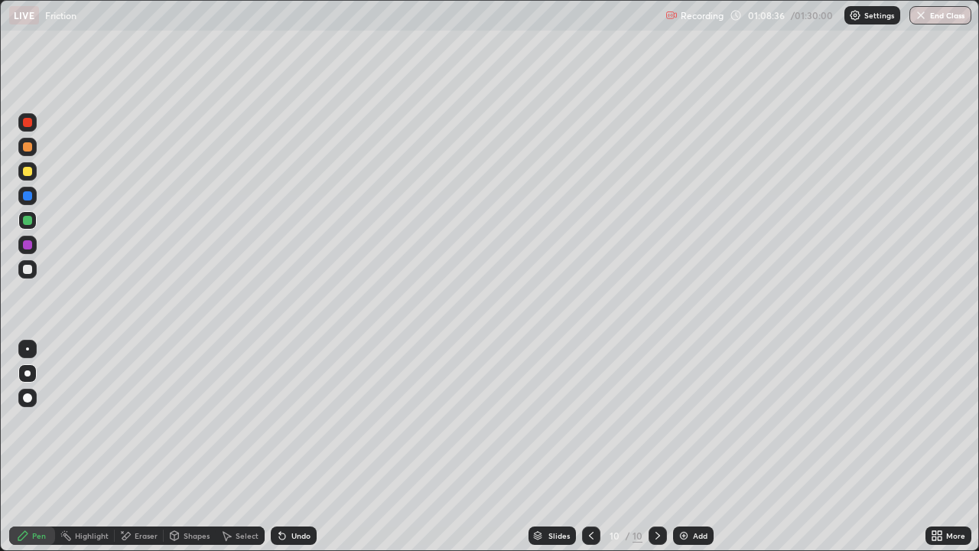
click at [30, 248] on div at bounding box center [27, 244] width 9 height 9
click at [239, 447] on div "Select" at bounding box center [247, 536] width 23 height 8
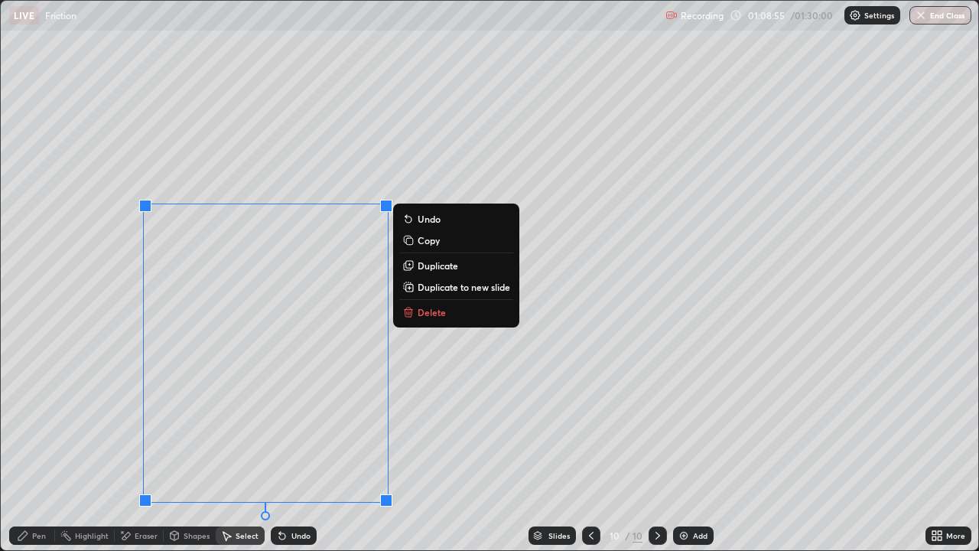
click at [425, 265] on p "Duplicate" at bounding box center [438, 265] width 41 height 12
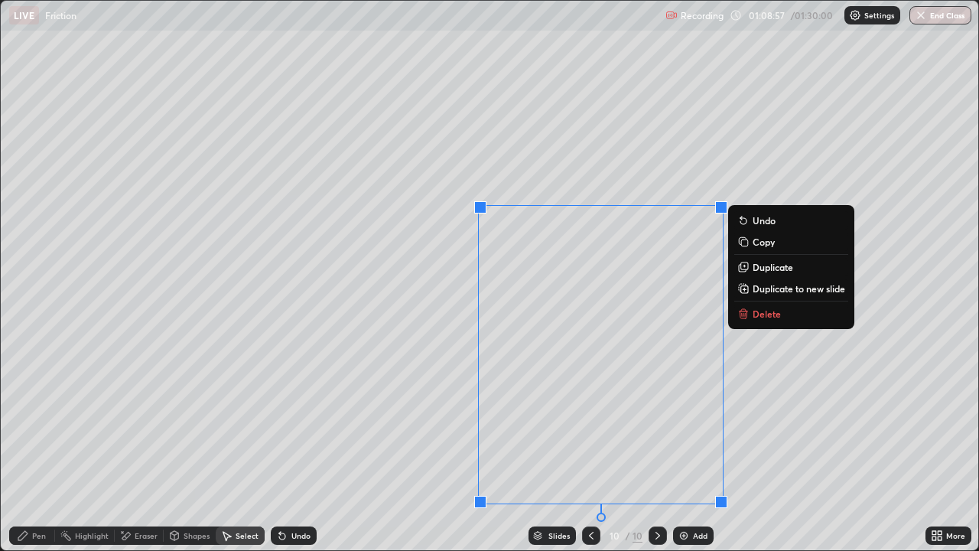
click at [761, 347] on div "0 ° Undo Copy Duplicate Duplicate to new slide Delete" at bounding box center [490, 275] width 978 height 549
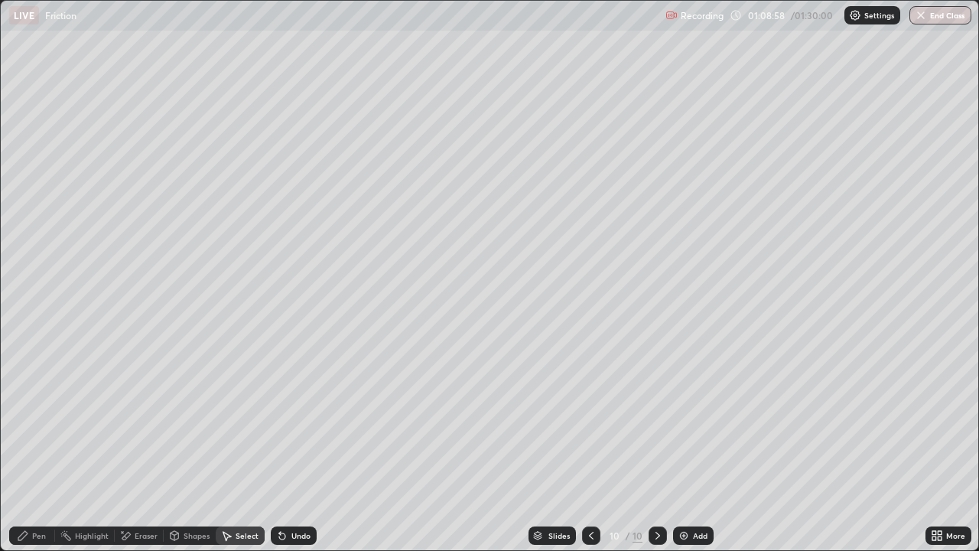
click at [142, 447] on div "Eraser" at bounding box center [139, 535] width 49 height 18
click at [145, 447] on div "Eraser" at bounding box center [146, 536] width 23 height 8
click at [184, 447] on div "Shapes" at bounding box center [197, 536] width 26 height 8
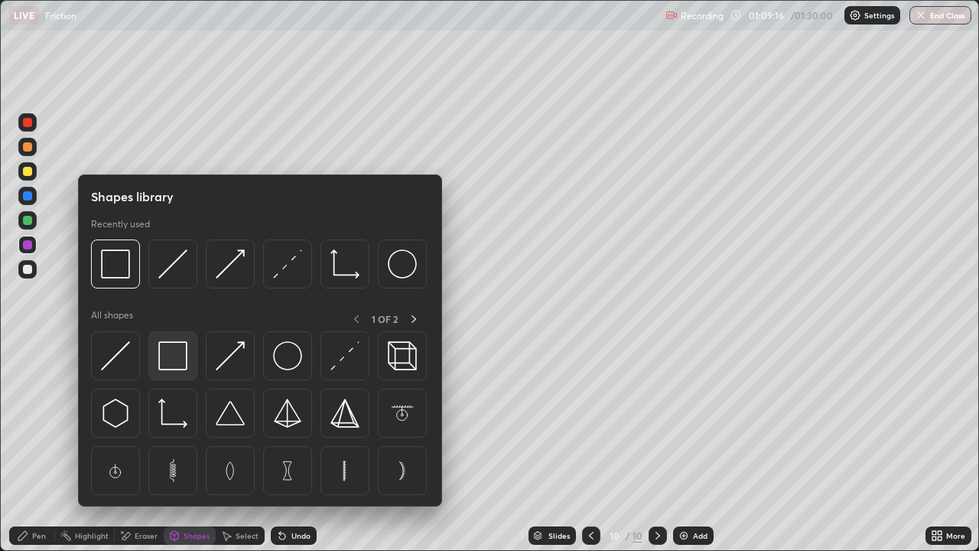
click at [169, 355] on img at bounding box center [172, 355] width 29 height 29
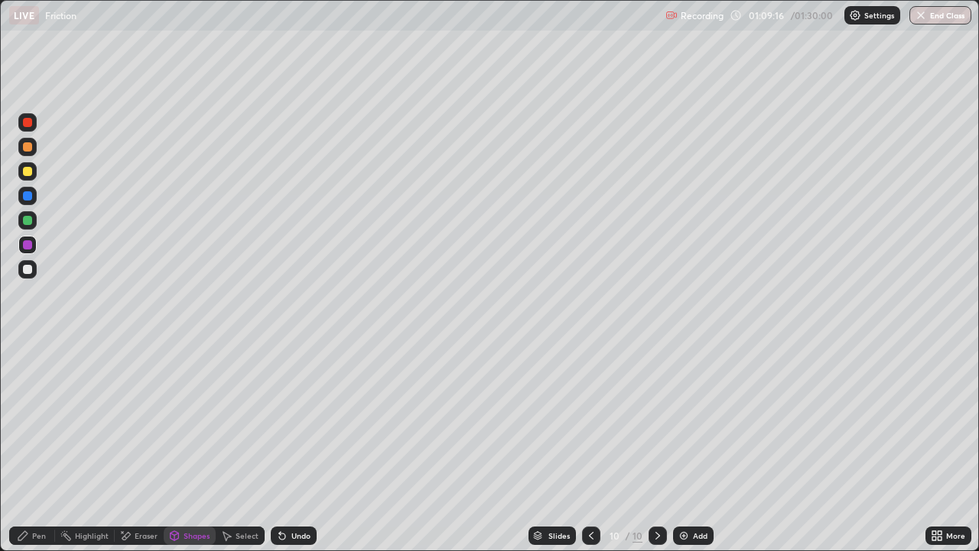
click at [34, 272] on div at bounding box center [27, 269] width 18 height 18
click at [26, 447] on icon at bounding box center [23, 535] width 12 height 12
click at [34, 221] on div at bounding box center [27, 220] width 18 height 18
click at [147, 447] on div "Eraser" at bounding box center [146, 536] width 23 height 8
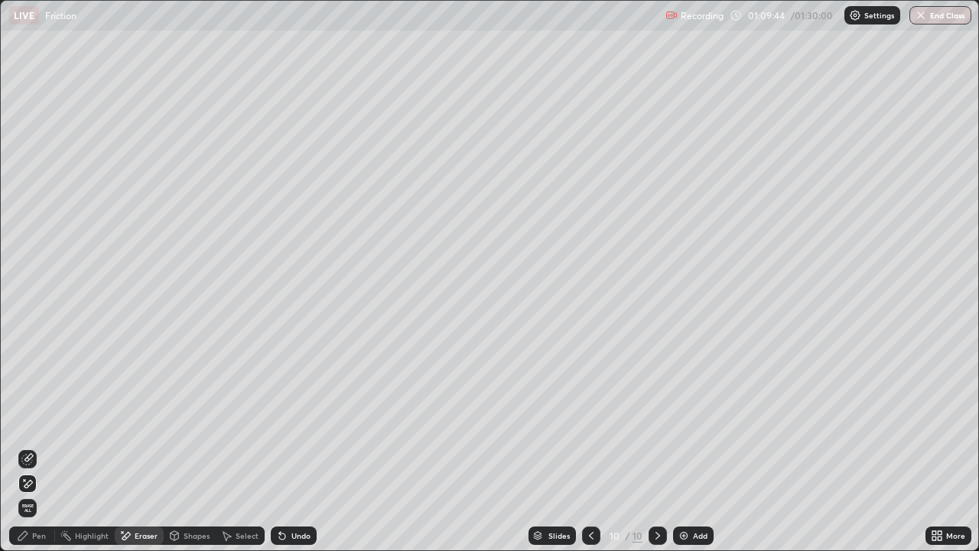
click at [291, 447] on div "Undo" at bounding box center [294, 535] width 46 height 18
click at [243, 447] on div "Select" at bounding box center [247, 536] width 23 height 8
click at [145, 447] on div "Eraser" at bounding box center [146, 536] width 23 height 8
click at [235, 447] on div "Select" at bounding box center [240, 535] width 49 height 18
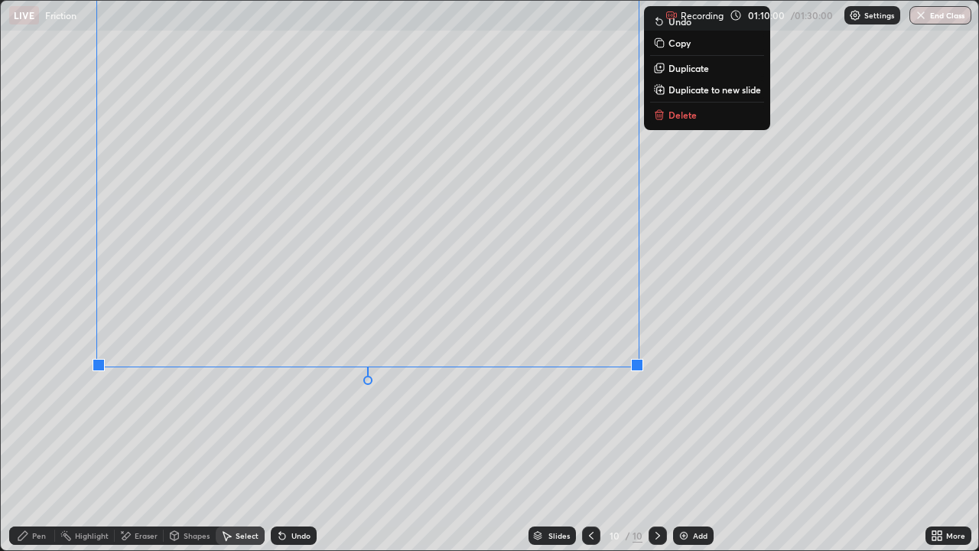
click at [699, 334] on div "0 ° Undo Copy Duplicate Duplicate to new slide Delete" at bounding box center [490, 275] width 978 height 549
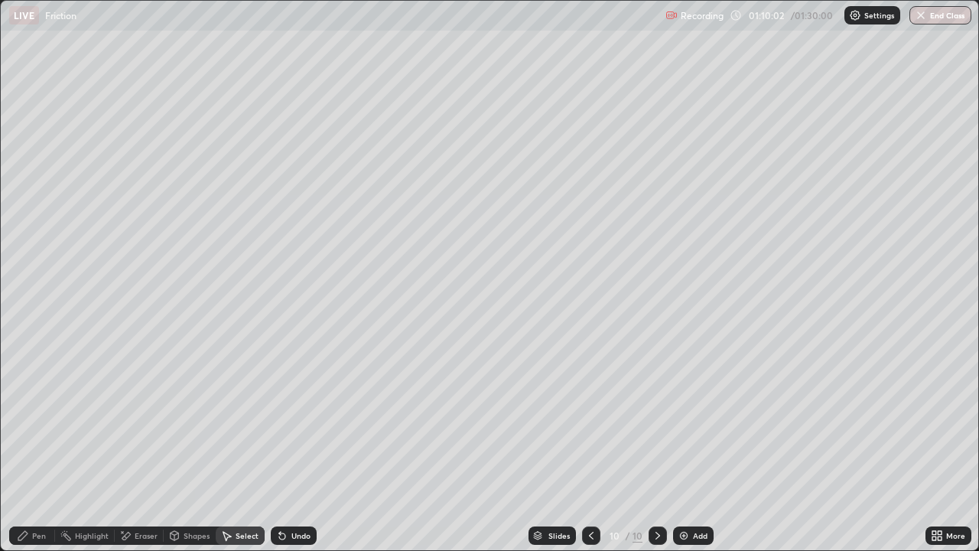
click at [36, 447] on div "Pen" at bounding box center [32, 535] width 46 height 18
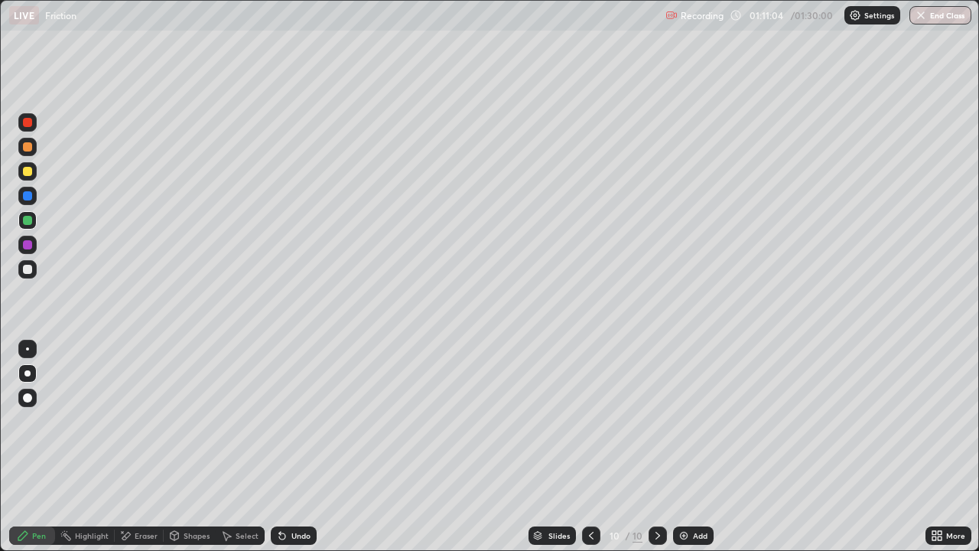
click at [23, 173] on div at bounding box center [27, 171] width 9 height 9
click at [137, 447] on div "Eraser" at bounding box center [139, 535] width 49 height 18
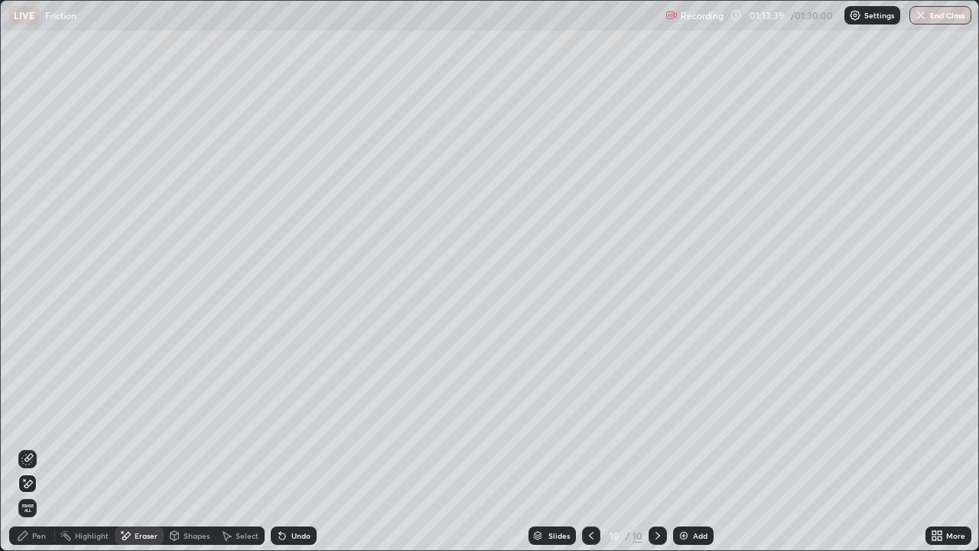
click at [41, 447] on div "Pen" at bounding box center [39, 536] width 14 height 8
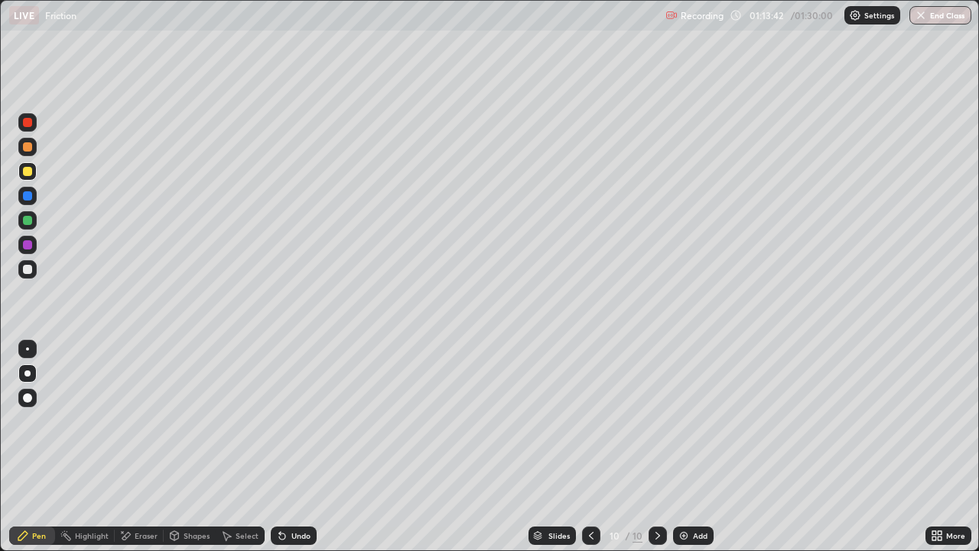
click at [133, 447] on div "Eraser" at bounding box center [139, 535] width 49 height 18
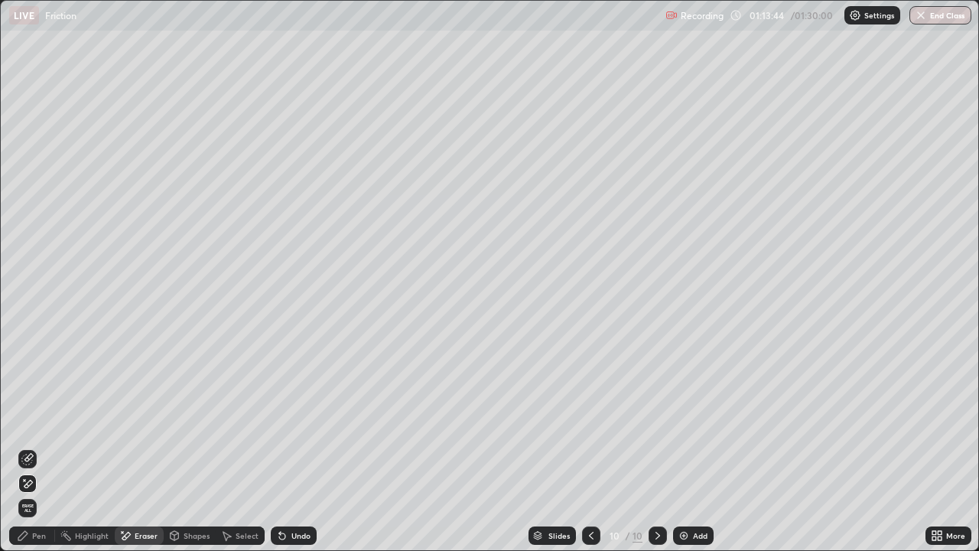
click at [46, 447] on div "Pen" at bounding box center [32, 535] width 46 height 18
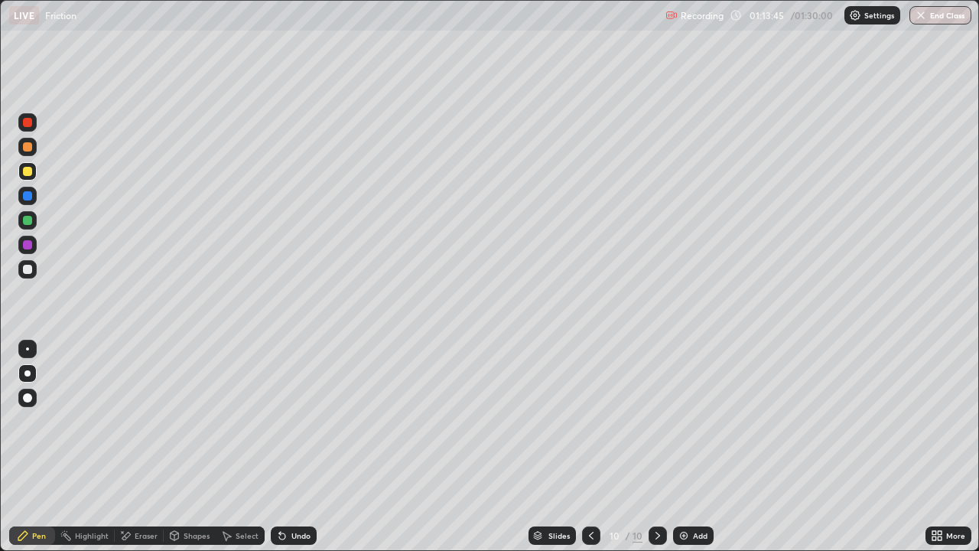
click at [30, 220] on div at bounding box center [27, 220] width 9 height 9
click at [31, 273] on div at bounding box center [27, 269] width 18 height 18
click at [24, 172] on div at bounding box center [27, 171] width 9 height 9
click at [702, 447] on div "Add" at bounding box center [693, 535] width 41 height 18
click at [943, 447] on icon at bounding box center [937, 535] width 12 height 12
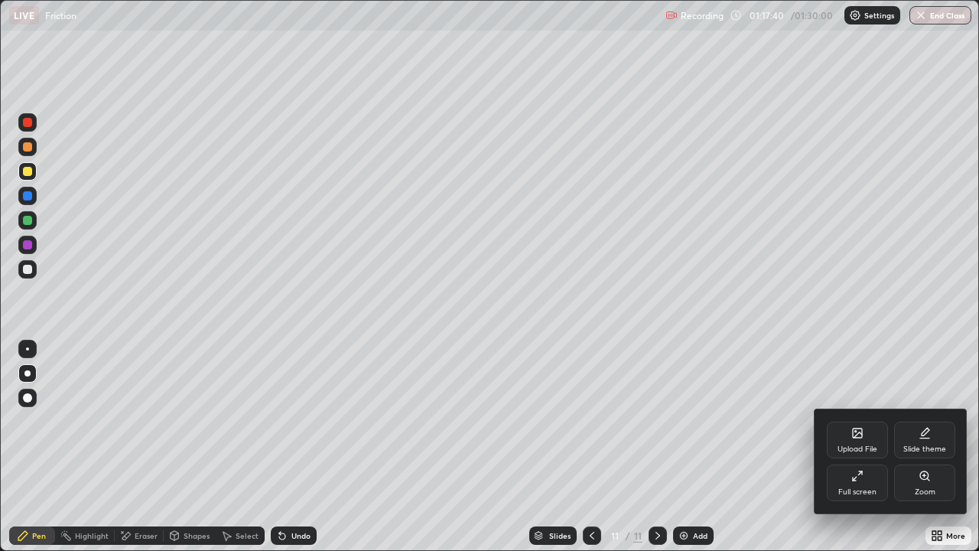
click at [855, 447] on icon at bounding box center [858, 476] width 12 height 12
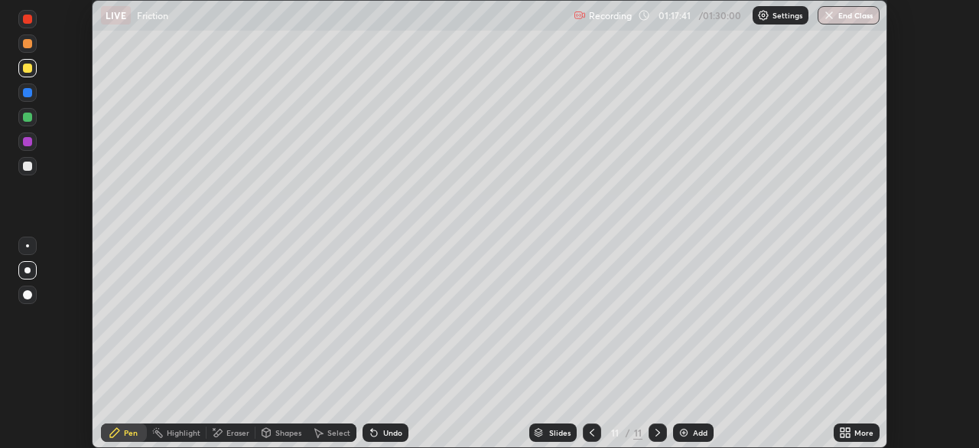
scroll to position [76062, 75531]
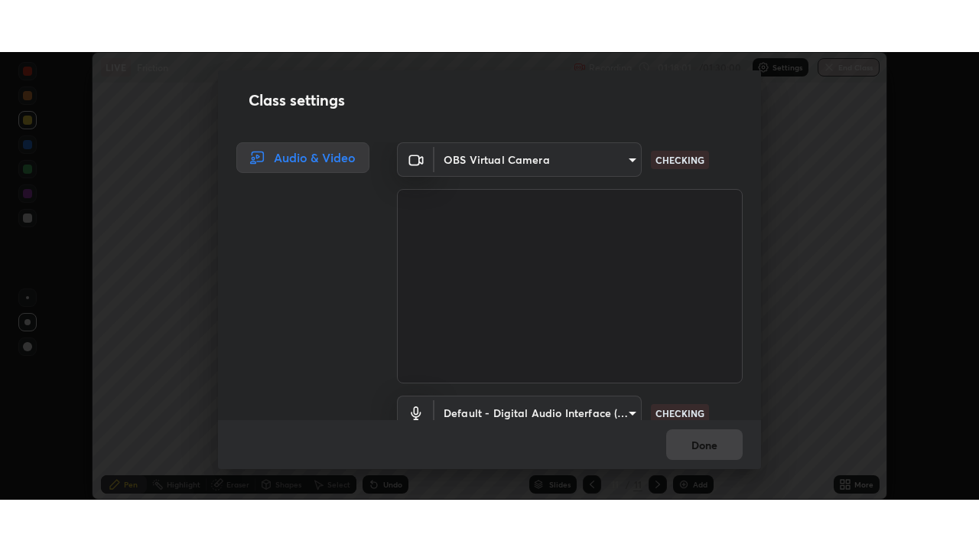
scroll to position [70, 0]
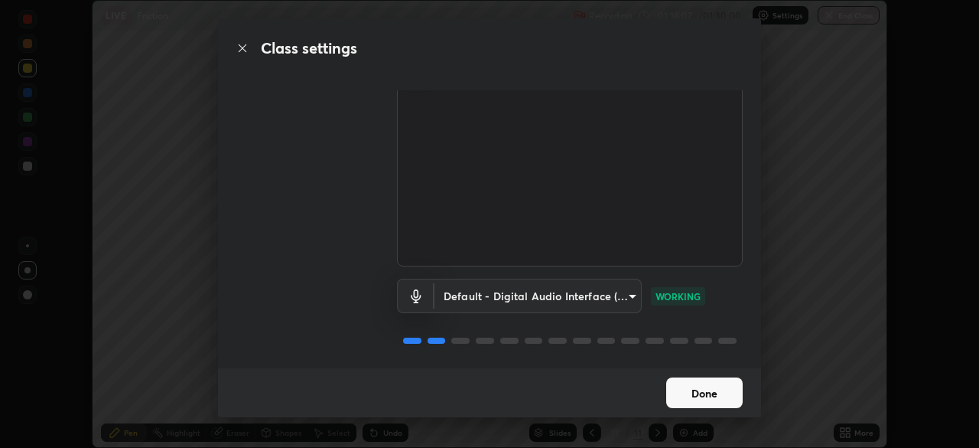
click at [689, 390] on button "Done" at bounding box center [704, 392] width 77 height 31
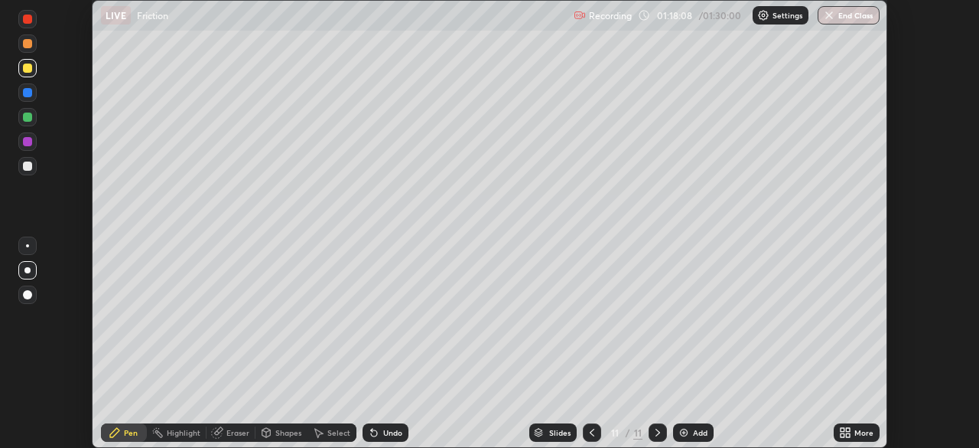
click at [693, 435] on div "Add" at bounding box center [700, 432] width 15 height 8
click at [842, 424] on div "More" at bounding box center [857, 432] width 46 height 18
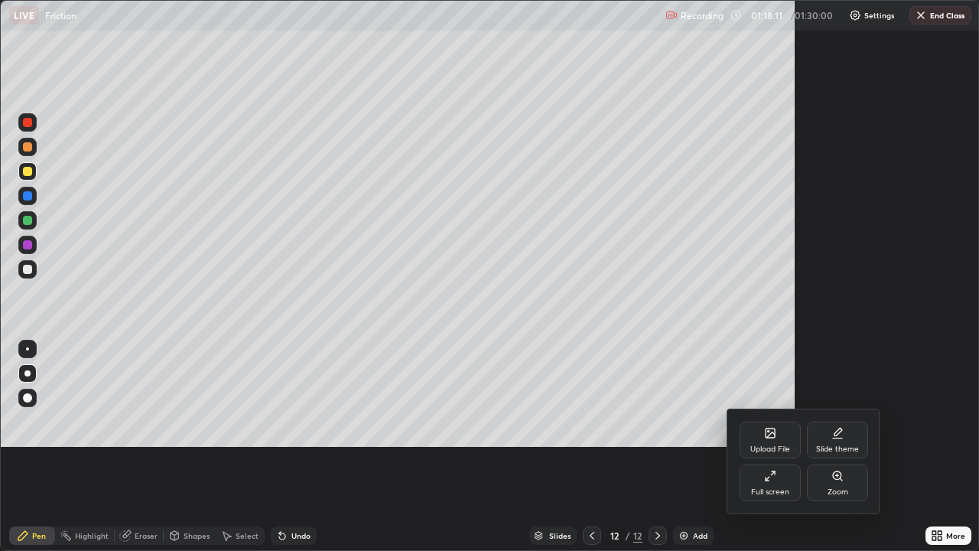
scroll to position [551, 979]
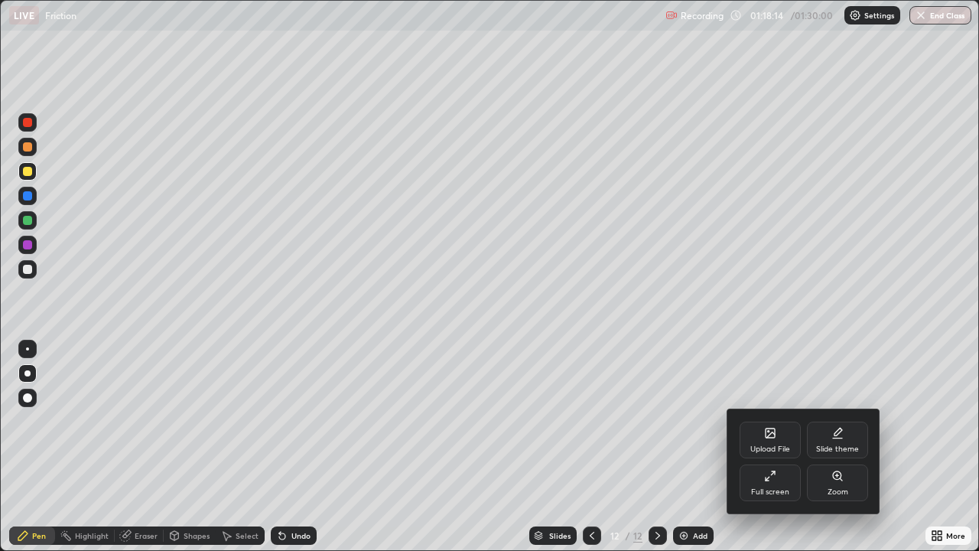
click at [24, 171] on div at bounding box center [489, 275] width 979 height 551
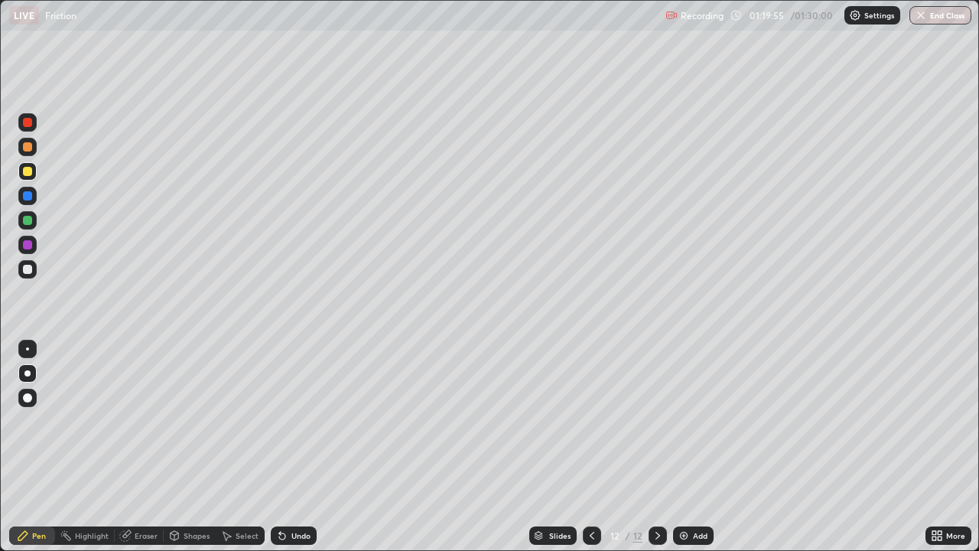
click at [196, 447] on div "Shapes" at bounding box center [197, 536] width 26 height 8
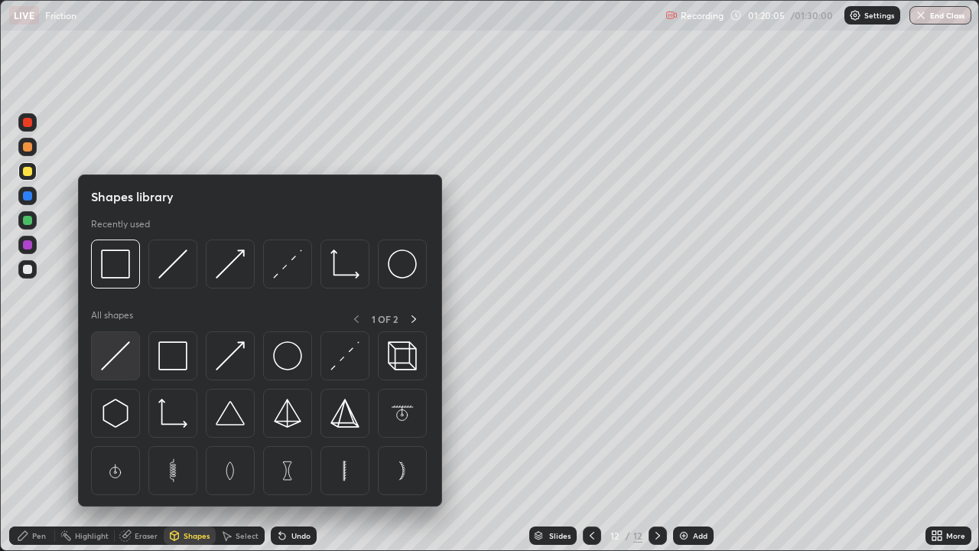
click at [122, 368] on img at bounding box center [115, 355] width 29 height 29
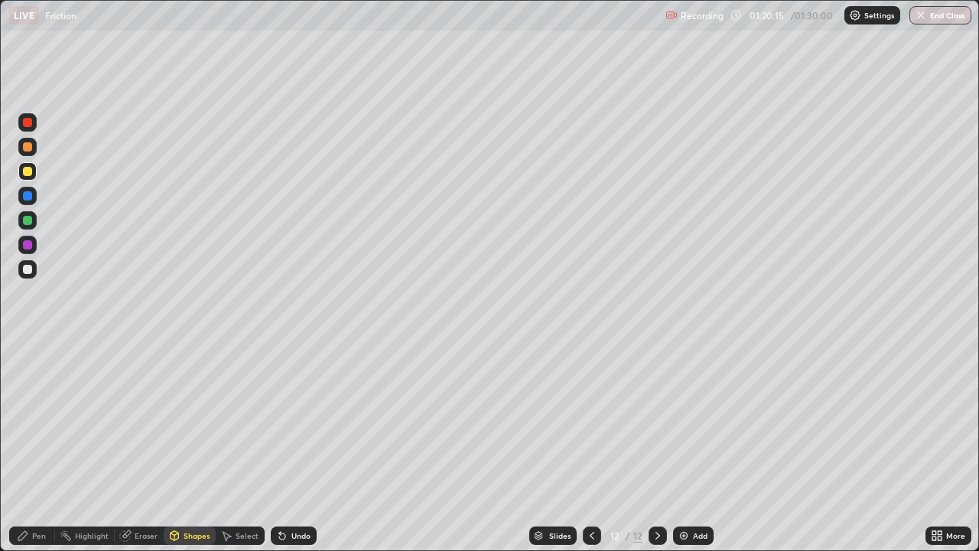
click at [197, 447] on div "Shapes" at bounding box center [197, 536] width 26 height 8
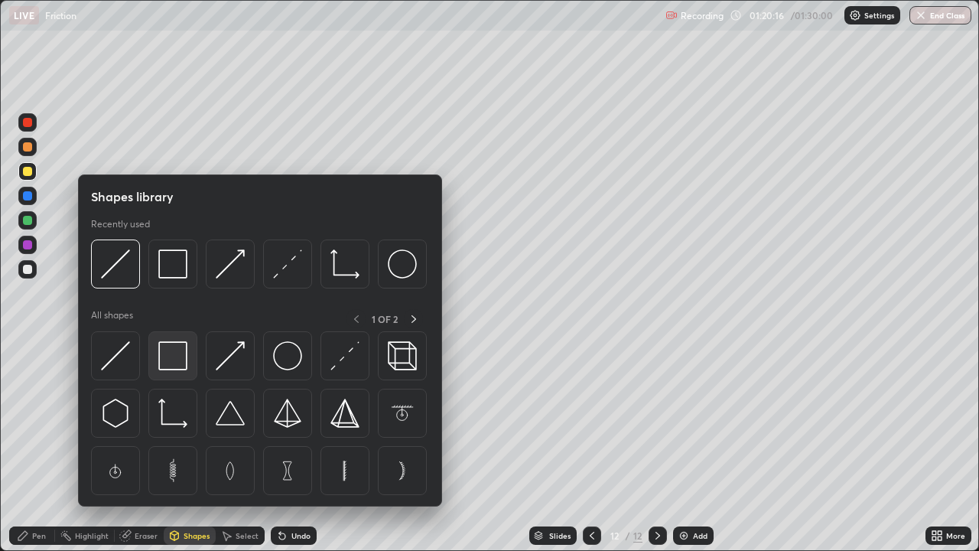
click at [175, 362] on img at bounding box center [172, 355] width 29 height 29
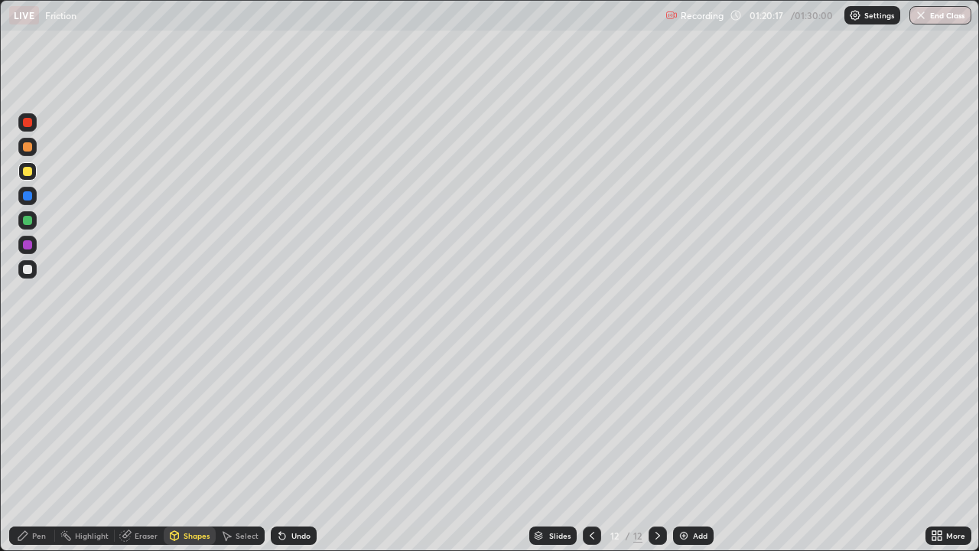
click at [29, 269] on div at bounding box center [27, 269] width 9 height 9
click at [237, 447] on div "Select" at bounding box center [240, 535] width 49 height 18
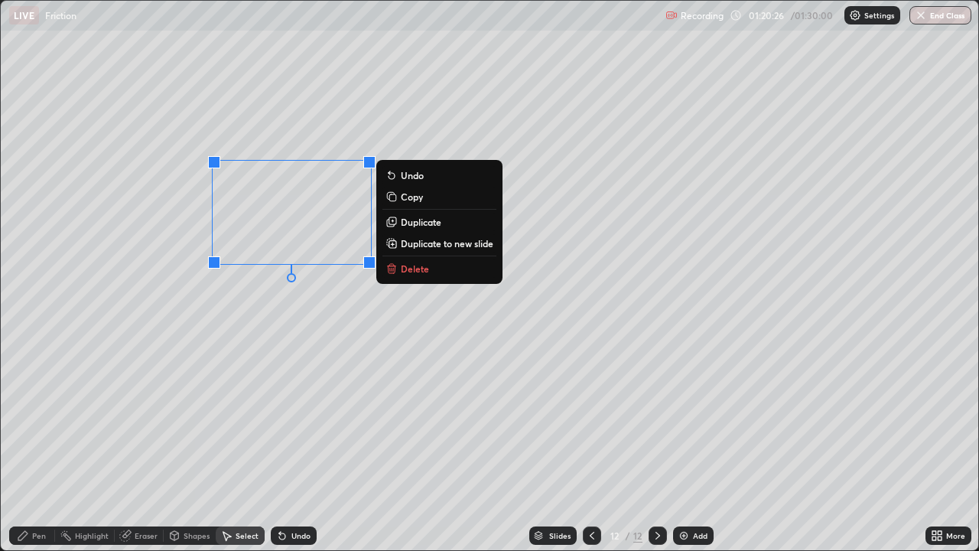
click at [272, 132] on div "0 ° Undo Copy Duplicate Duplicate to new slide Delete" at bounding box center [490, 275] width 978 height 549
click at [288, 140] on div "0 ° Undo Copy Duplicate Duplicate to new slide Delete" at bounding box center [490, 275] width 978 height 549
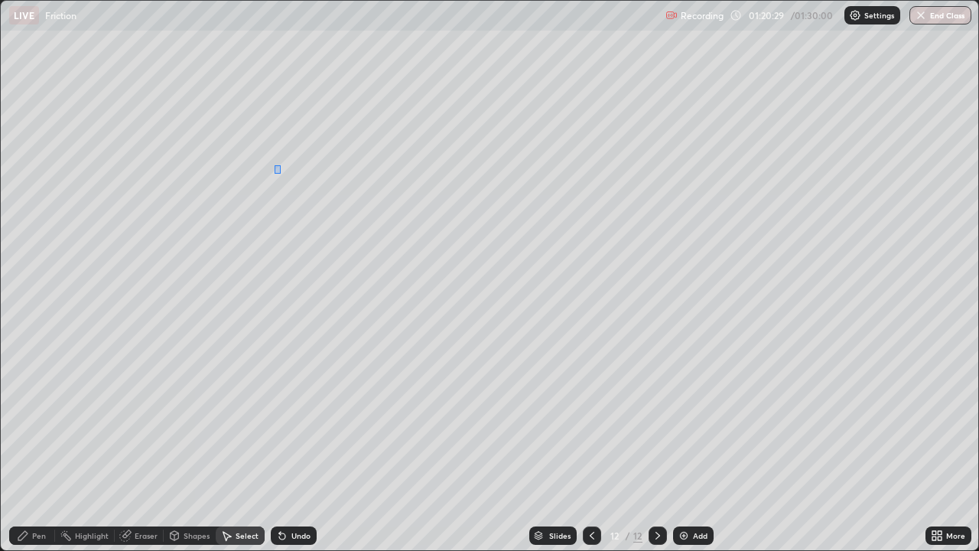
click at [280, 165] on div "0 ° Undo Copy Duplicate Duplicate to new slide Delete" at bounding box center [490, 275] width 978 height 549
click at [252, 293] on div "0 ° Undo Copy Duplicate Duplicate to new slide Delete" at bounding box center [490, 275] width 978 height 549
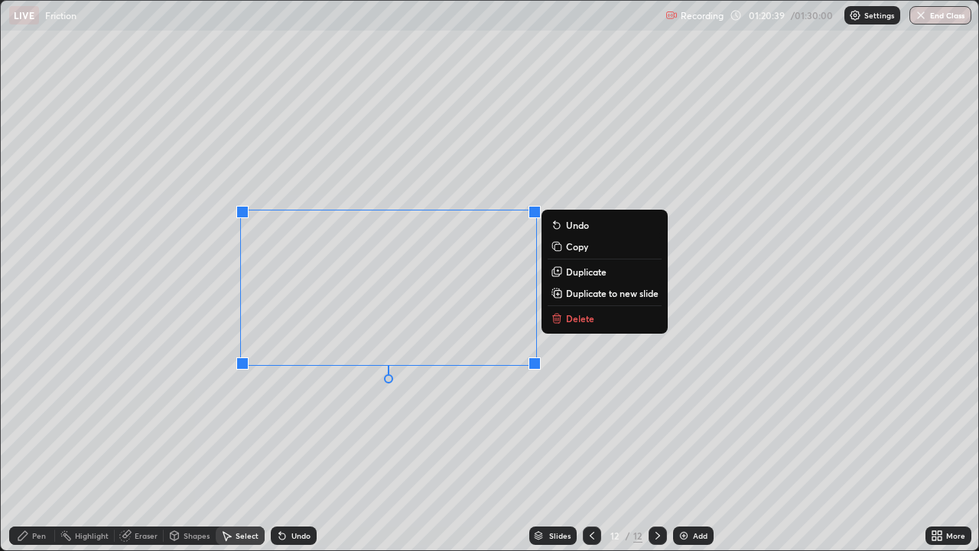
click at [88, 447] on div "0 ° Undo Copy Duplicate Duplicate to new slide Delete" at bounding box center [490, 275] width 978 height 549
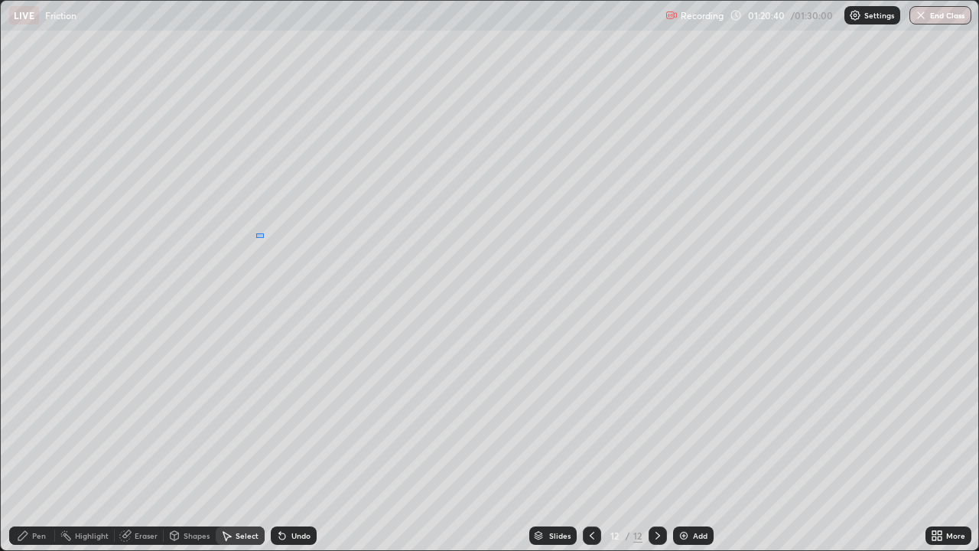
click at [0, 0] on button "Undo" at bounding box center [0, 0] width 0 height 0
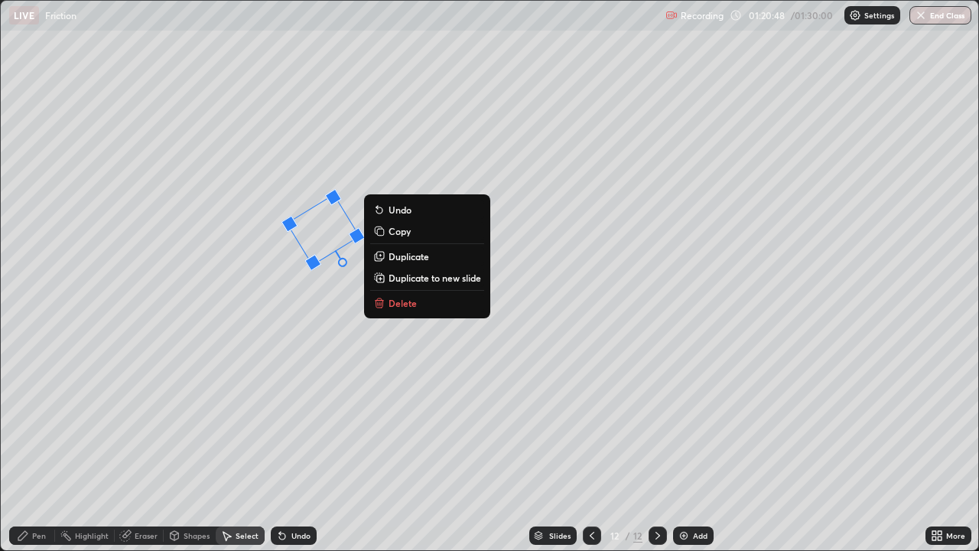
click at [217, 292] on div "31 ° Undo Copy Duplicate Duplicate to new slide Delete" at bounding box center [490, 275] width 978 height 549
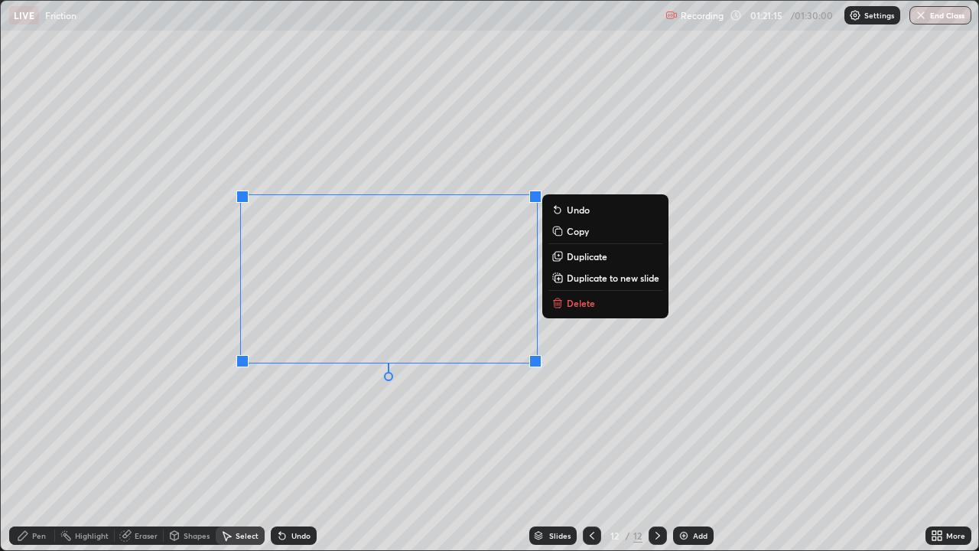
click at [283, 411] on div "0 ° Undo Copy Duplicate Duplicate to new slide Delete" at bounding box center [490, 275] width 978 height 549
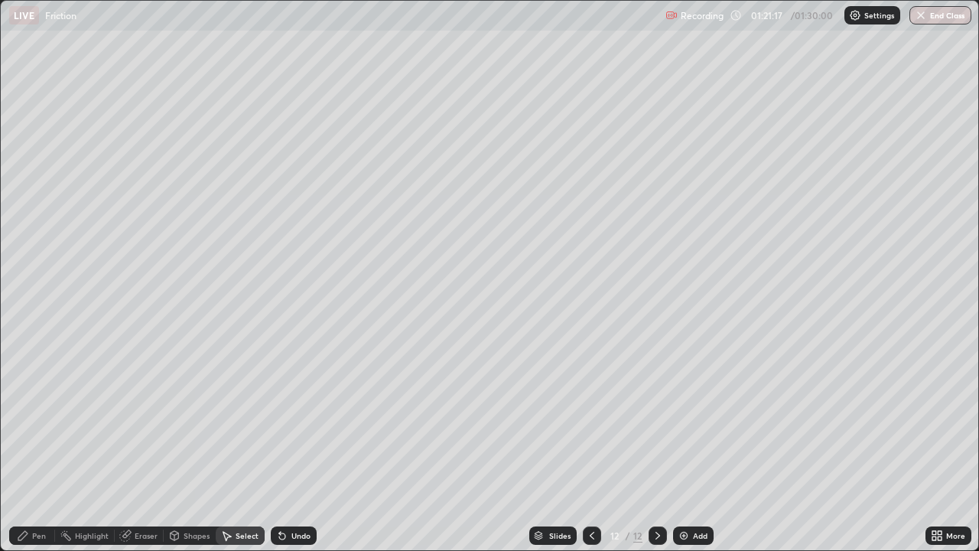
click at [37, 447] on div "Pen" at bounding box center [39, 536] width 14 height 8
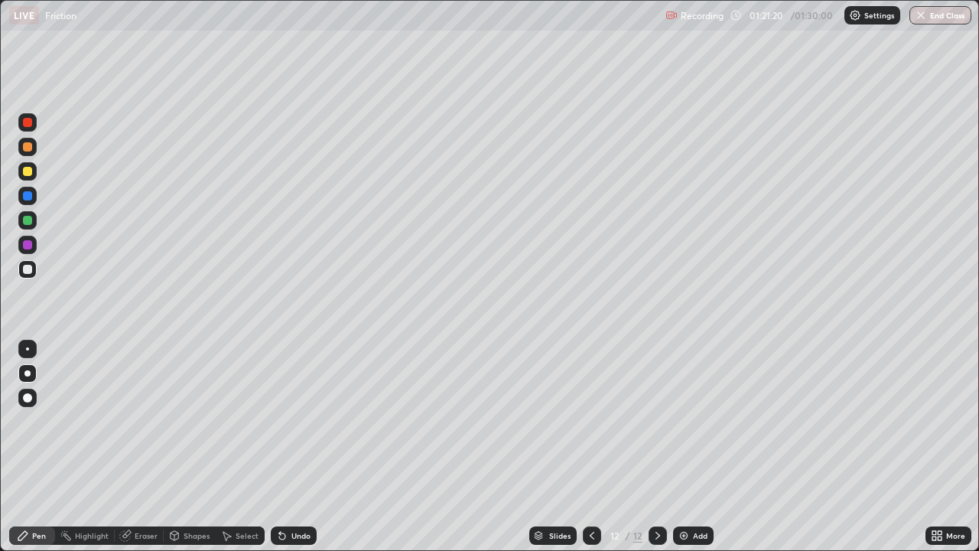
click at [184, 447] on div "Shapes" at bounding box center [197, 536] width 26 height 8
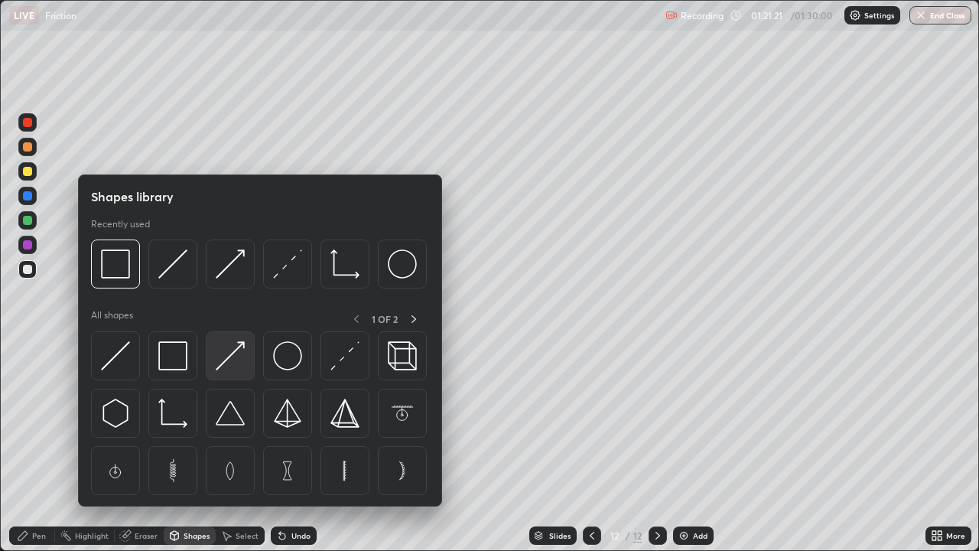
click at [231, 354] on img at bounding box center [230, 355] width 29 height 29
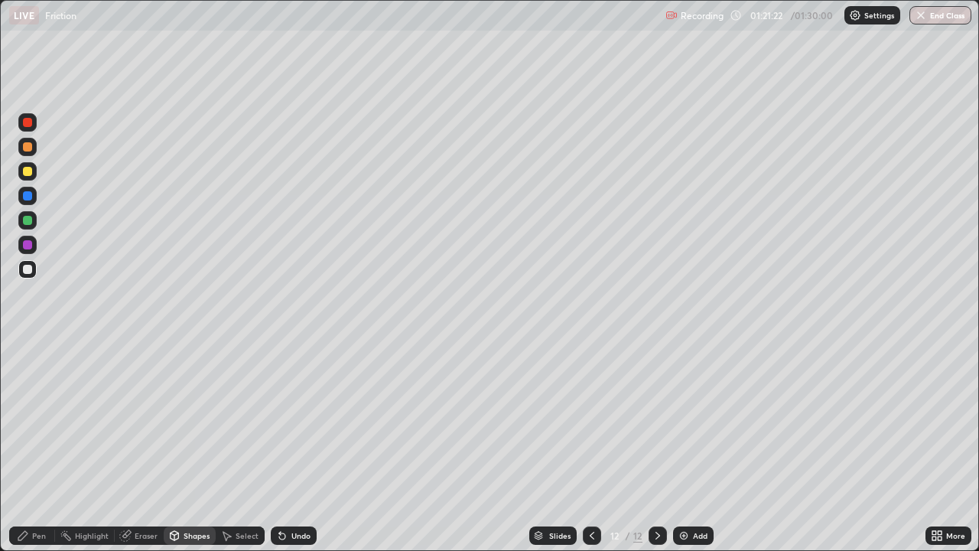
click at [28, 118] on div at bounding box center [27, 122] width 9 height 9
click at [30, 218] on div at bounding box center [27, 220] width 9 height 9
click at [28, 124] on div at bounding box center [27, 122] width 9 height 9
click at [303, 447] on div "Undo" at bounding box center [301, 536] width 19 height 8
click at [34, 220] on div at bounding box center [27, 220] width 18 height 18
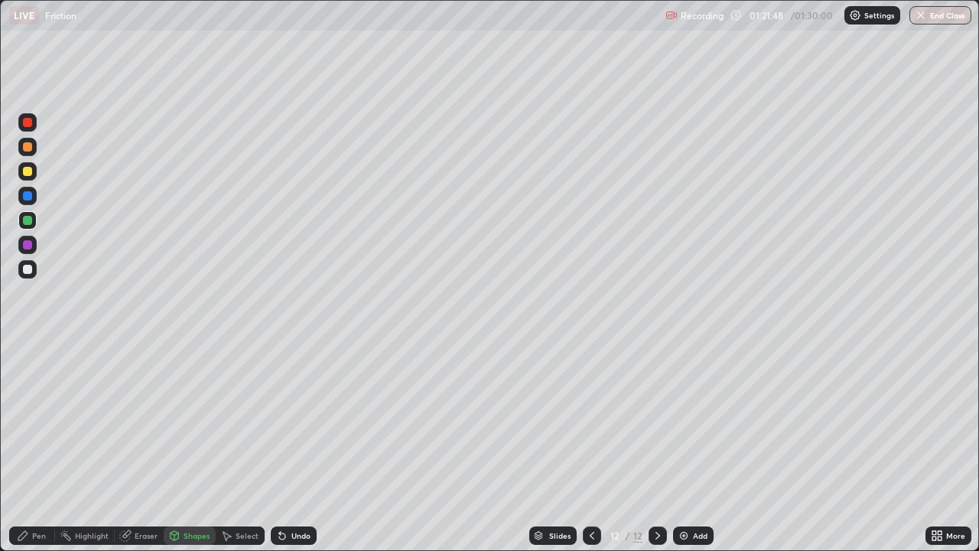
click at [297, 447] on div "Undo" at bounding box center [294, 535] width 46 height 18
click at [35, 248] on div at bounding box center [27, 245] width 18 height 18
click at [296, 447] on div "Undo" at bounding box center [301, 536] width 19 height 8
click at [28, 447] on icon at bounding box center [23, 535] width 12 height 12
click at [28, 119] on div at bounding box center [27, 122] width 9 height 9
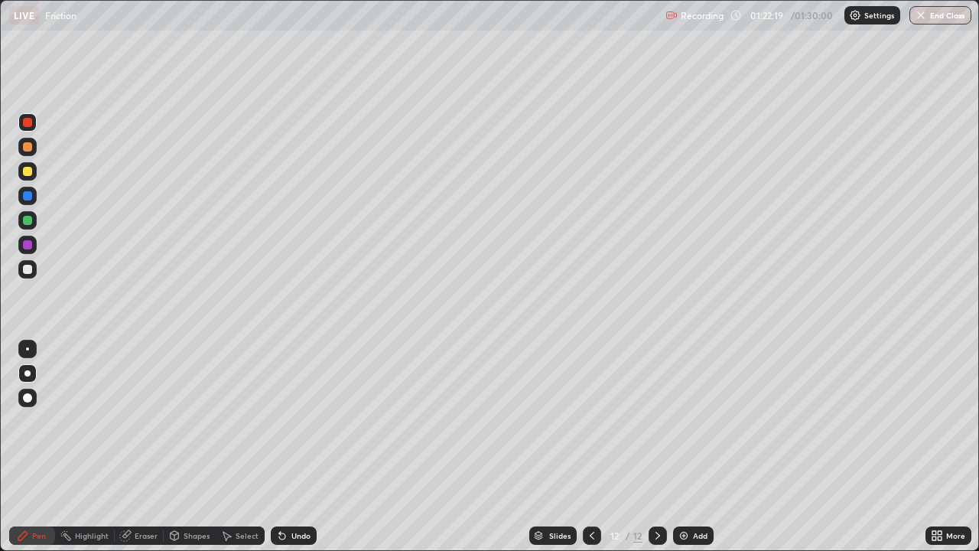
click at [28, 171] on div at bounding box center [27, 171] width 9 height 9
click at [249, 447] on div "Select" at bounding box center [247, 536] width 23 height 8
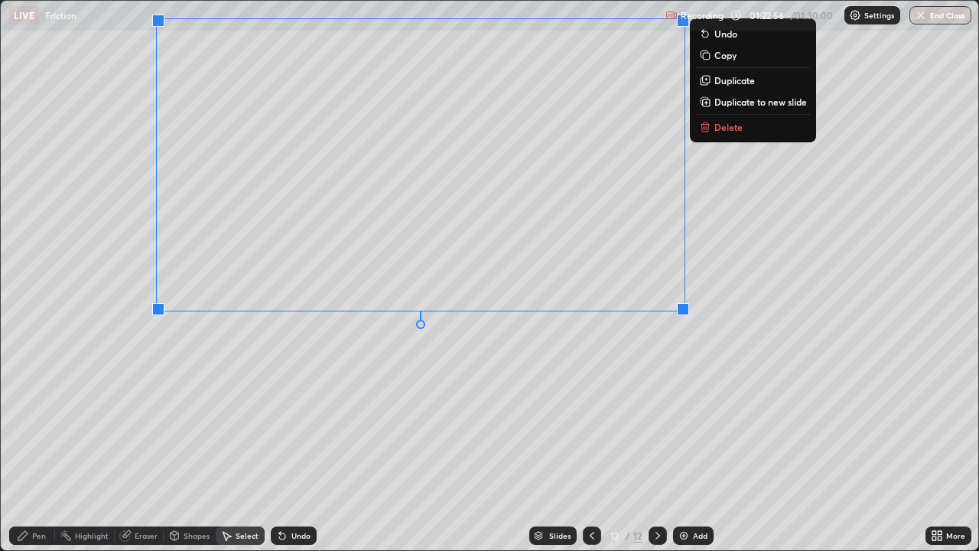
click at [787, 314] on div "0 ° Undo Copy Duplicate Duplicate to new slide Delete" at bounding box center [490, 275] width 978 height 549
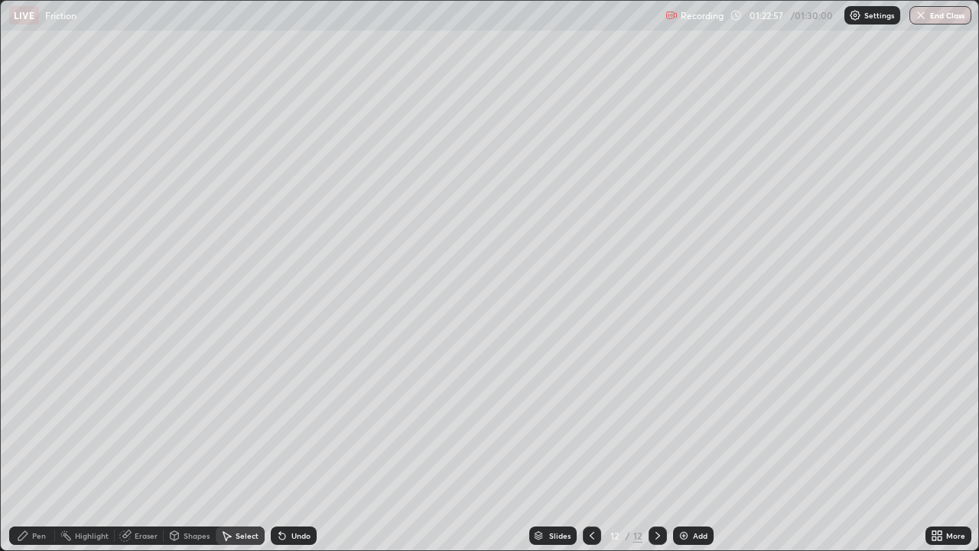
click at [37, 447] on div "Pen" at bounding box center [39, 536] width 14 height 8
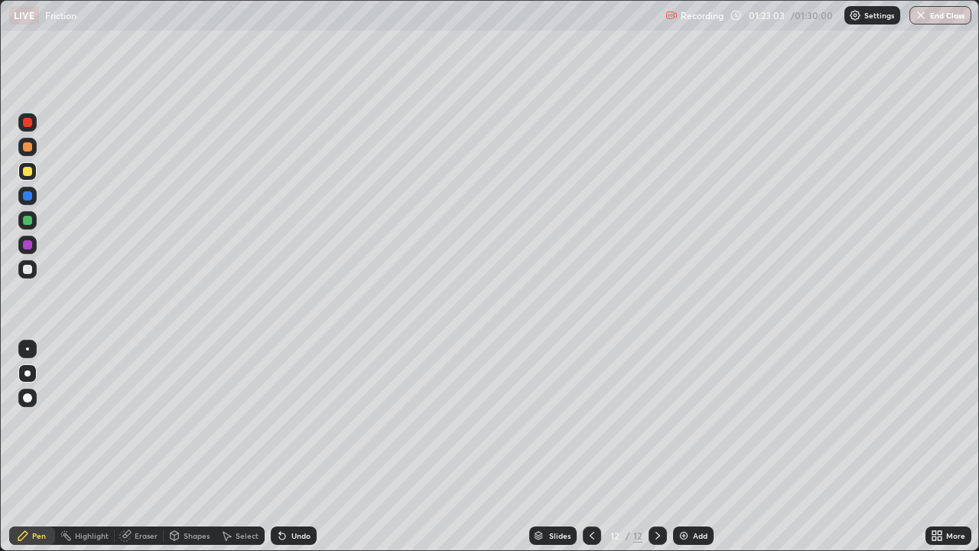
click at [28, 270] on div at bounding box center [27, 269] width 9 height 9
click at [12, 447] on div "Pen" at bounding box center [32, 535] width 46 height 31
click at [296, 447] on div "Undo" at bounding box center [301, 536] width 19 height 8
click at [295, 447] on div "Undo" at bounding box center [294, 535] width 46 height 18
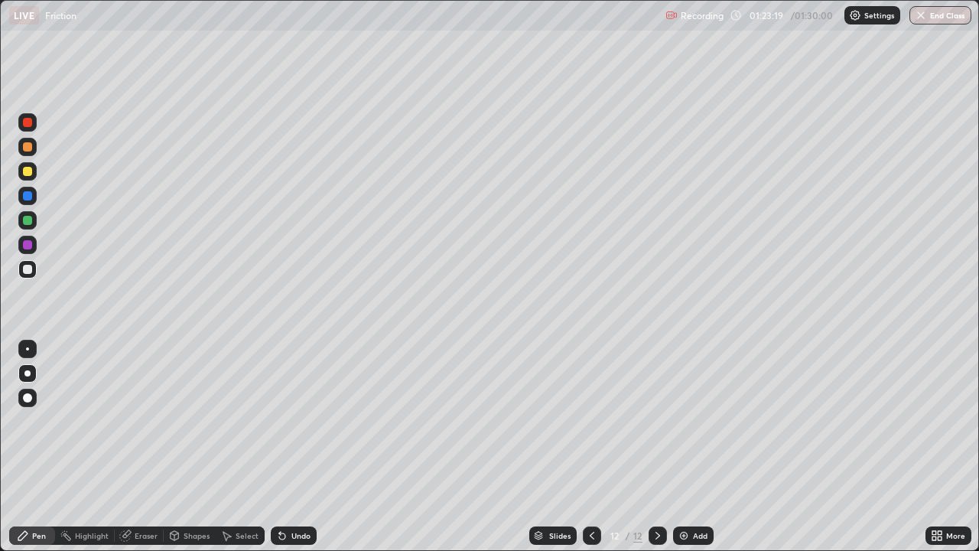
click at [28, 221] on div at bounding box center [27, 220] width 9 height 9
click at [28, 245] on div at bounding box center [27, 244] width 9 height 9
click at [301, 447] on div "Undo" at bounding box center [294, 535] width 46 height 18
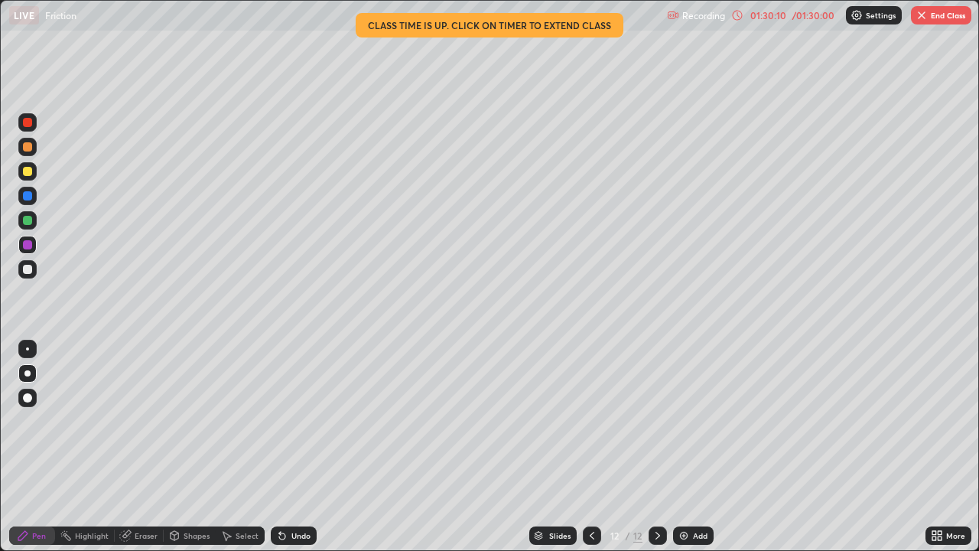
click at [943, 16] on button "End Class" at bounding box center [941, 15] width 60 height 18
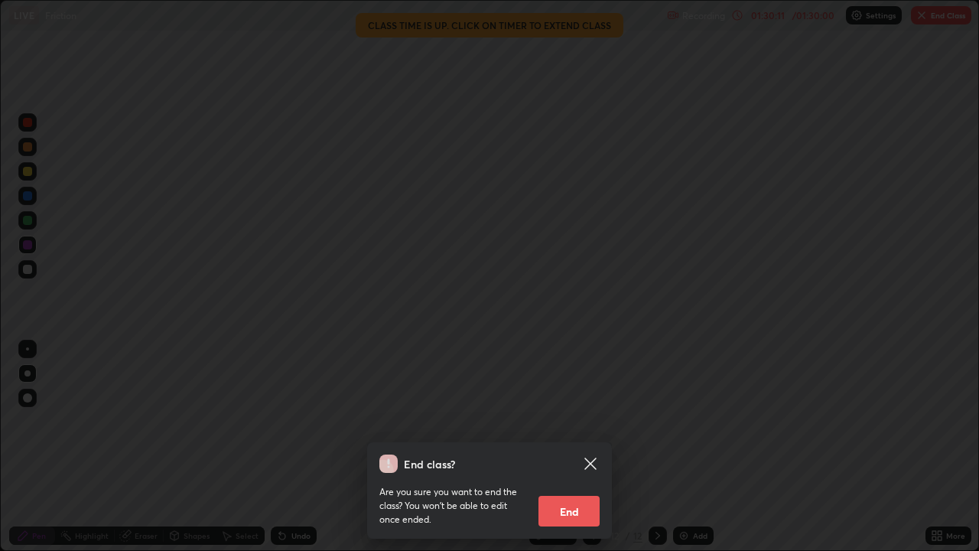
click at [570, 447] on button "End" at bounding box center [569, 511] width 61 height 31
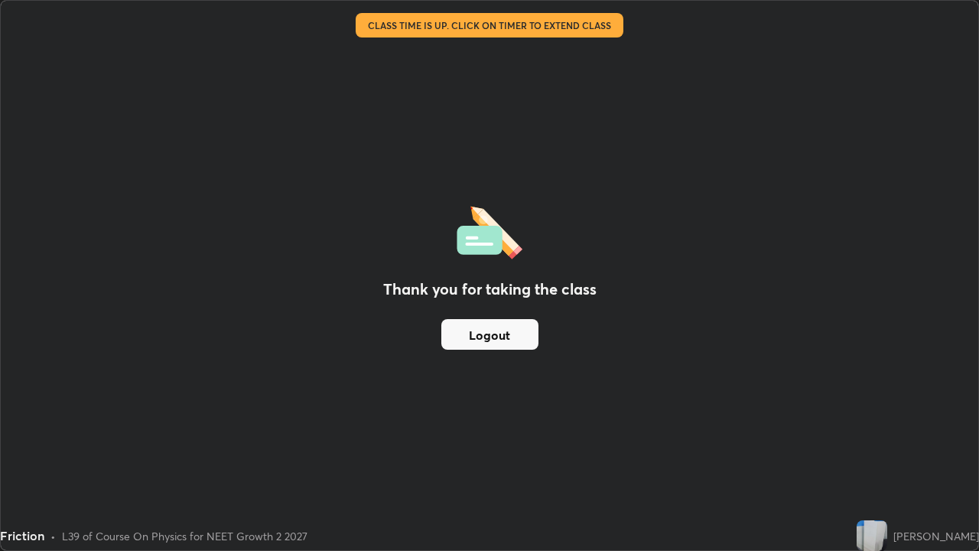
click at [32, 116] on div "Thank you for taking the class Logout" at bounding box center [490, 275] width 978 height 549
click at [272, 447] on div "Thank you for taking the class Logout" at bounding box center [490, 275] width 978 height 549
